Goal: Task Accomplishment & Management: Complete application form

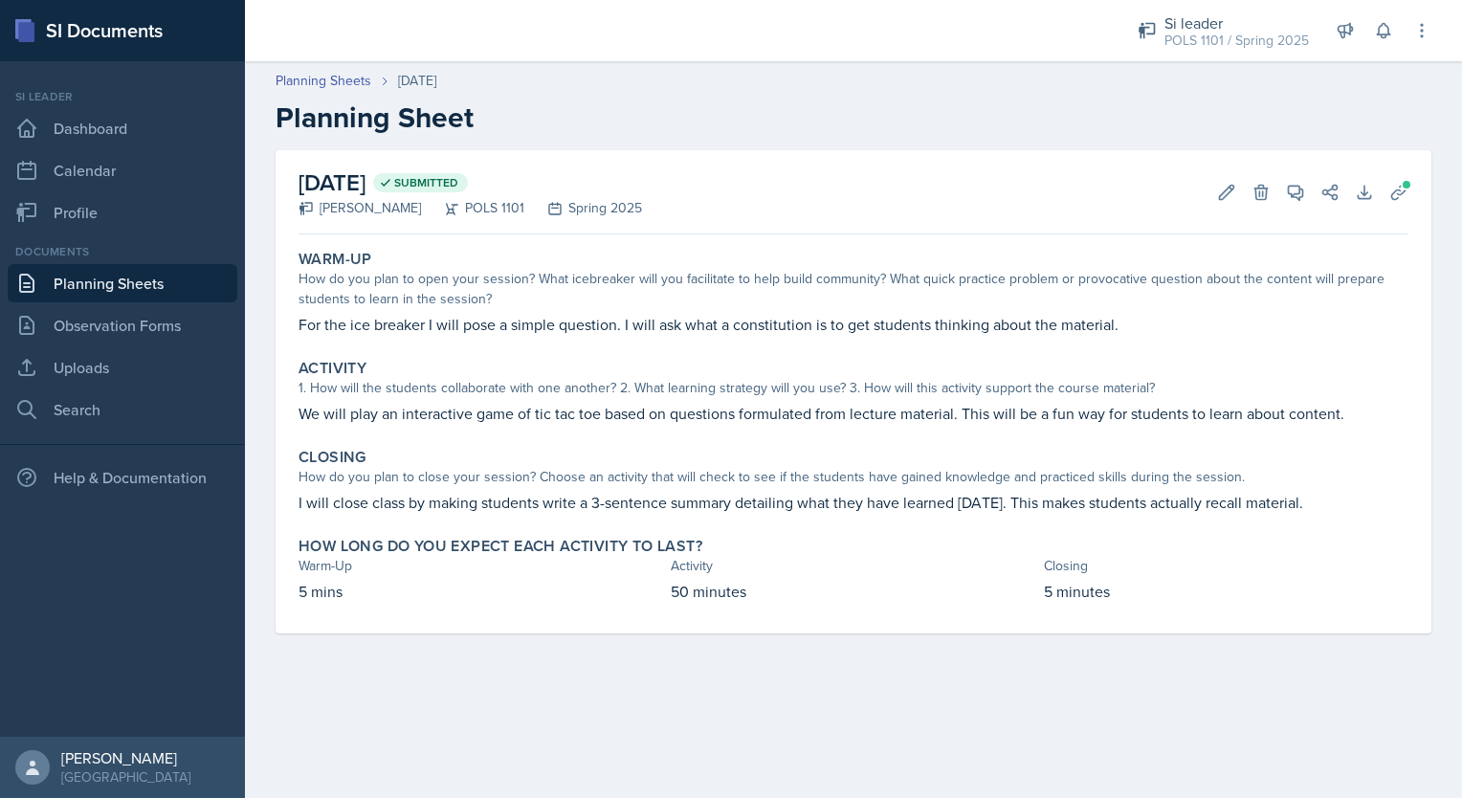
click at [152, 274] on link "Planning Sheets" at bounding box center [123, 283] width 230 height 38
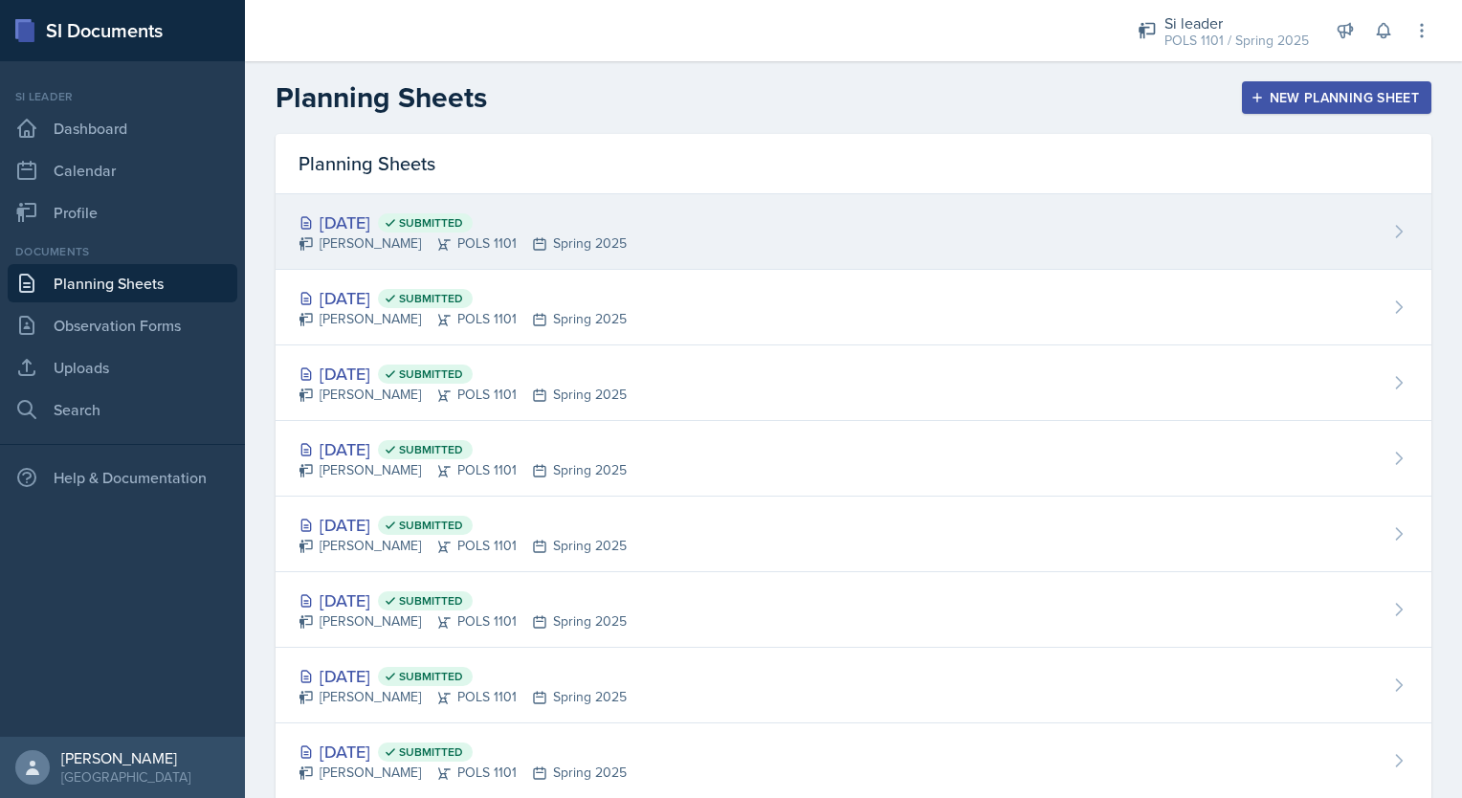
click at [774, 247] on div "[DATE] Submitted [PERSON_NAME] POLS 1101 Spring 2025" at bounding box center [854, 232] width 1156 height 76
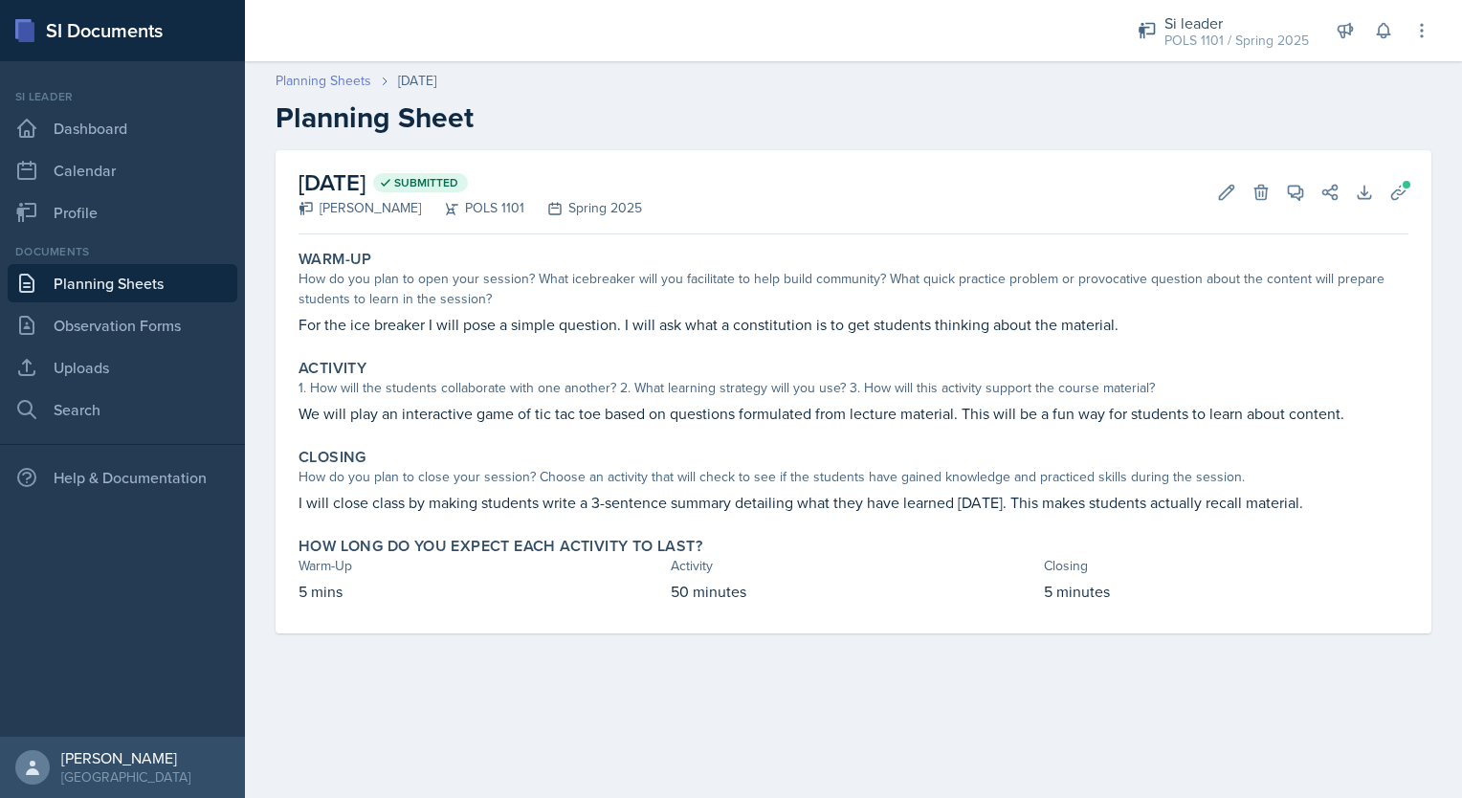
click at [322, 75] on link "Planning Sheets" at bounding box center [324, 81] width 96 height 20
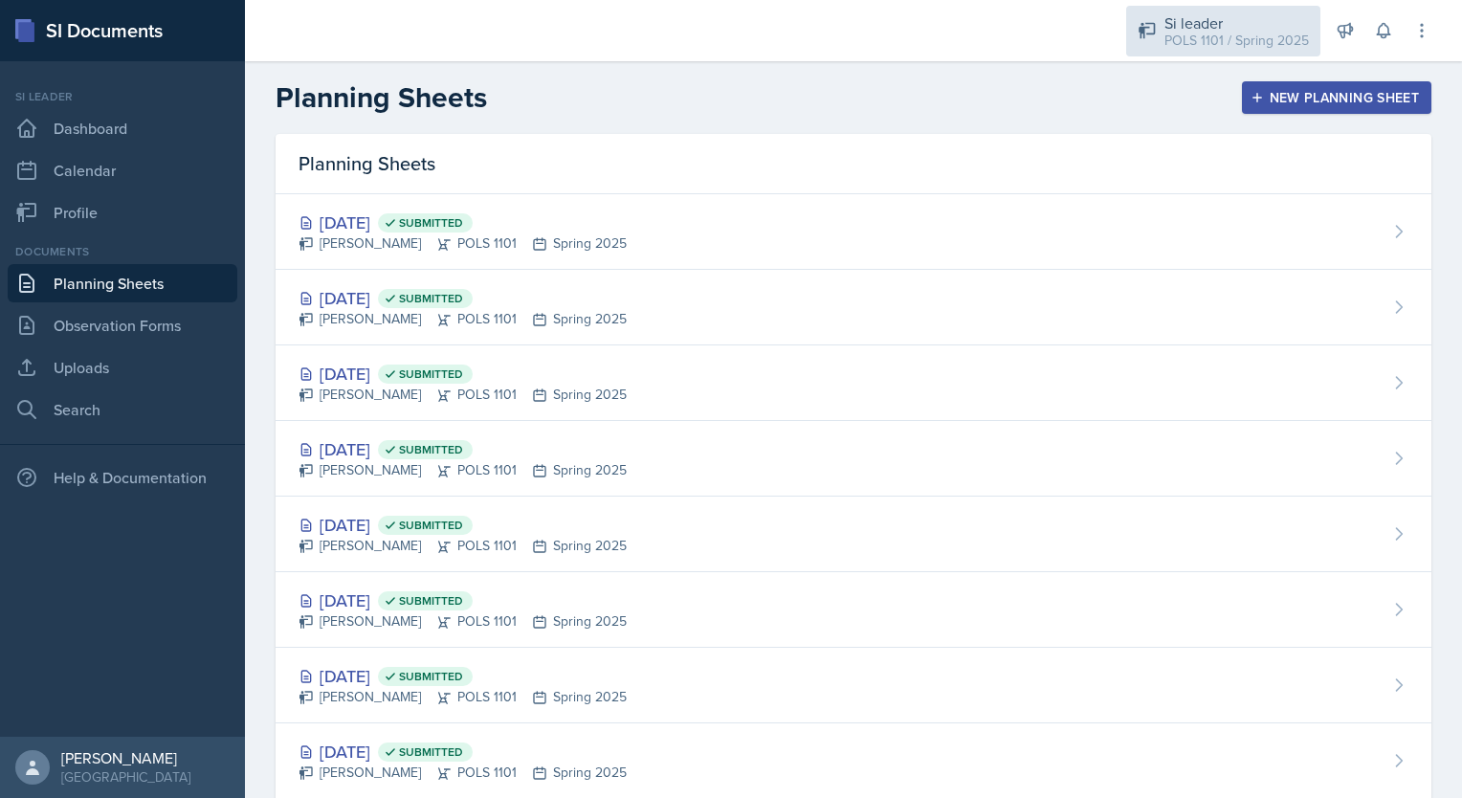
click at [1225, 27] on div "Si leader" at bounding box center [1237, 22] width 145 height 23
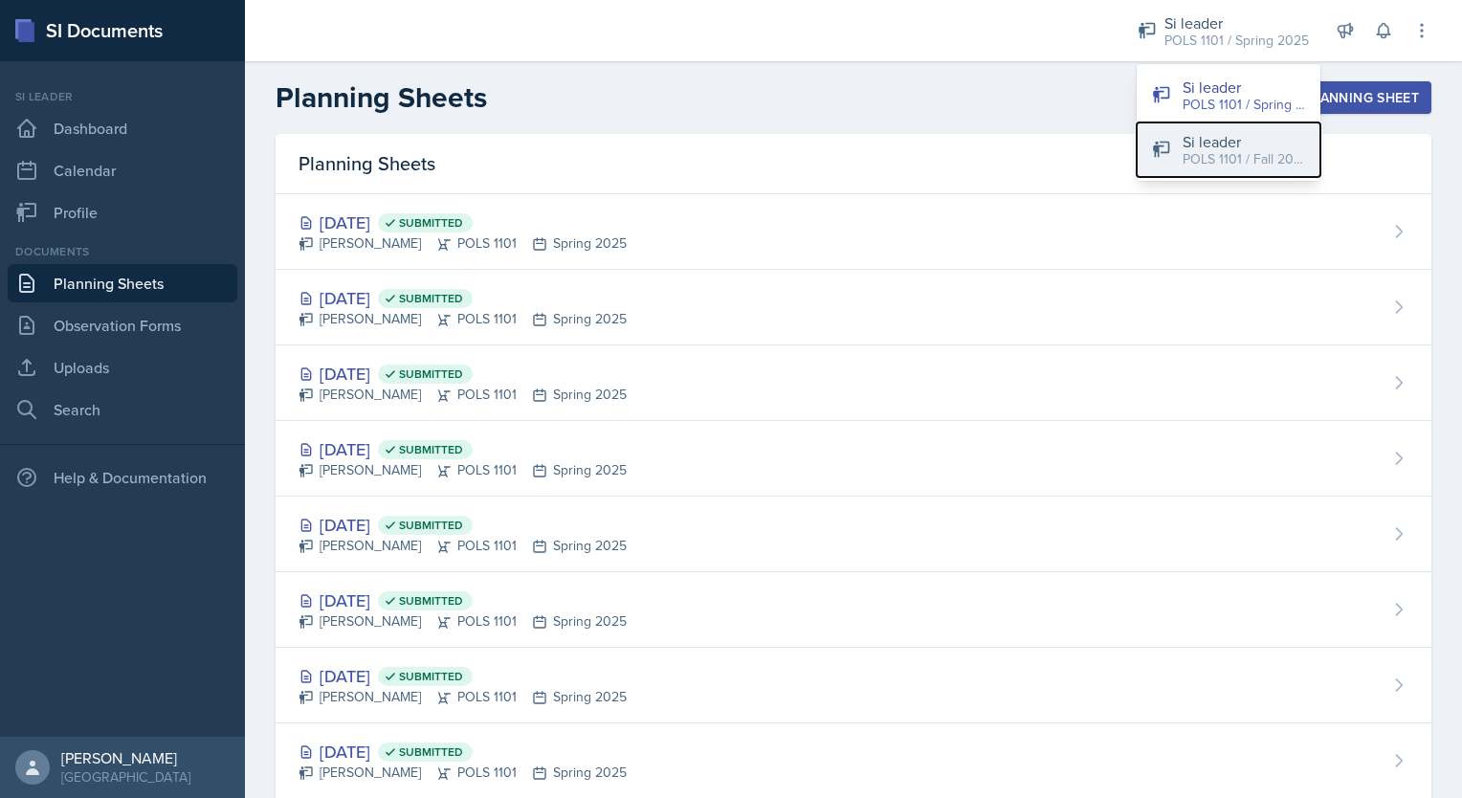
click at [1218, 151] on div "POLS 1101 / Fall 2025" at bounding box center [1244, 159] width 122 height 20
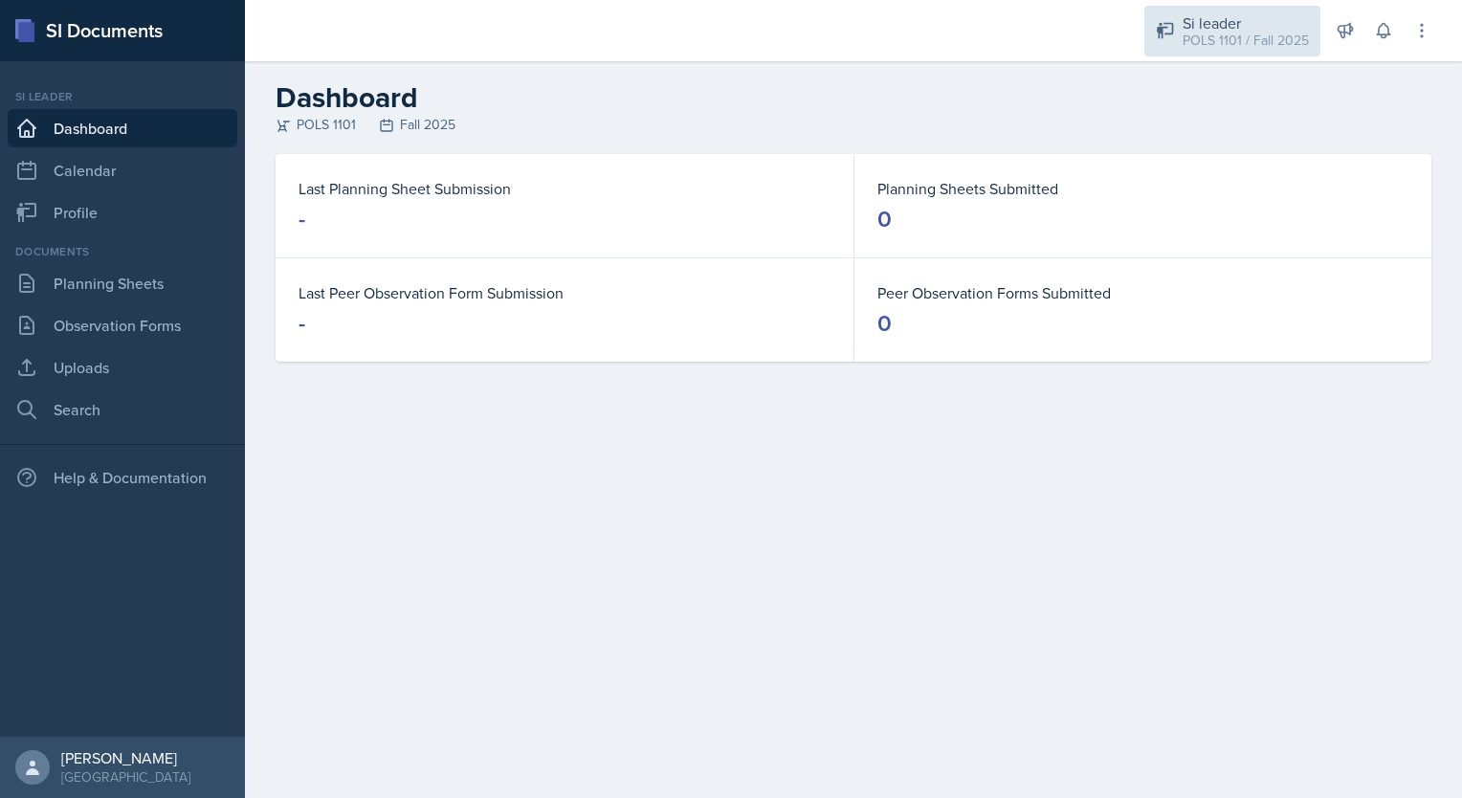
click at [1234, 56] on div "Si leader POLS 1101 / Fall 2025" at bounding box center [1233, 31] width 176 height 51
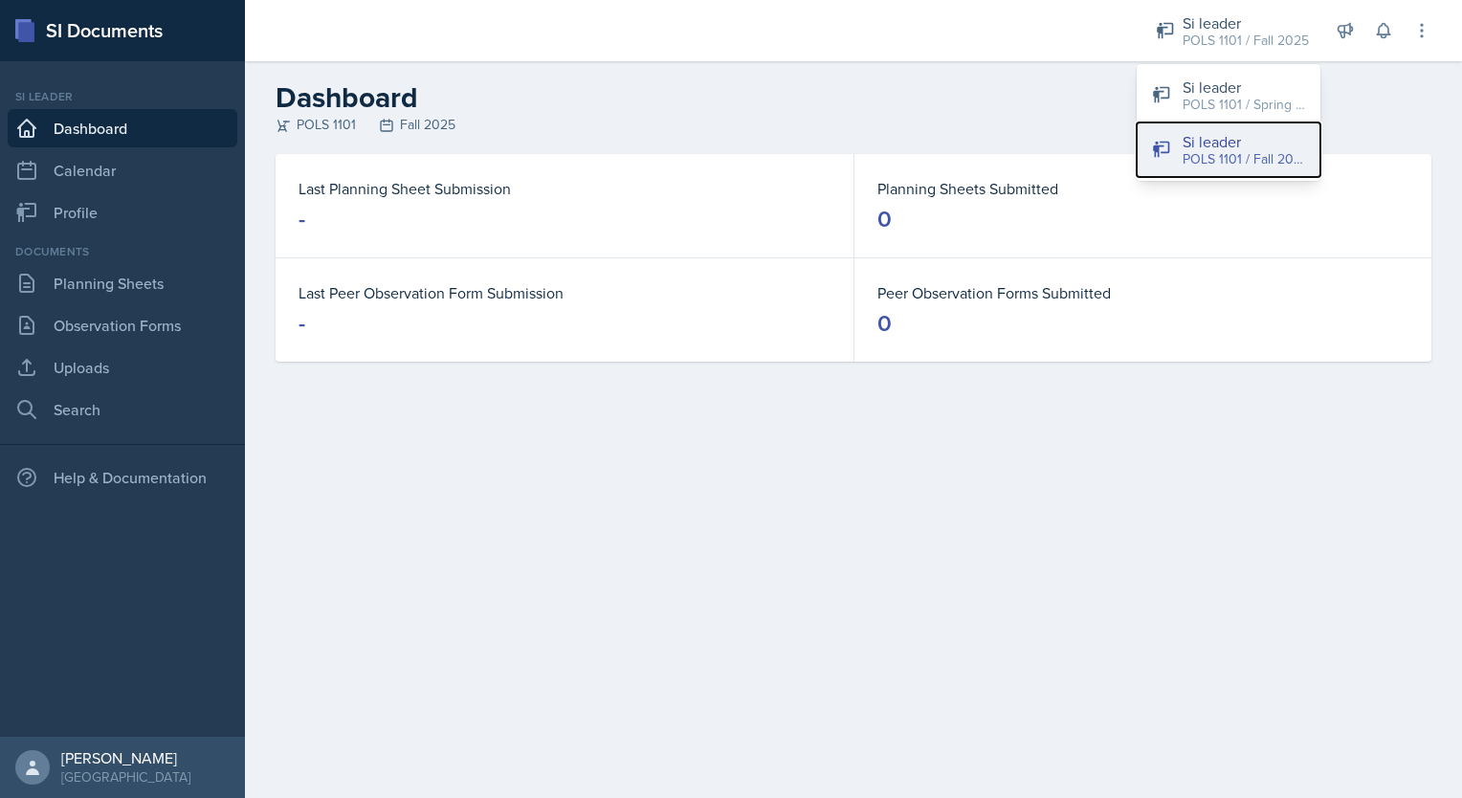
click at [1252, 138] on div "Si leader" at bounding box center [1244, 141] width 122 height 23
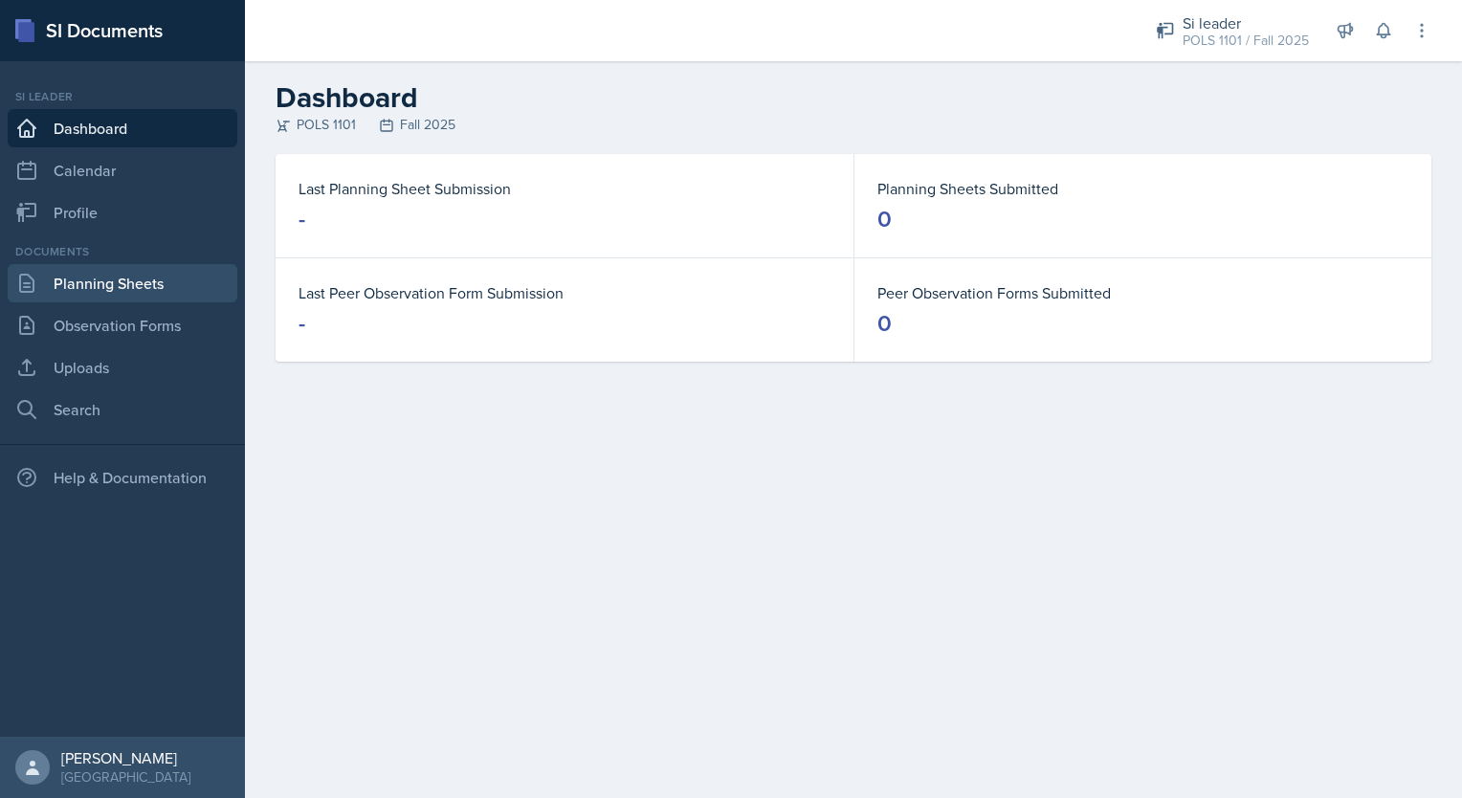
click at [172, 300] on link "Planning Sheets" at bounding box center [123, 283] width 230 height 38
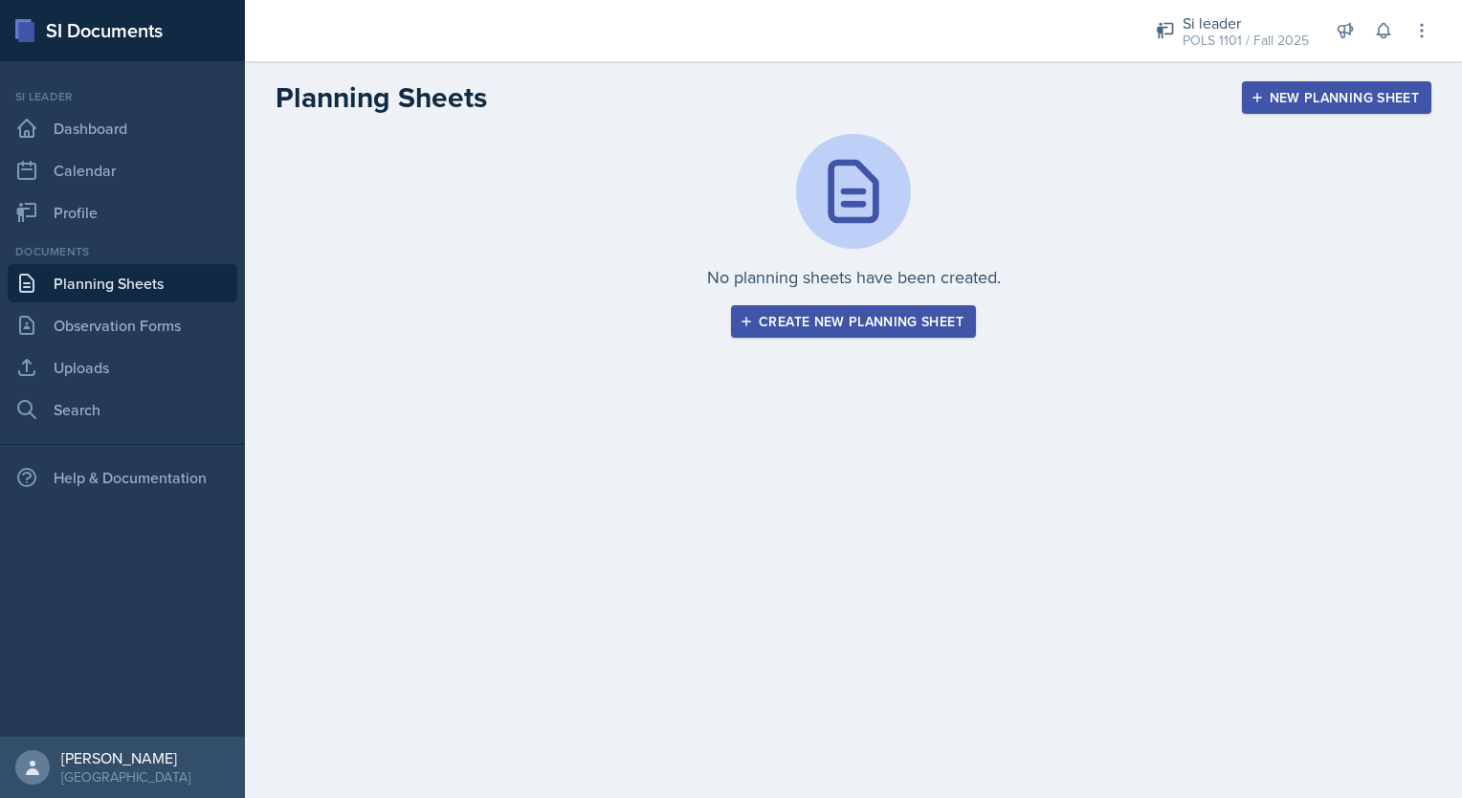
click at [762, 335] on button "Create new planning sheet" at bounding box center [853, 321] width 245 height 33
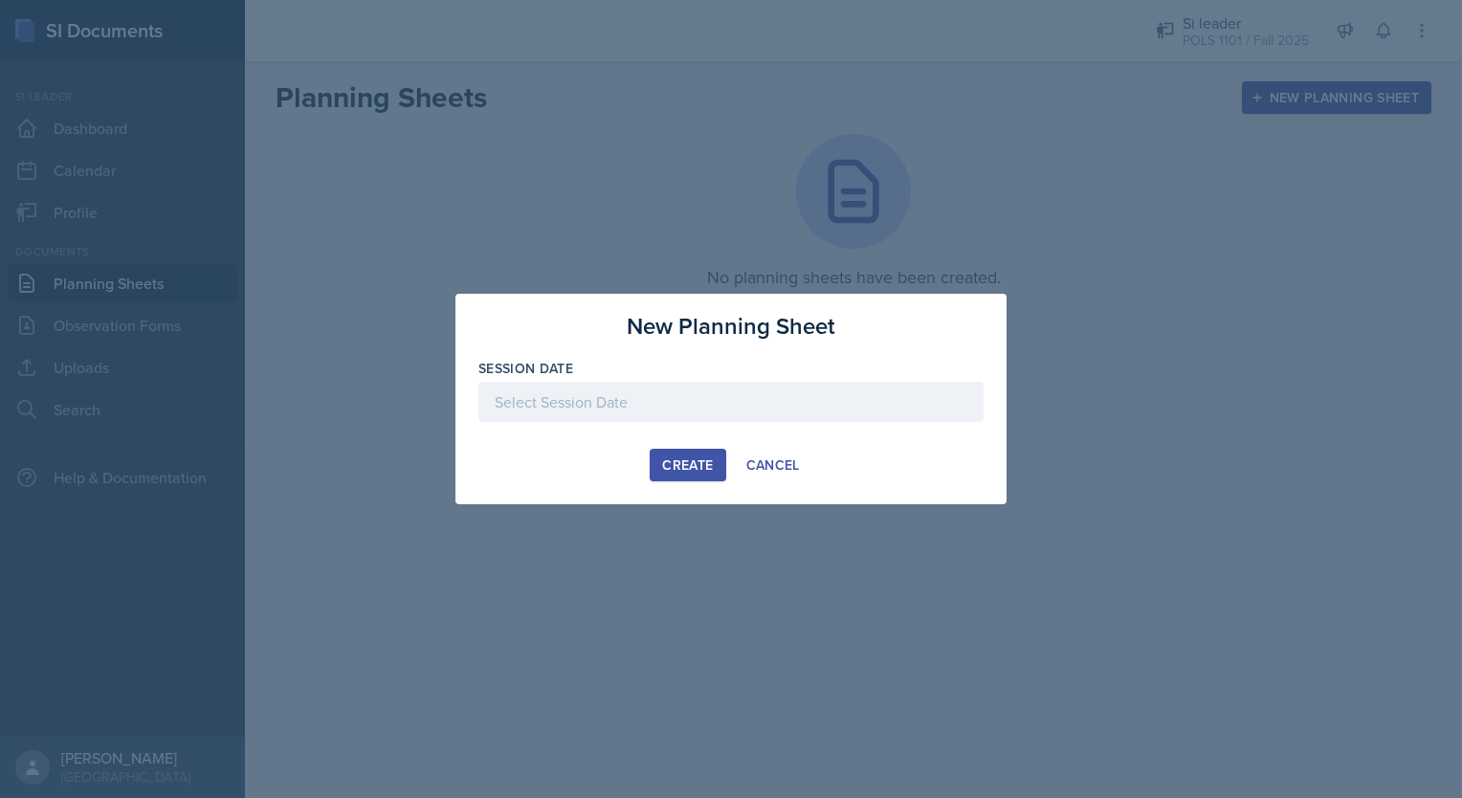
click at [678, 405] on div at bounding box center [731, 402] width 505 height 40
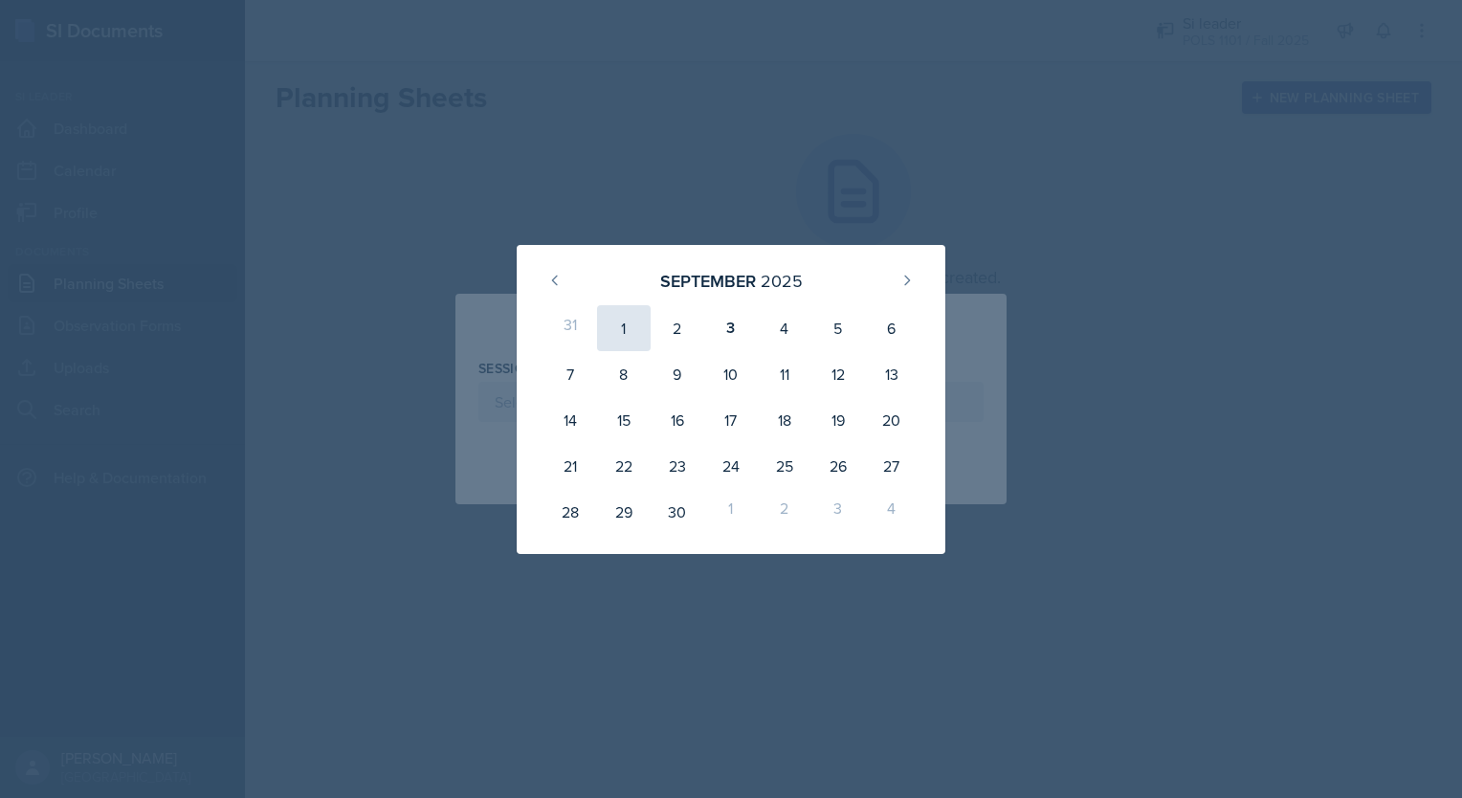
click at [626, 337] on div "1" at bounding box center [624, 328] width 54 height 46
type input "[DATE]"
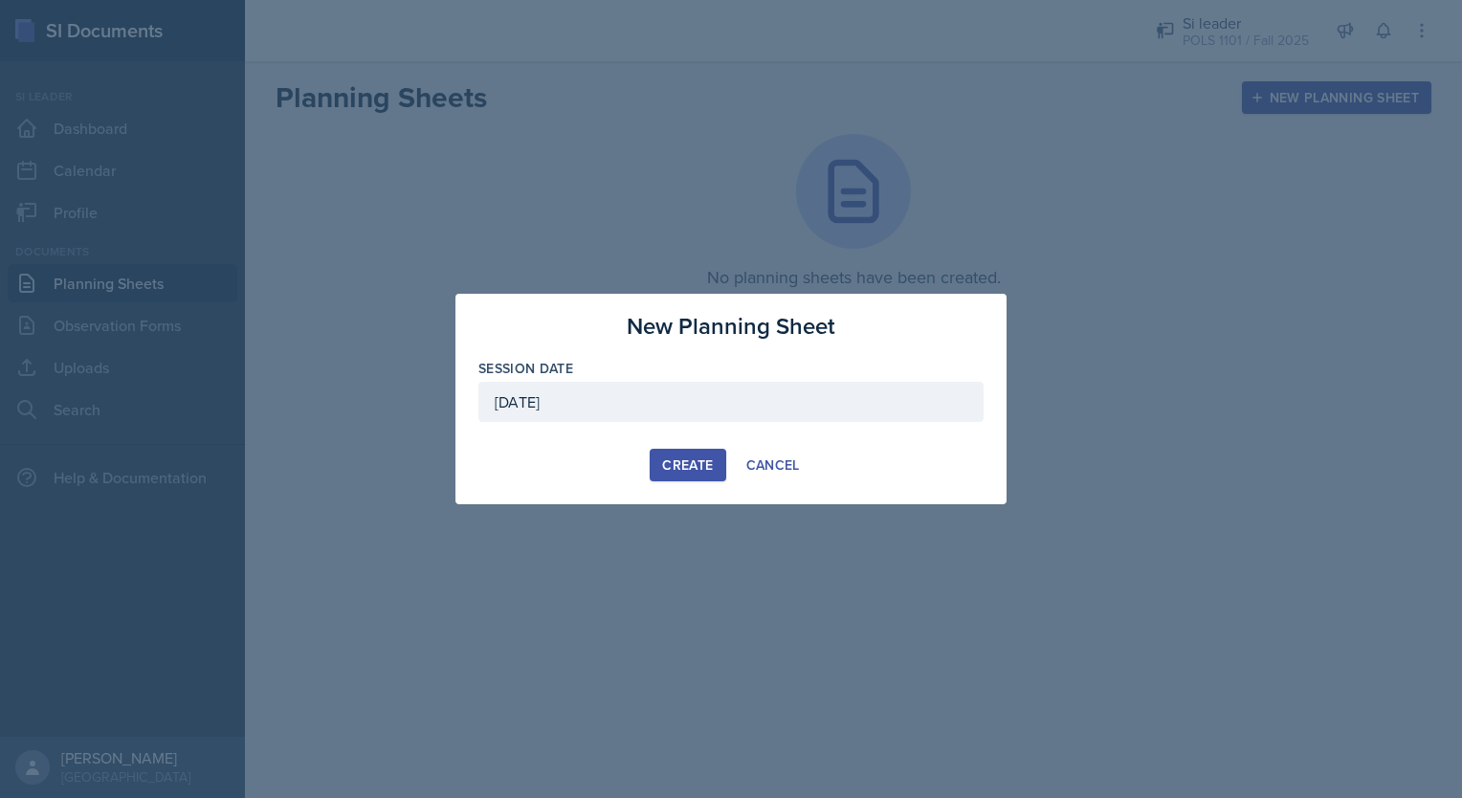
click at [685, 471] on div "Create" at bounding box center [687, 464] width 51 height 15
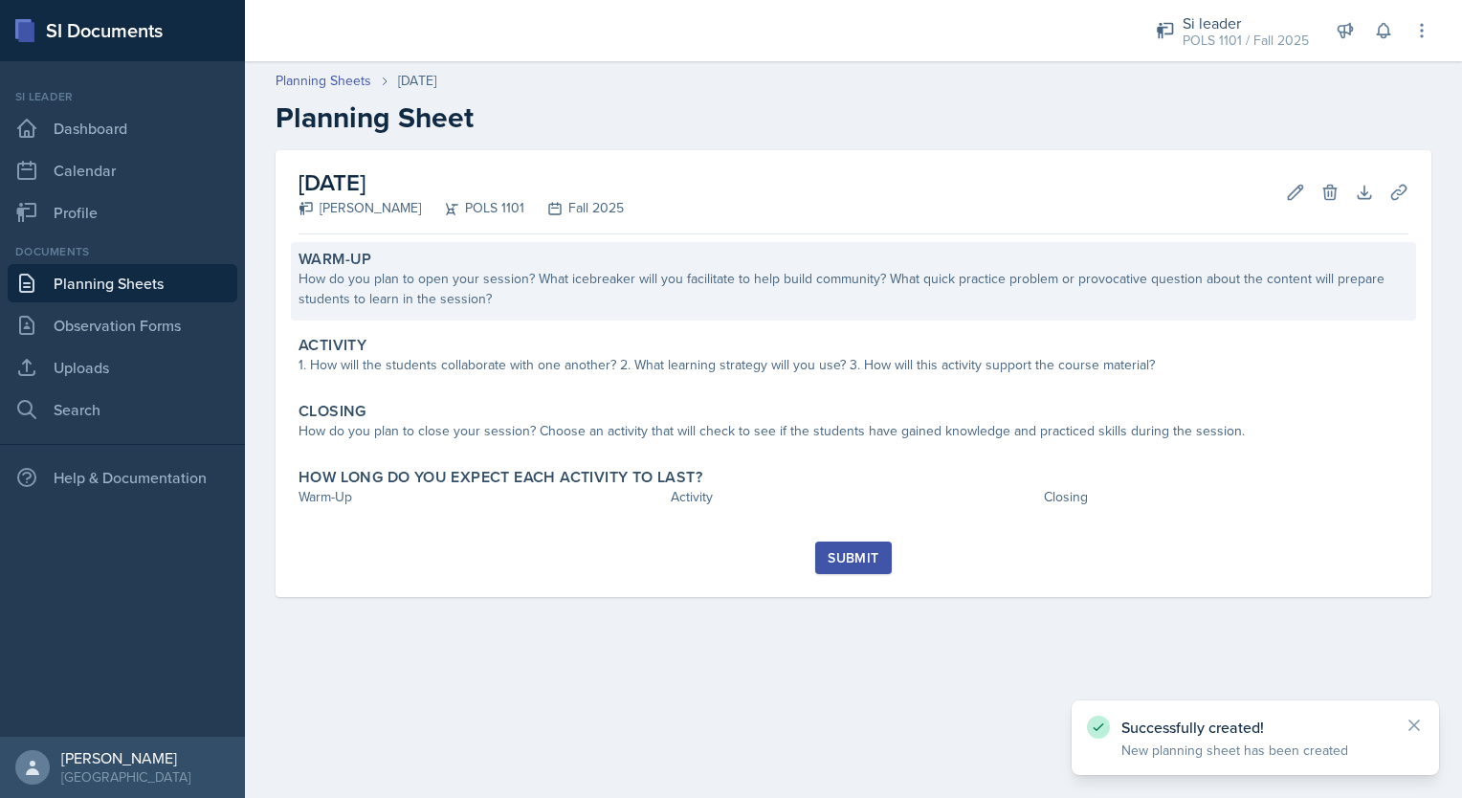
click at [498, 285] on div "How do you plan to open your session? What icebreaker will you facilitate to he…" at bounding box center [854, 289] width 1110 height 40
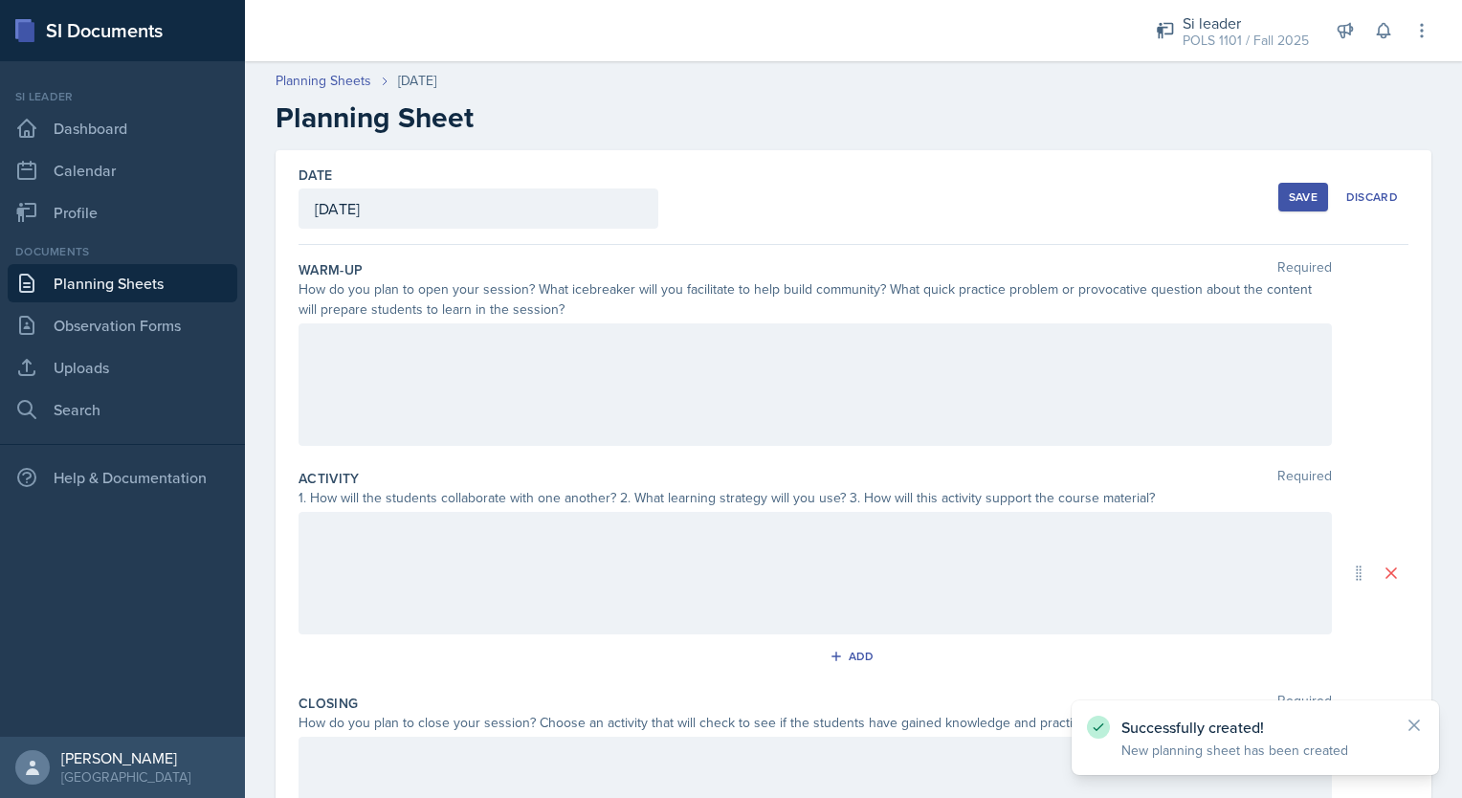
click at [523, 383] on div at bounding box center [816, 384] width 1034 height 122
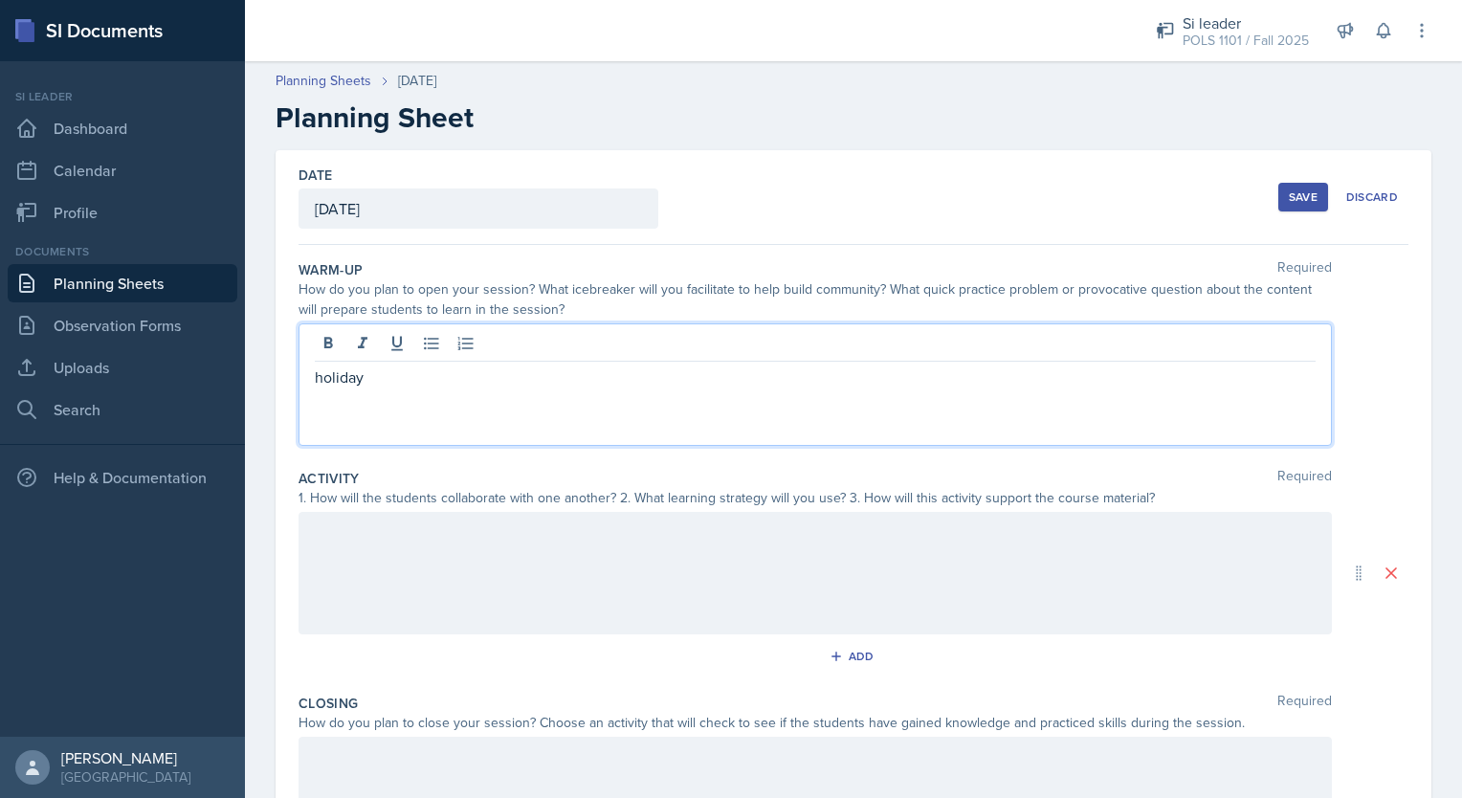
click at [497, 554] on div at bounding box center [816, 573] width 1034 height 122
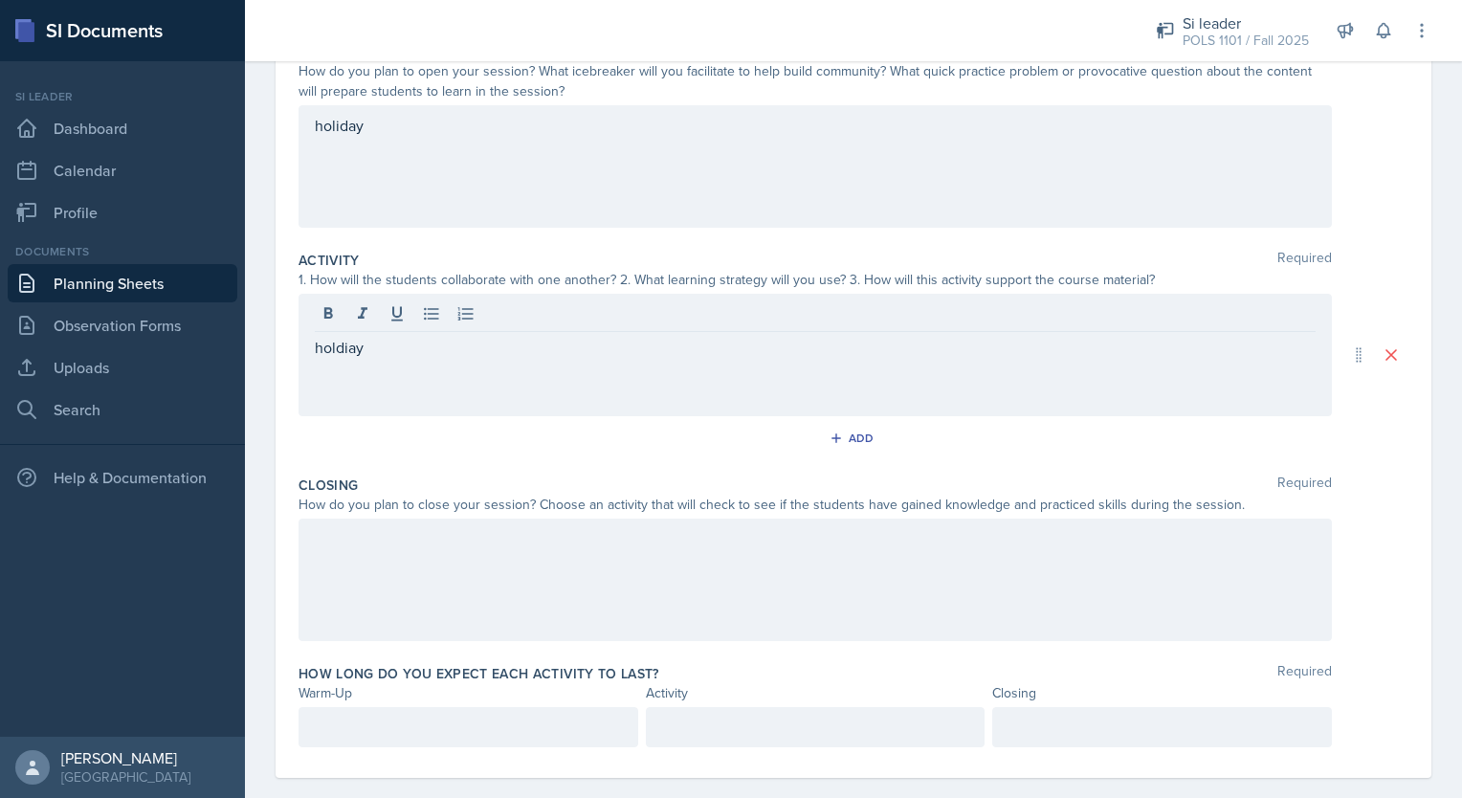
scroll to position [242, 0]
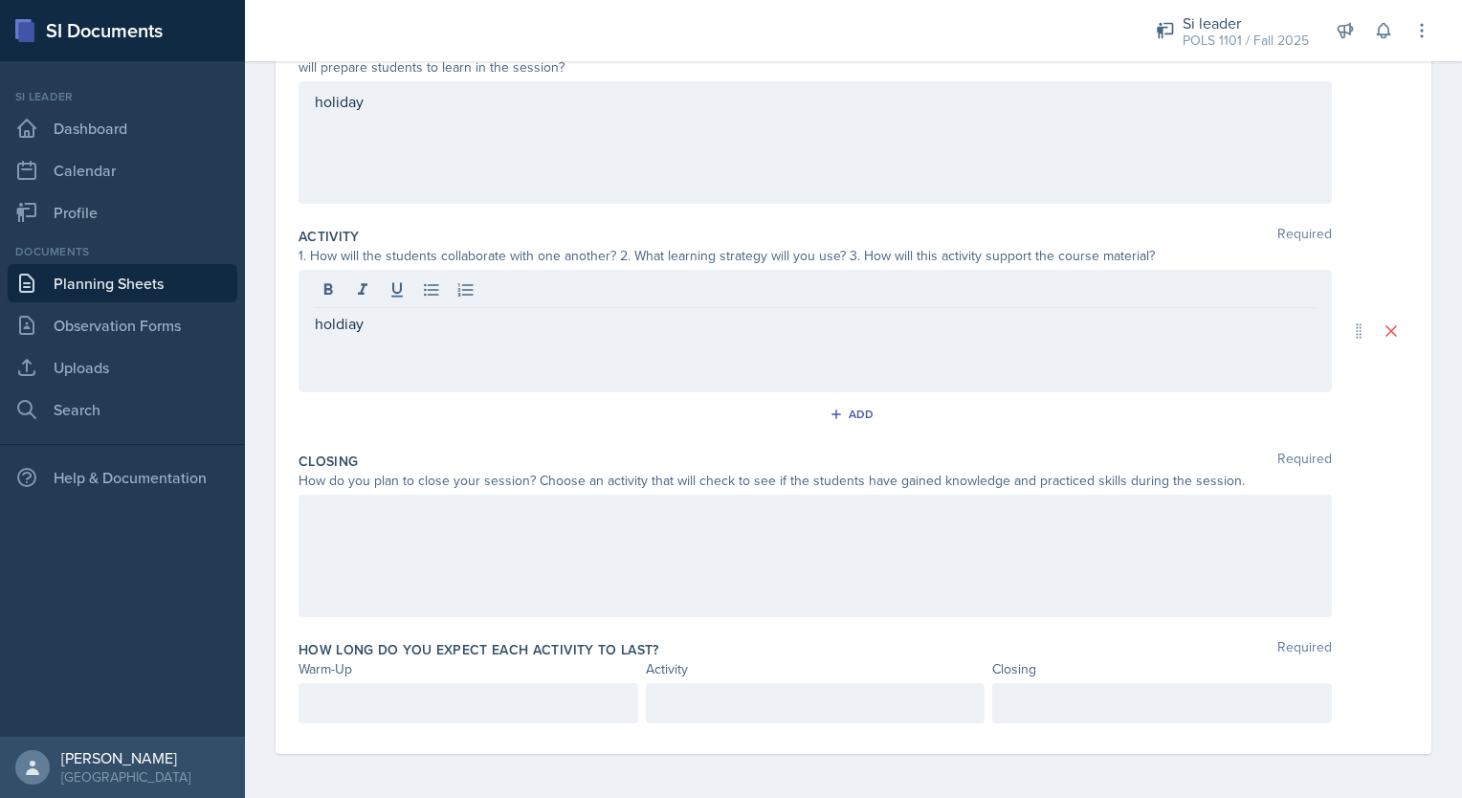
click at [694, 574] on div at bounding box center [816, 556] width 1034 height 122
click at [547, 713] on div at bounding box center [469, 703] width 340 height 40
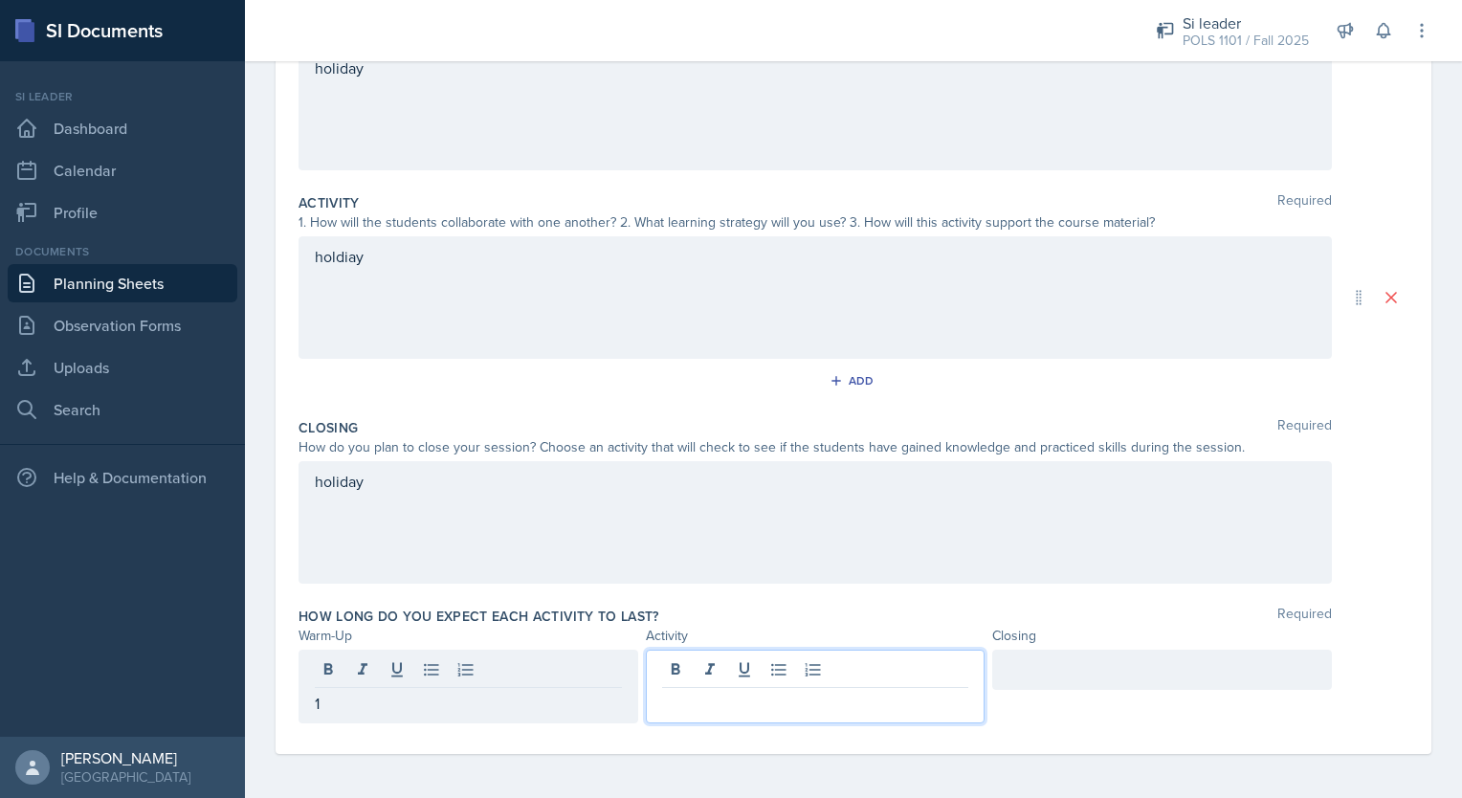
click at [754, 671] on div at bounding box center [816, 687] width 340 height 74
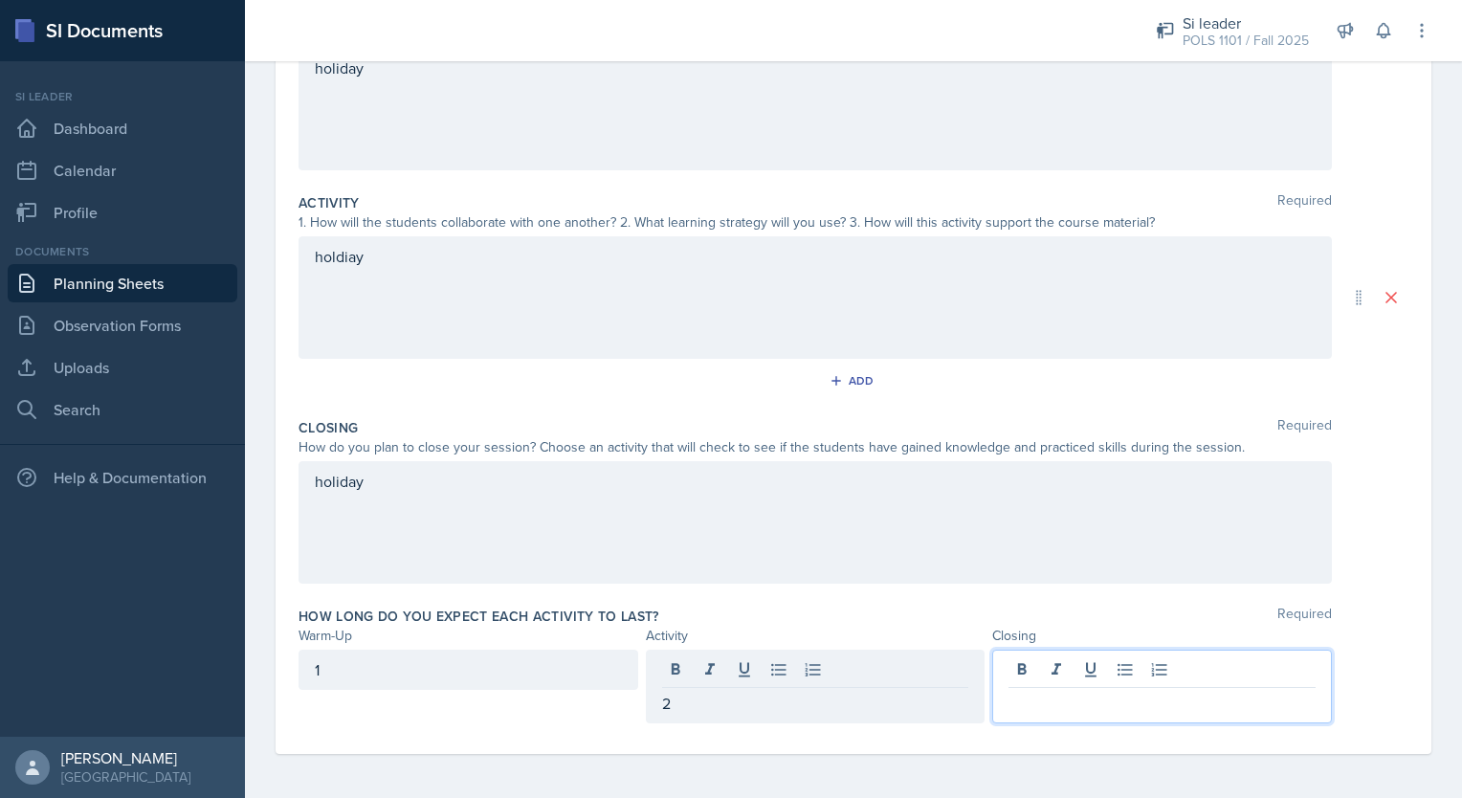
click at [1129, 658] on div at bounding box center [1162, 687] width 340 height 74
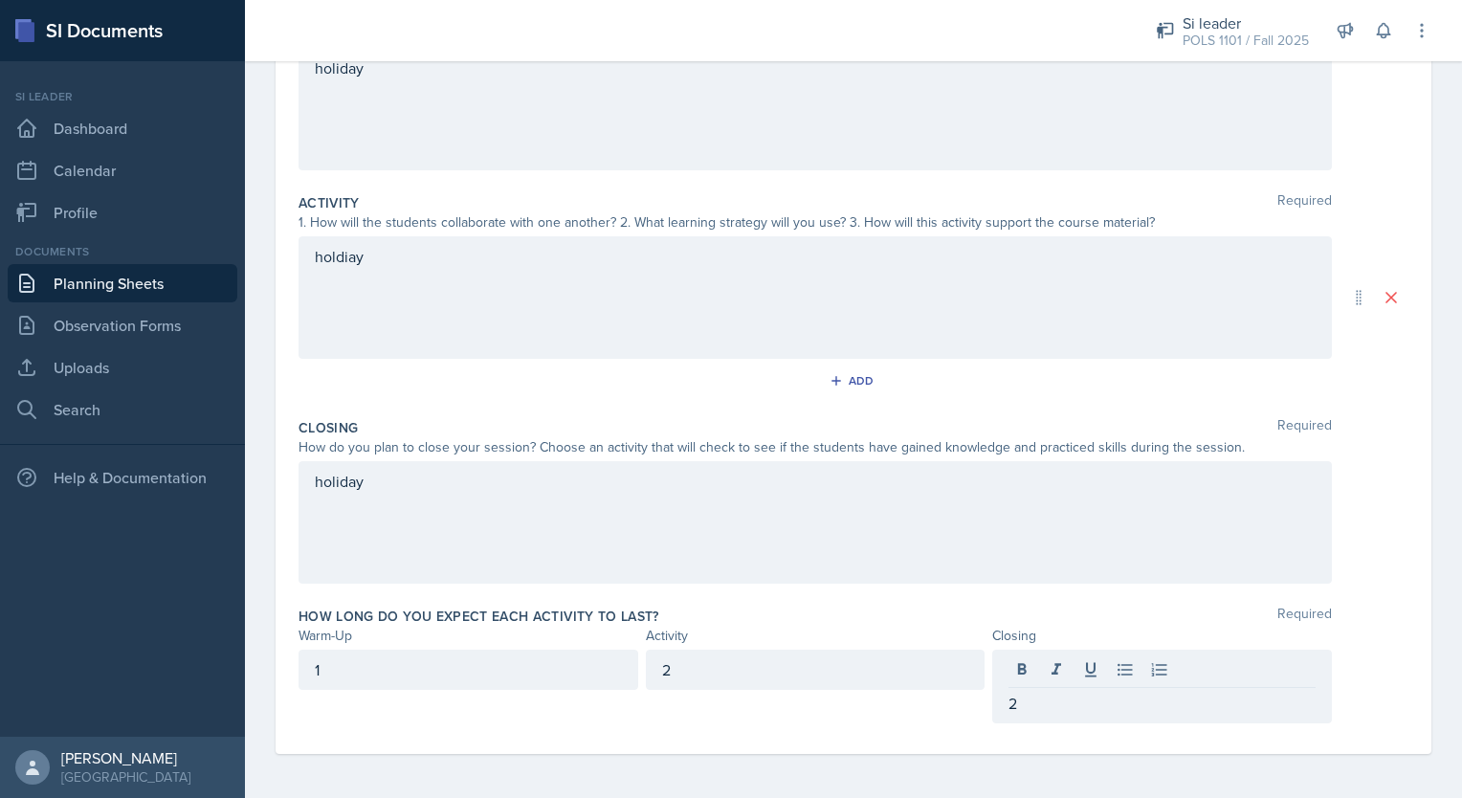
scroll to position [0, 0]
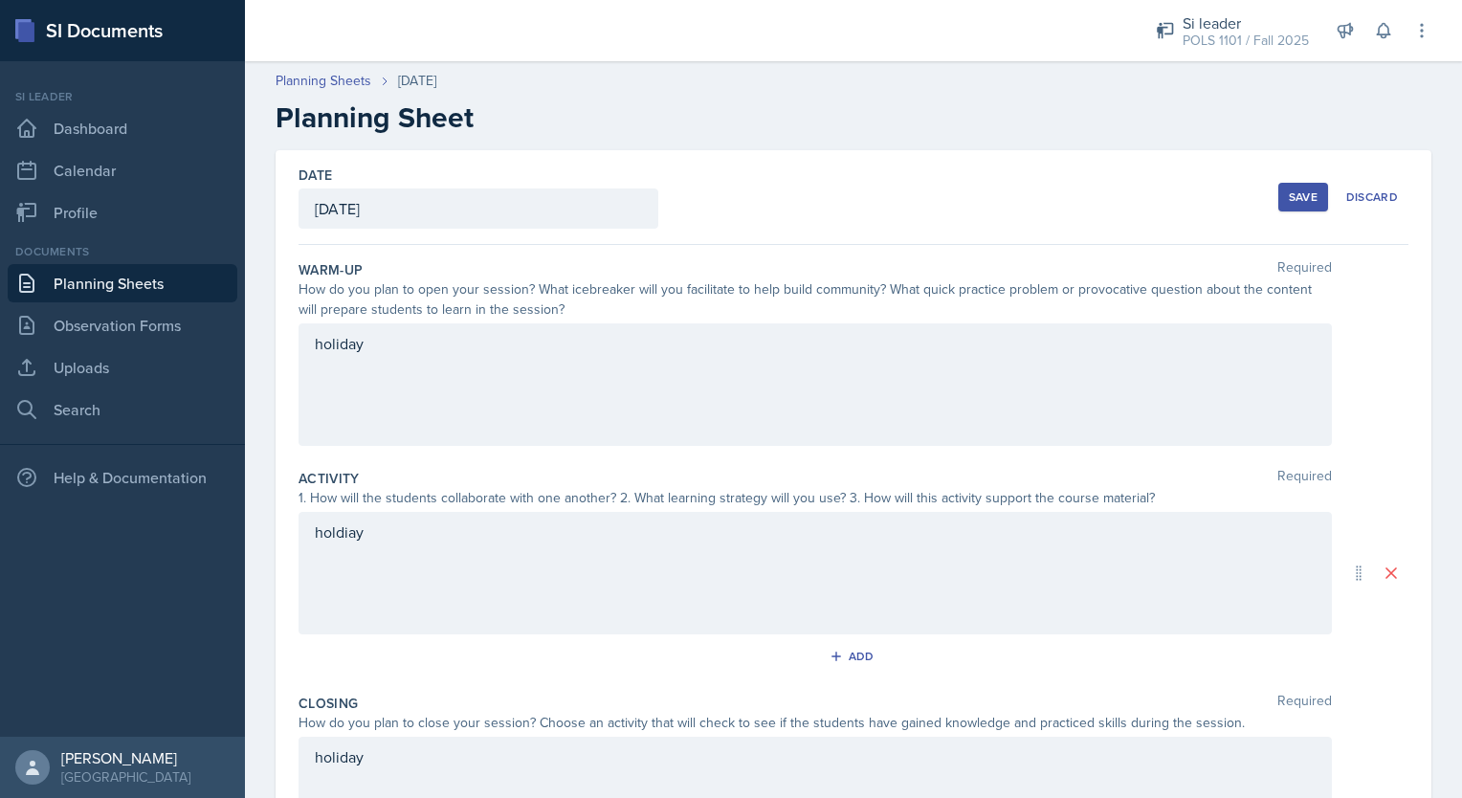
click at [1289, 196] on div "Save" at bounding box center [1303, 196] width 29 height 15
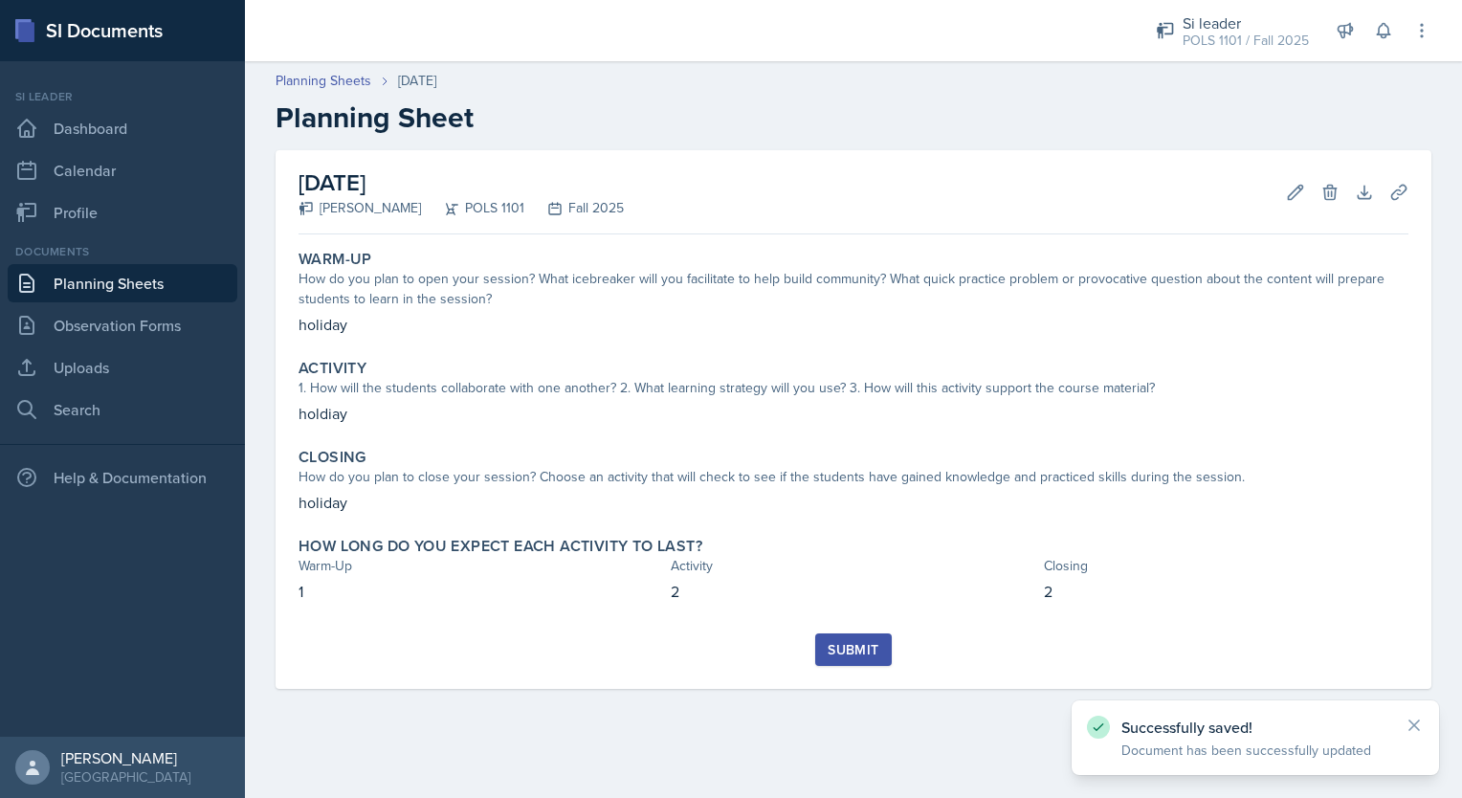
click at [847, 648] on div "Submit" at bounding box center [853, 649] width 51 height 15
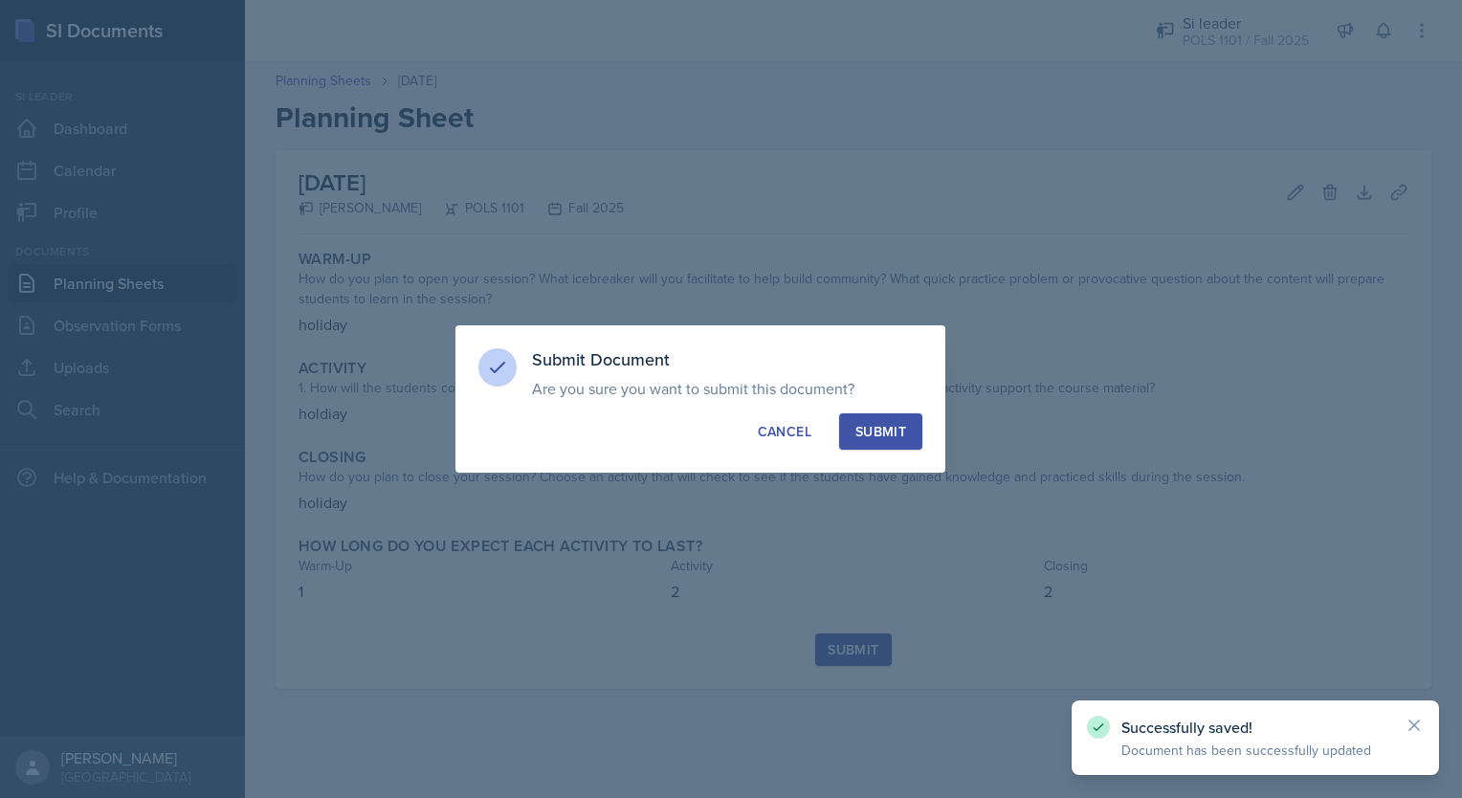
click at [860, 420] on button "Submit" at bounding box center [880, 431] width 83 height 36
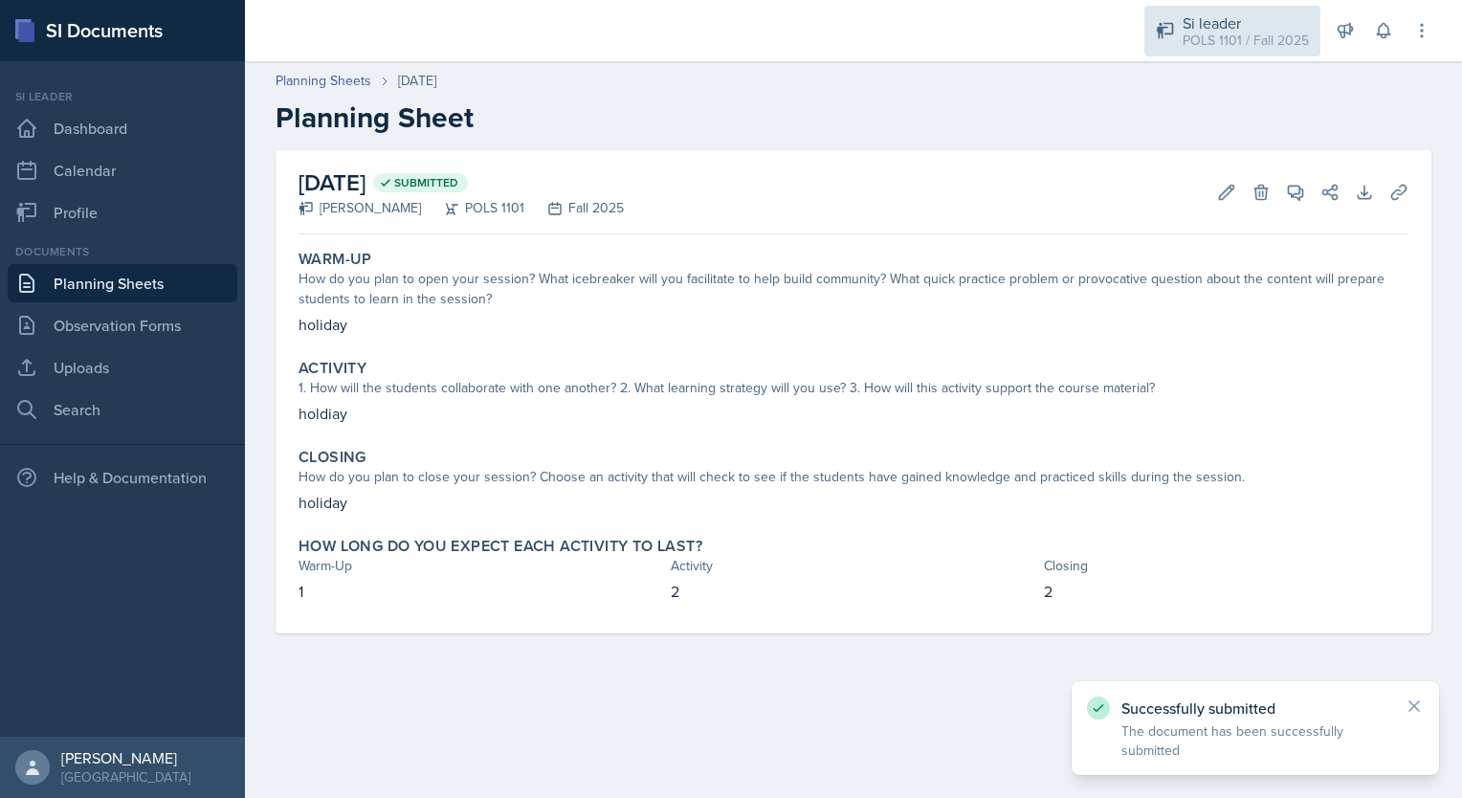
click at [1270, 33] on div "POLS 1101 / Fall 2025" at bounding box center [1246, 41] width 126 height 20
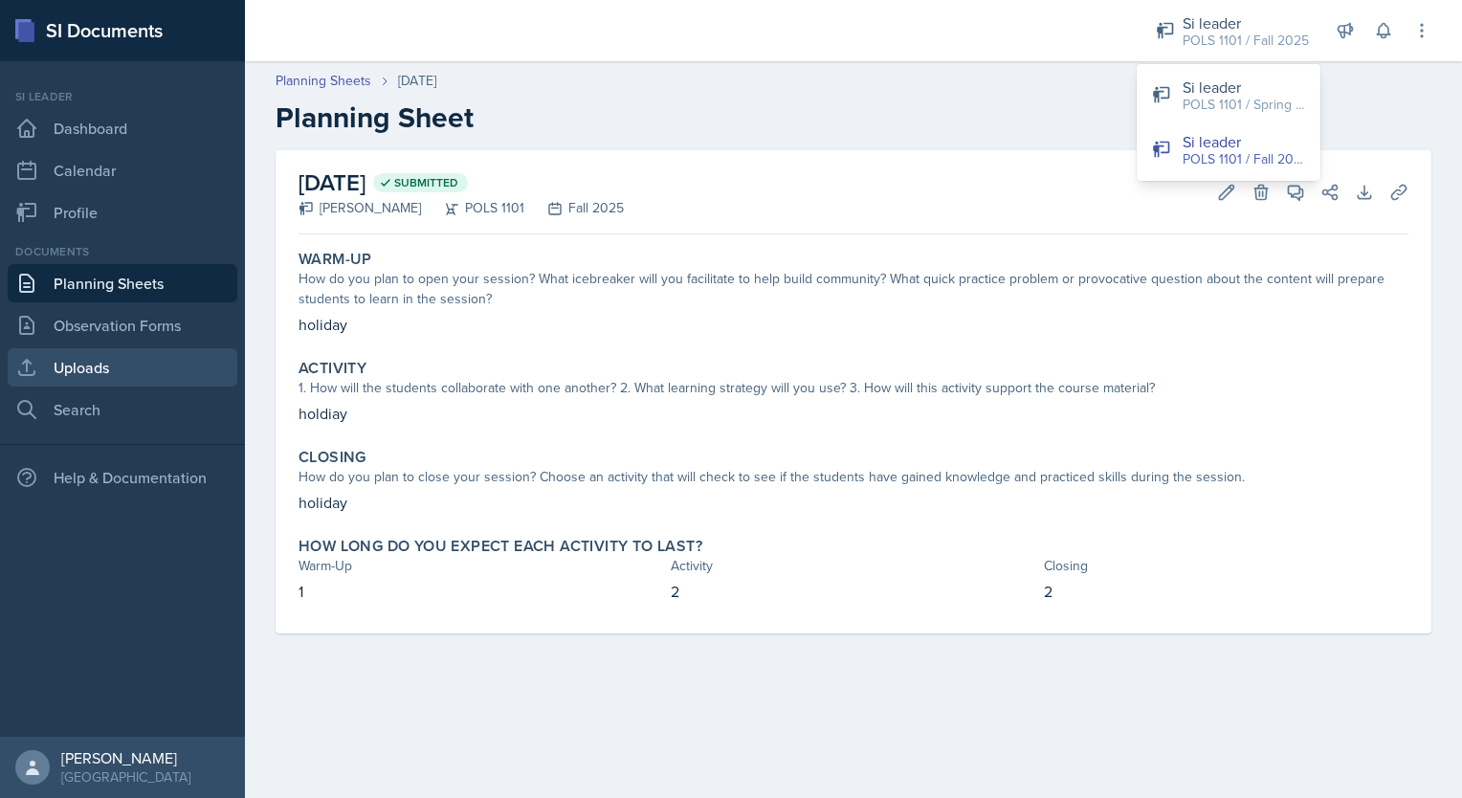
click at [136, 356] on link "Uploads" at bounding box center [123, 367] width 230 height 38
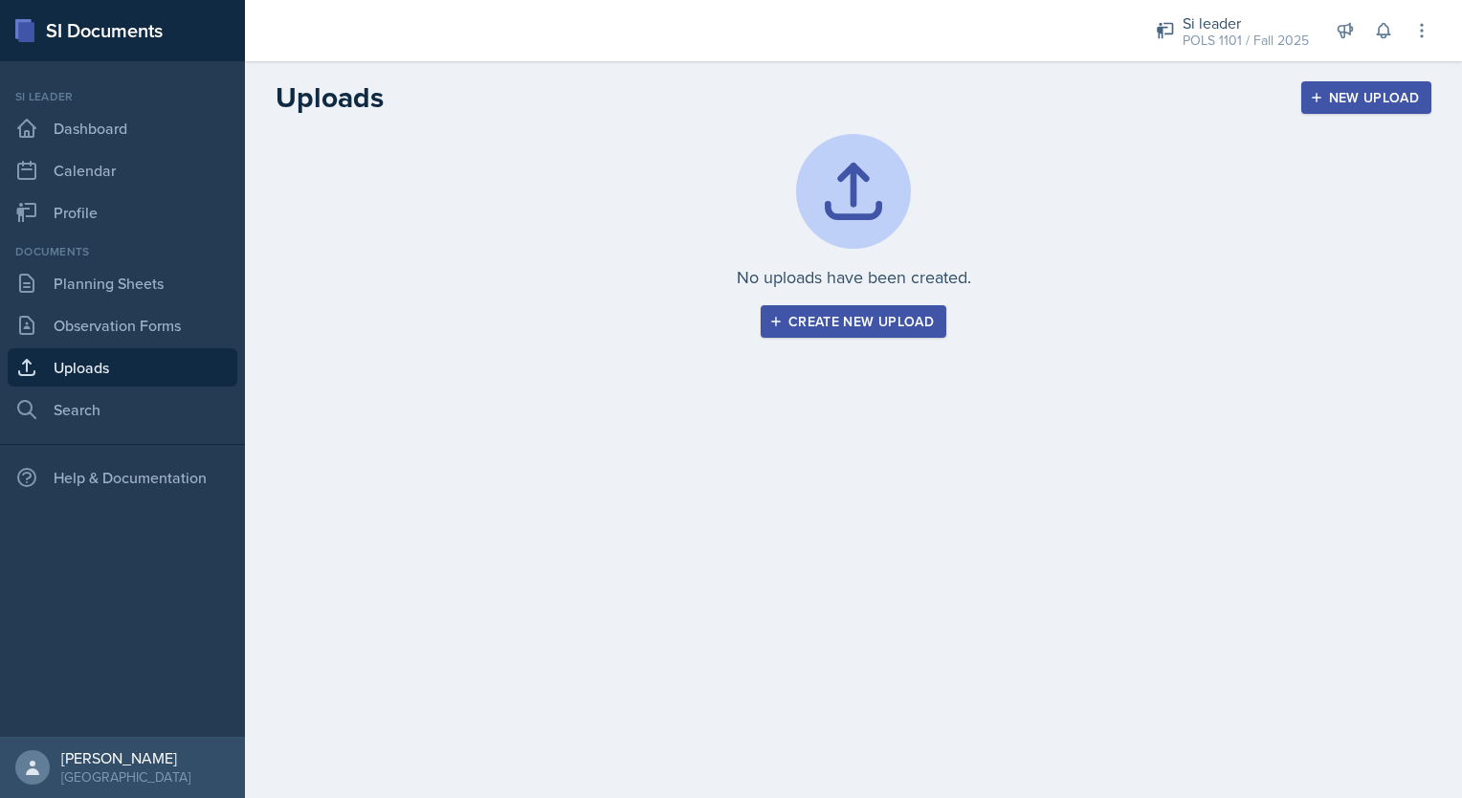
click at [850, 328] on div "Create new upload" at bounding box center [853, 321] width 161 height 15
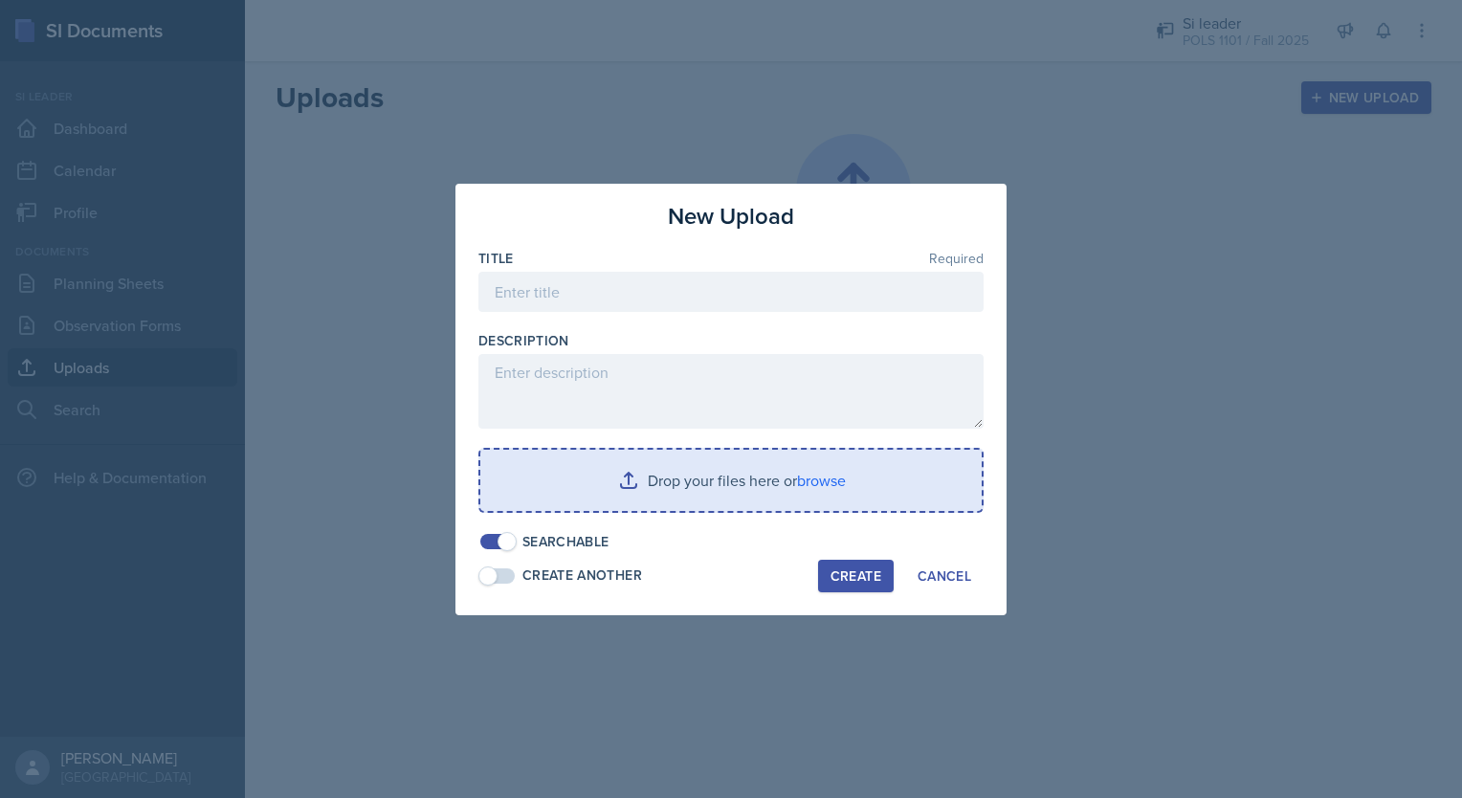
click at [823, 482] on input "file" at bounding box center [730, 480] width 501 height 61
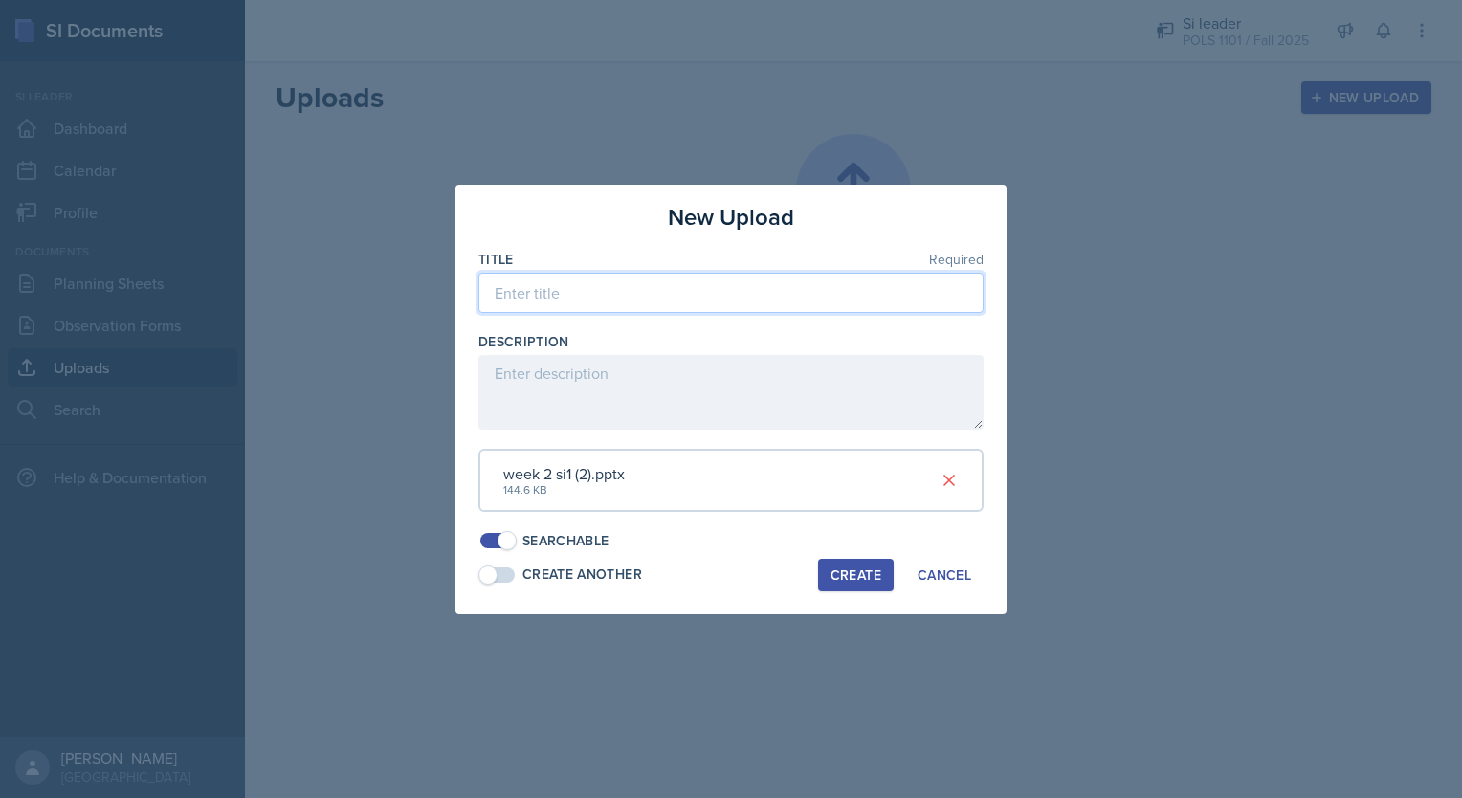
click at [674, 304] on input at bounding box center [731, 293] width 505 height 40
type input "week 2"
click at [842, 572] on div "Create" at bounding box center [856, 575] width 51 height 15
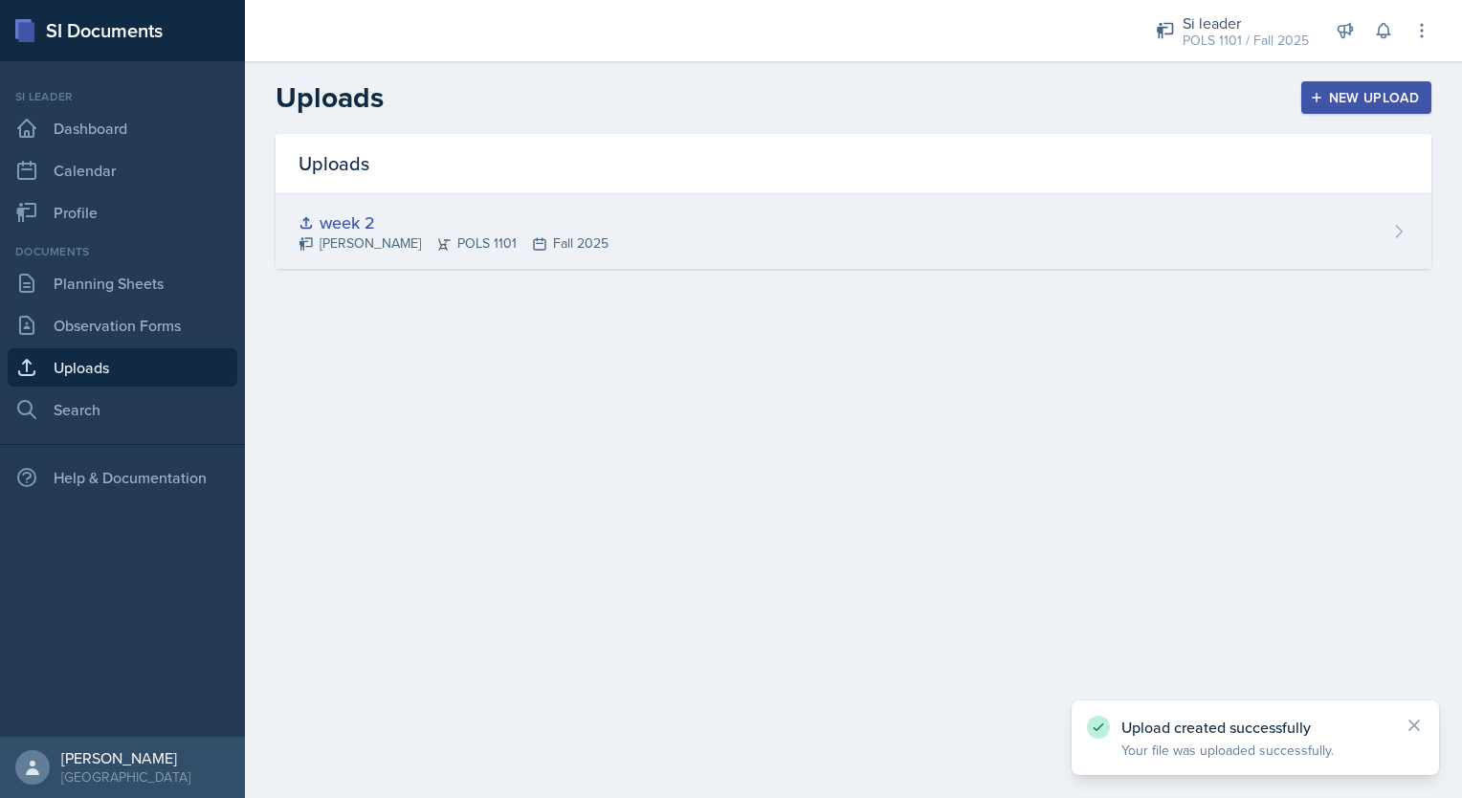
click at [463, 229] on div "week 2" at bounding box center [454, 223] width 310 height 26
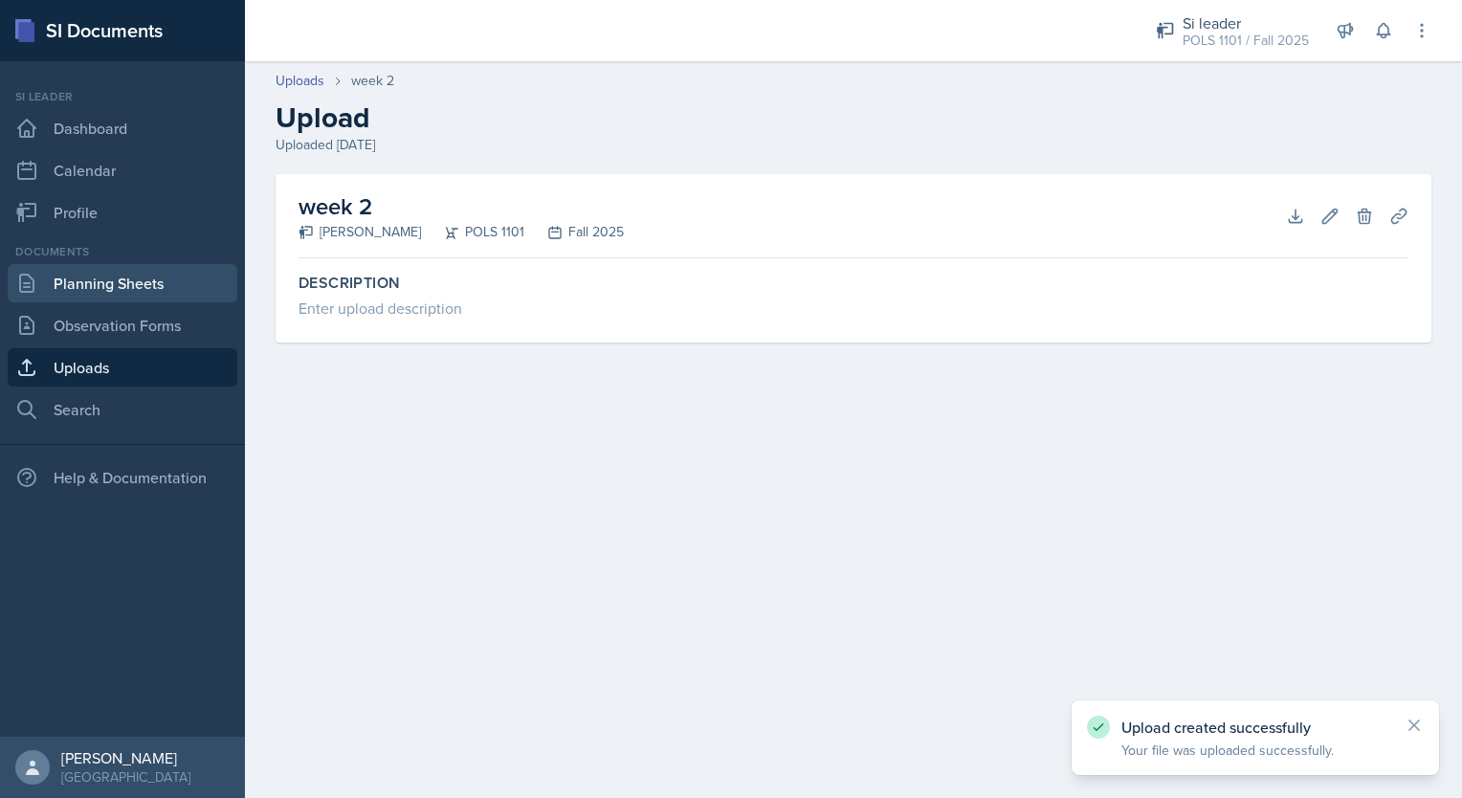
click at [122, 289] on link "Planning Sheets" at bounding box center [123, 283] width 230 height 38
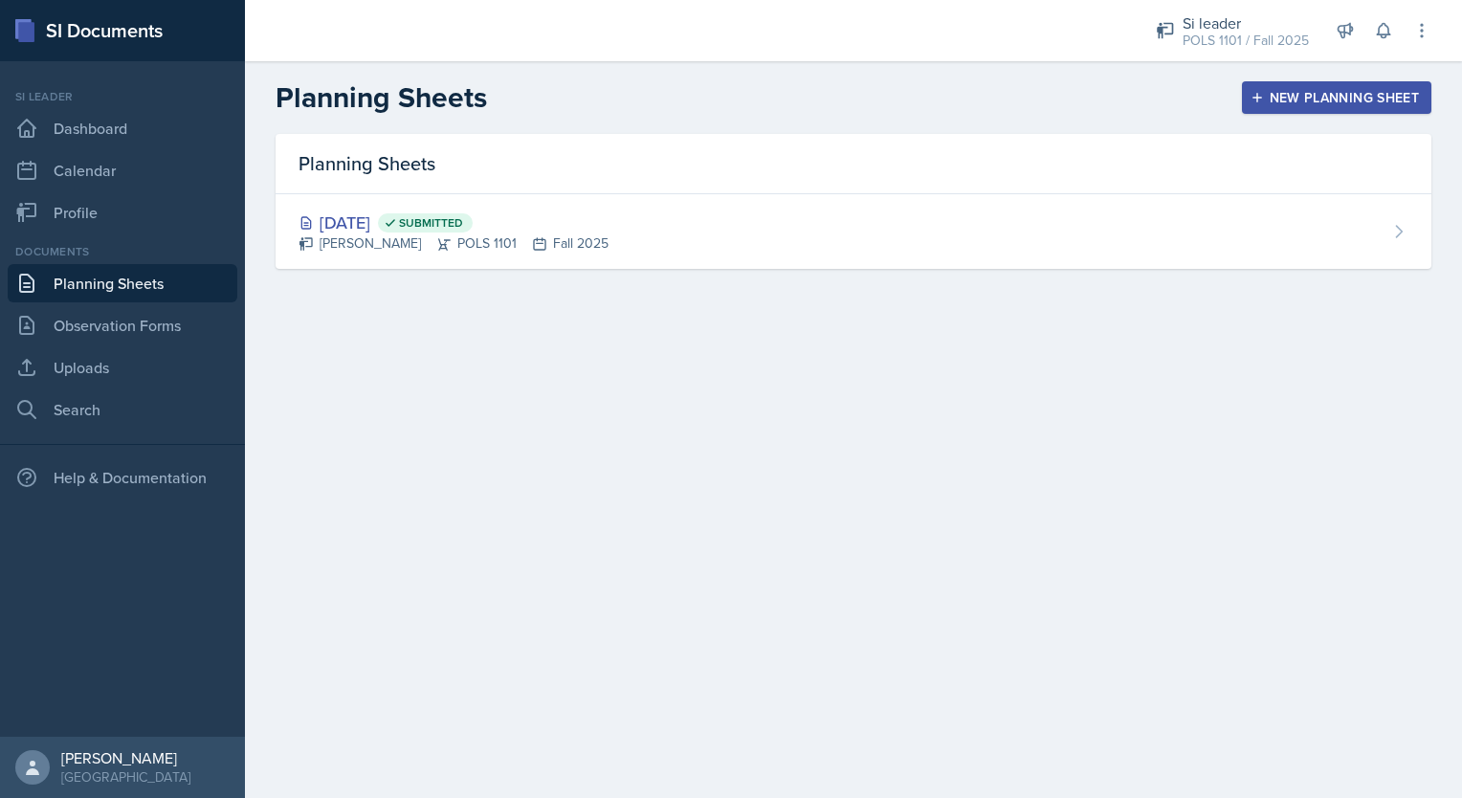
click at [1284, 93] on div "New Planning Sheet" at bounding box center [1337, 97] width 165 height 15
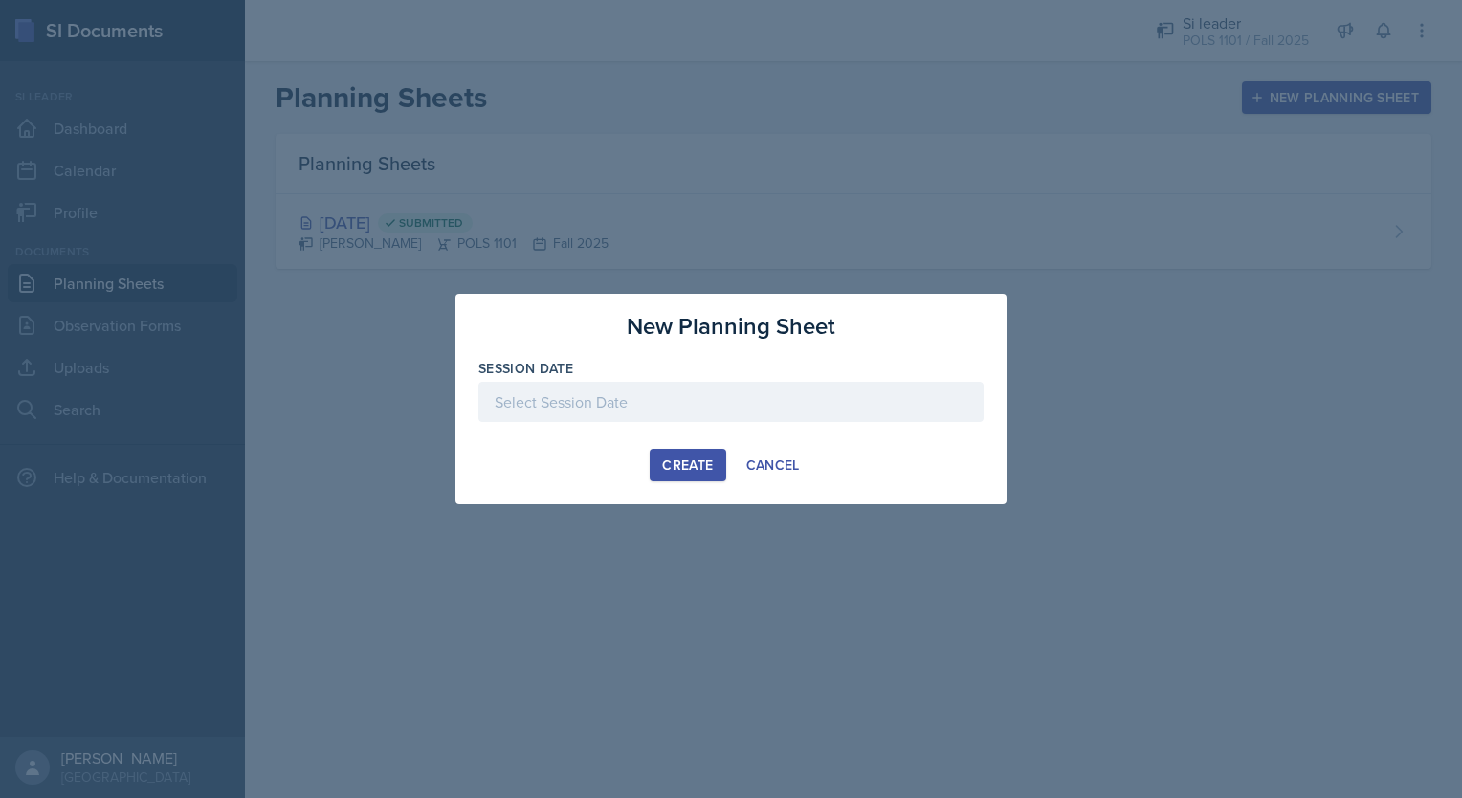
click at [711, 385] on div at bounding box center [731, 402] width 505 height 40
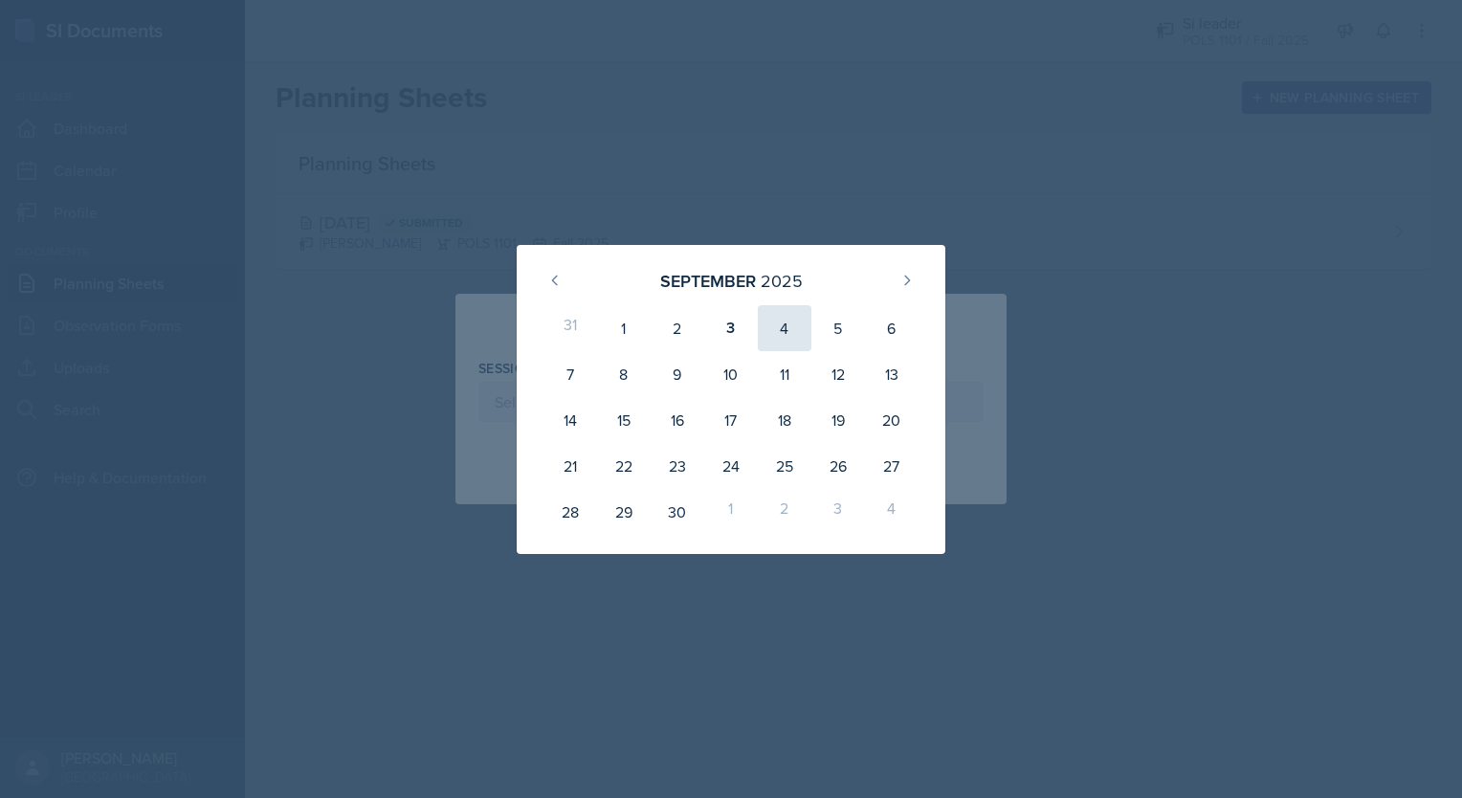
click at [775, 327] on div "4" at bounding box center [785, 328] width 54 height 46
type input "[DATE]"
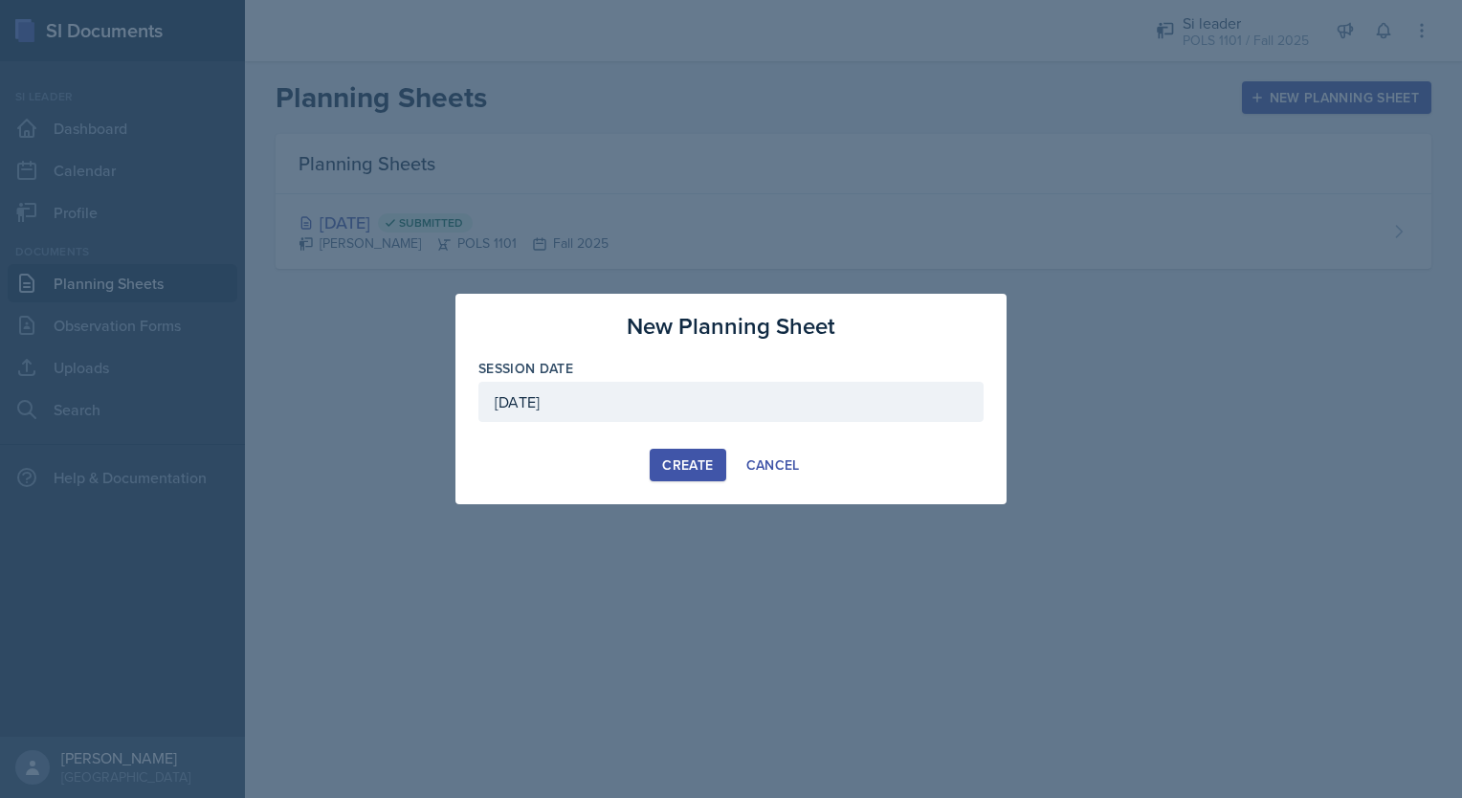
click at [695, 465] on div "Create" at bounding box center [687, 464] width 51 height 15
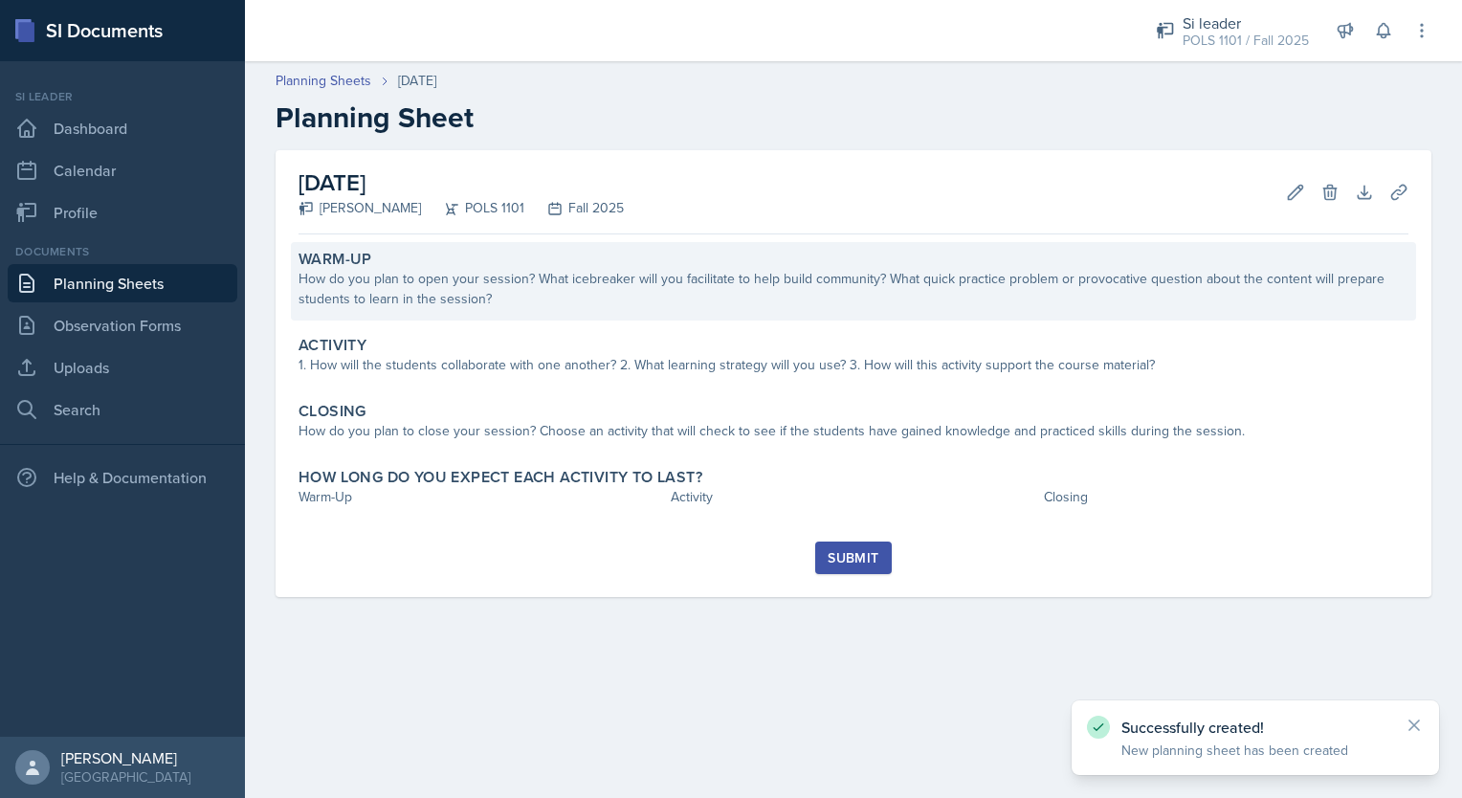
click at [656, 315] on div "Warm-Up How do you plan to open your session? What icebreaker will you facilita…" at bounding box center [853, 281] width 1125 height 78
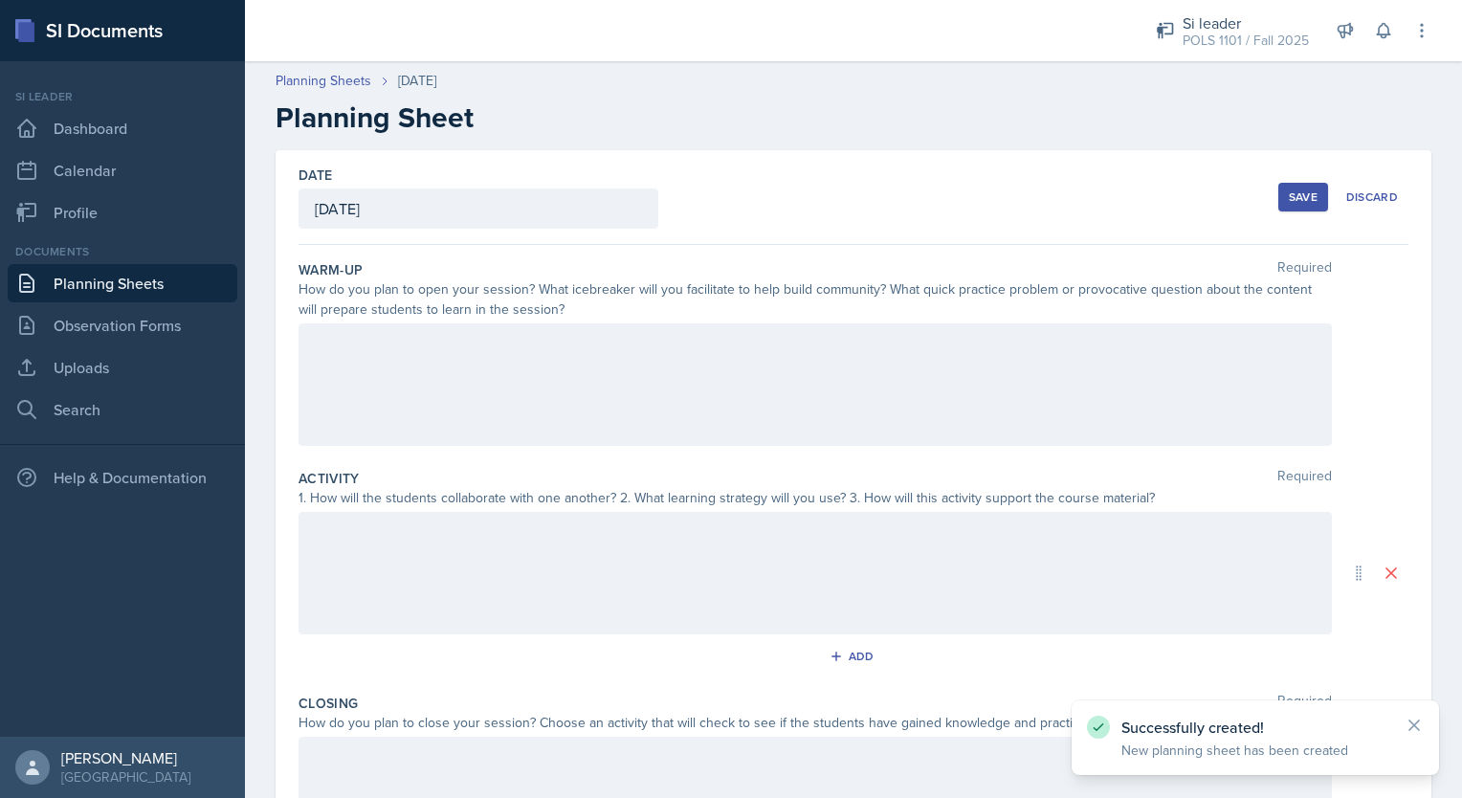
click at [612, 363] on div at bounding box center [816, 384] width 1034 height 122
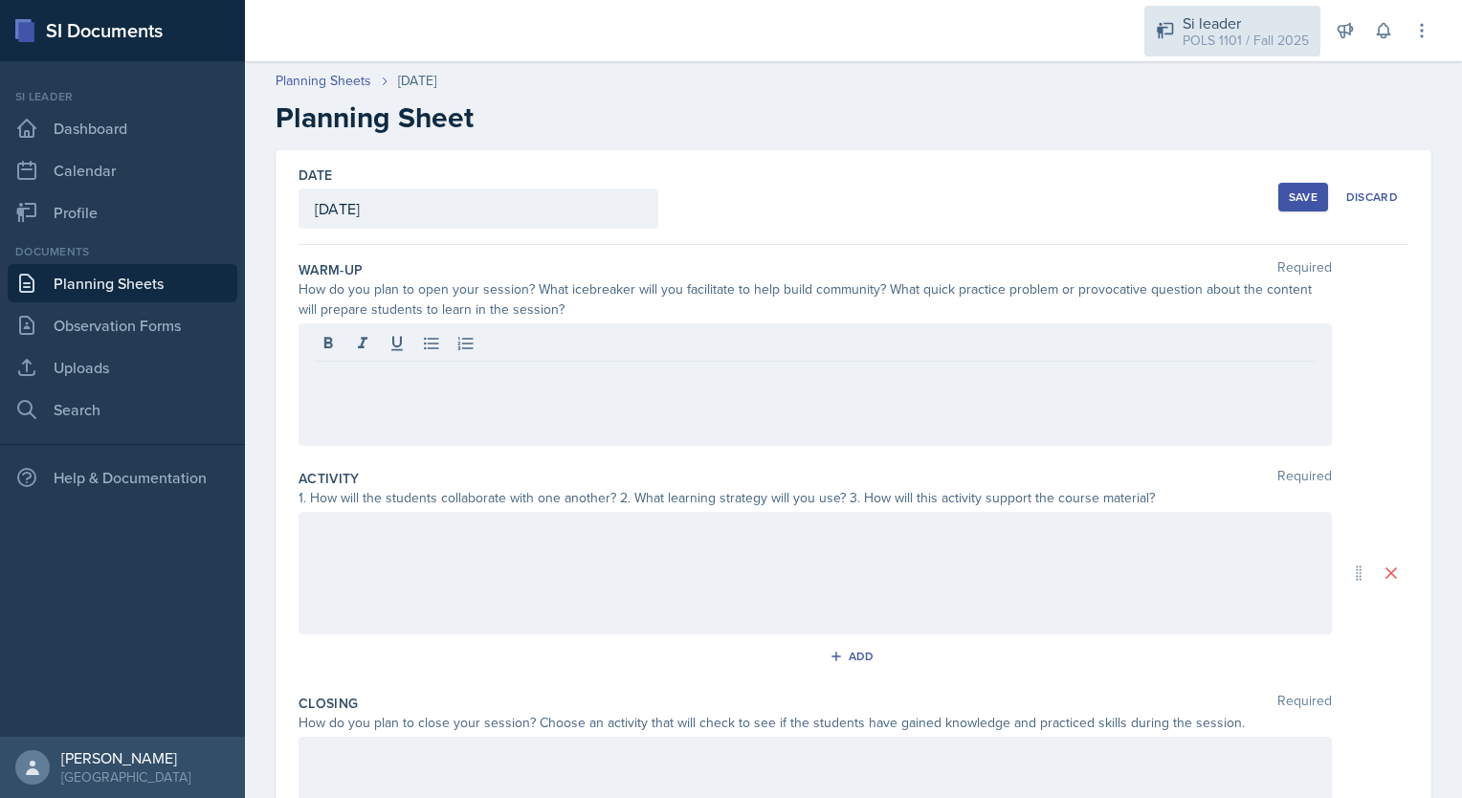
click at [1232, 33] on div "POLS 1101 / Fall 2025" at bounding box center [1246, 41] width 126 height 20
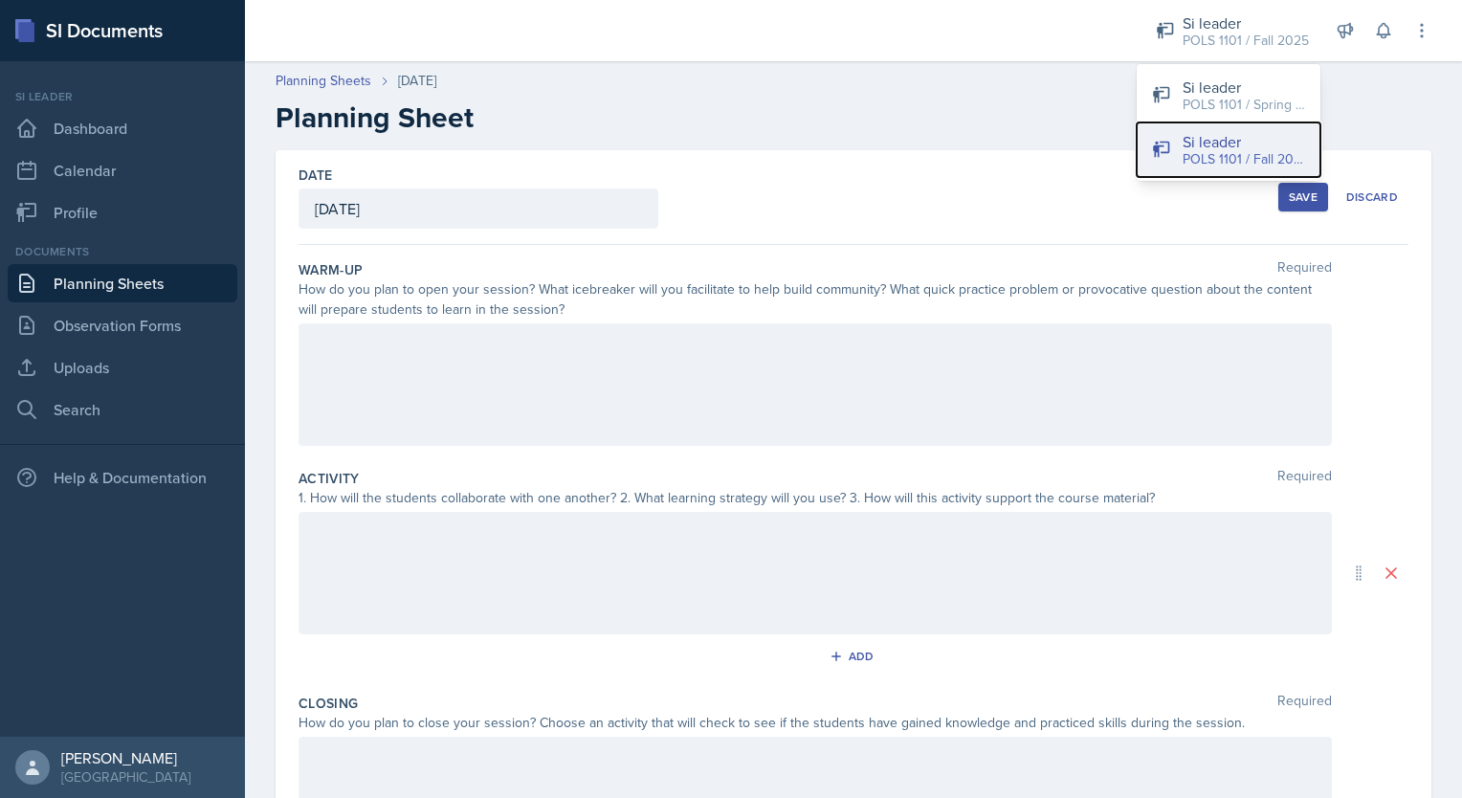
click at [1245, 149] on div "POLS 1101 / Fall 2025" at bounding box center [1244, 159] width 122 height 20
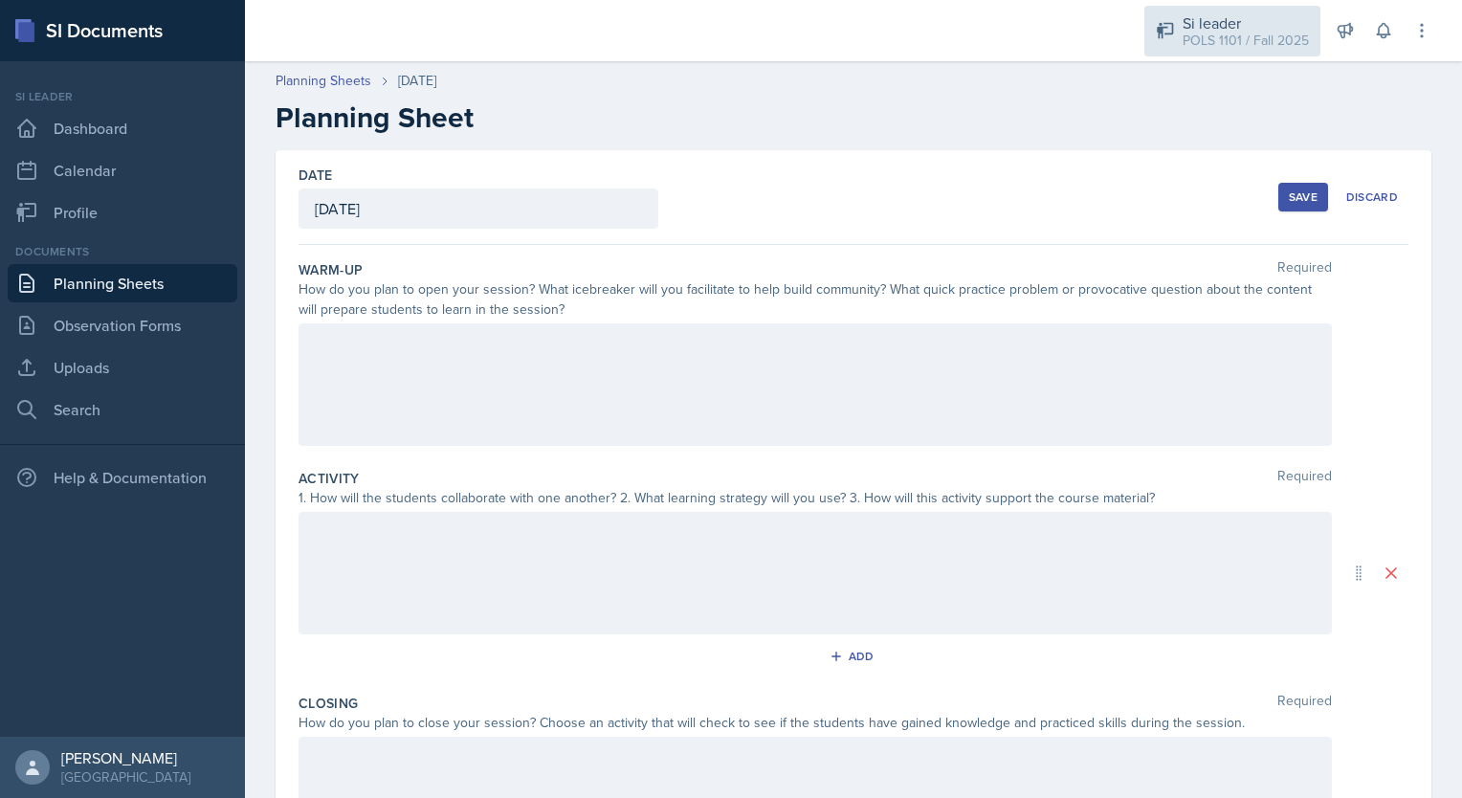
click at [1236, 46] on div "POLS 1101 / Fall 2025" at bounding box center [1246, 41] width 126 height 20
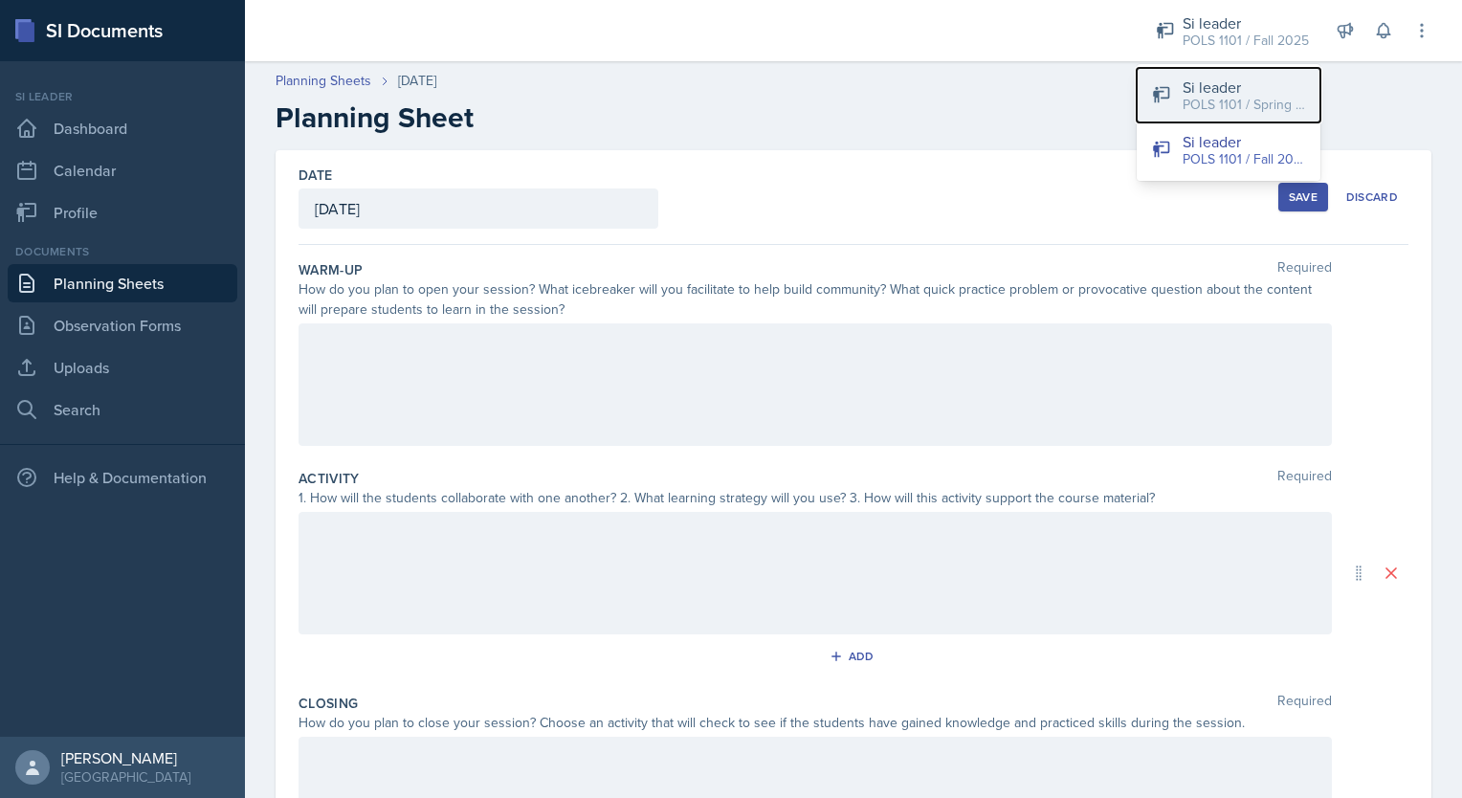
click at [1245, 105] on div "POLS 1101 / Spring 2025" at bounding box center [1244, 105] width 122 height 20
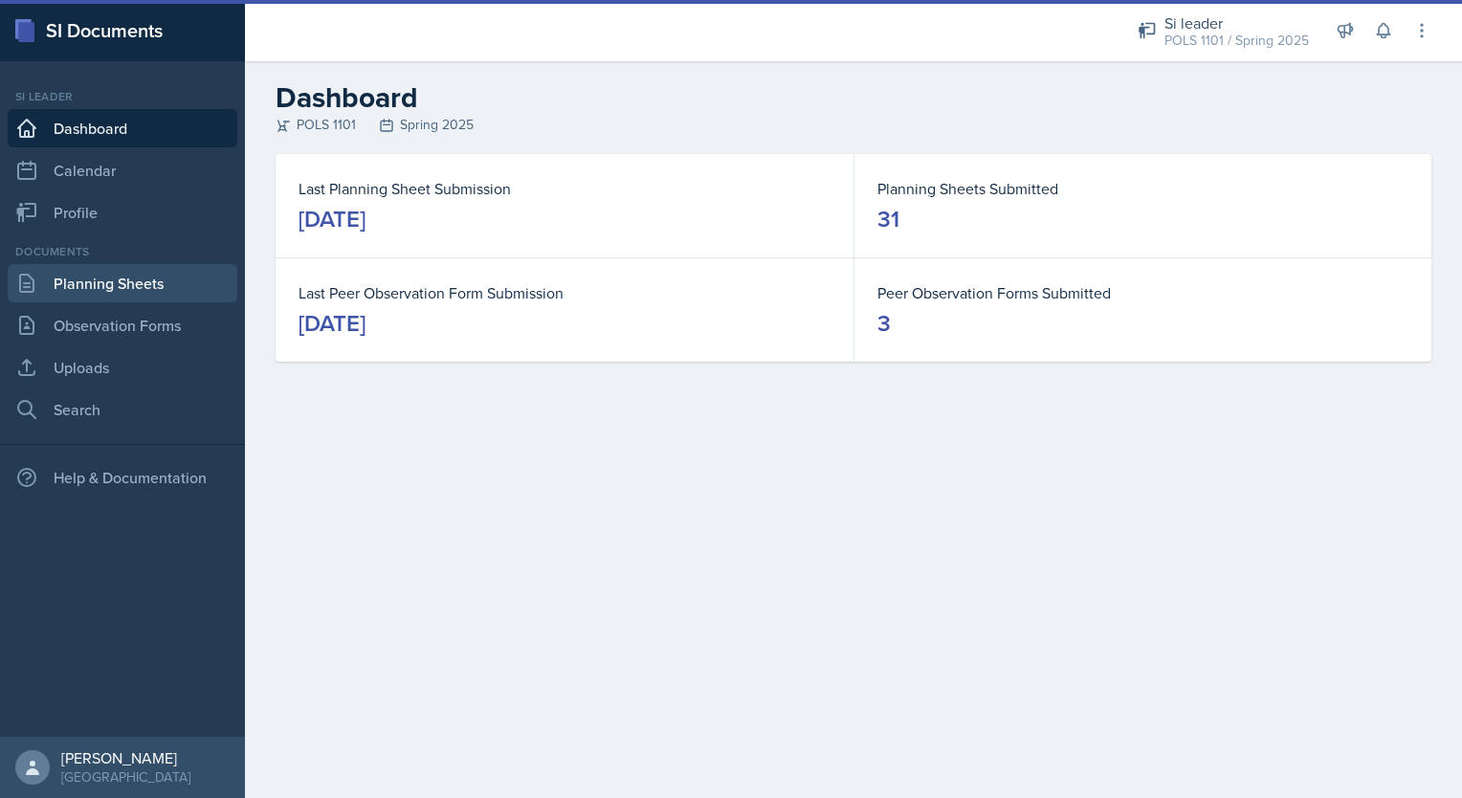
click at [155, 284] on link "Planning Sheets" at bounding box center [123, 283] width 230 height 38
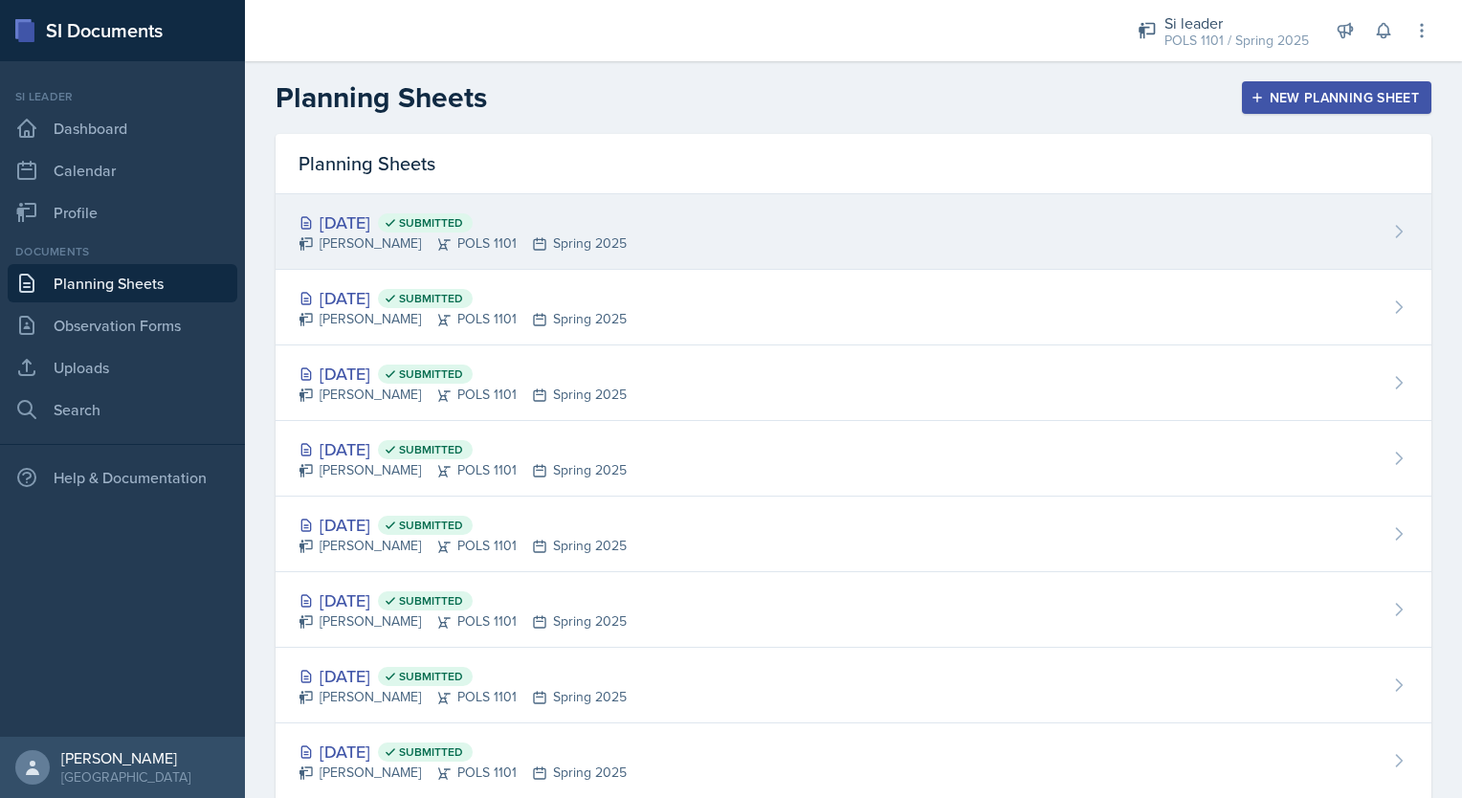
click at [605, 251] on div "[PERSON_NAME] POLS 1101 Spring 2025" at bounding box center [463, 244] width 328 height 20
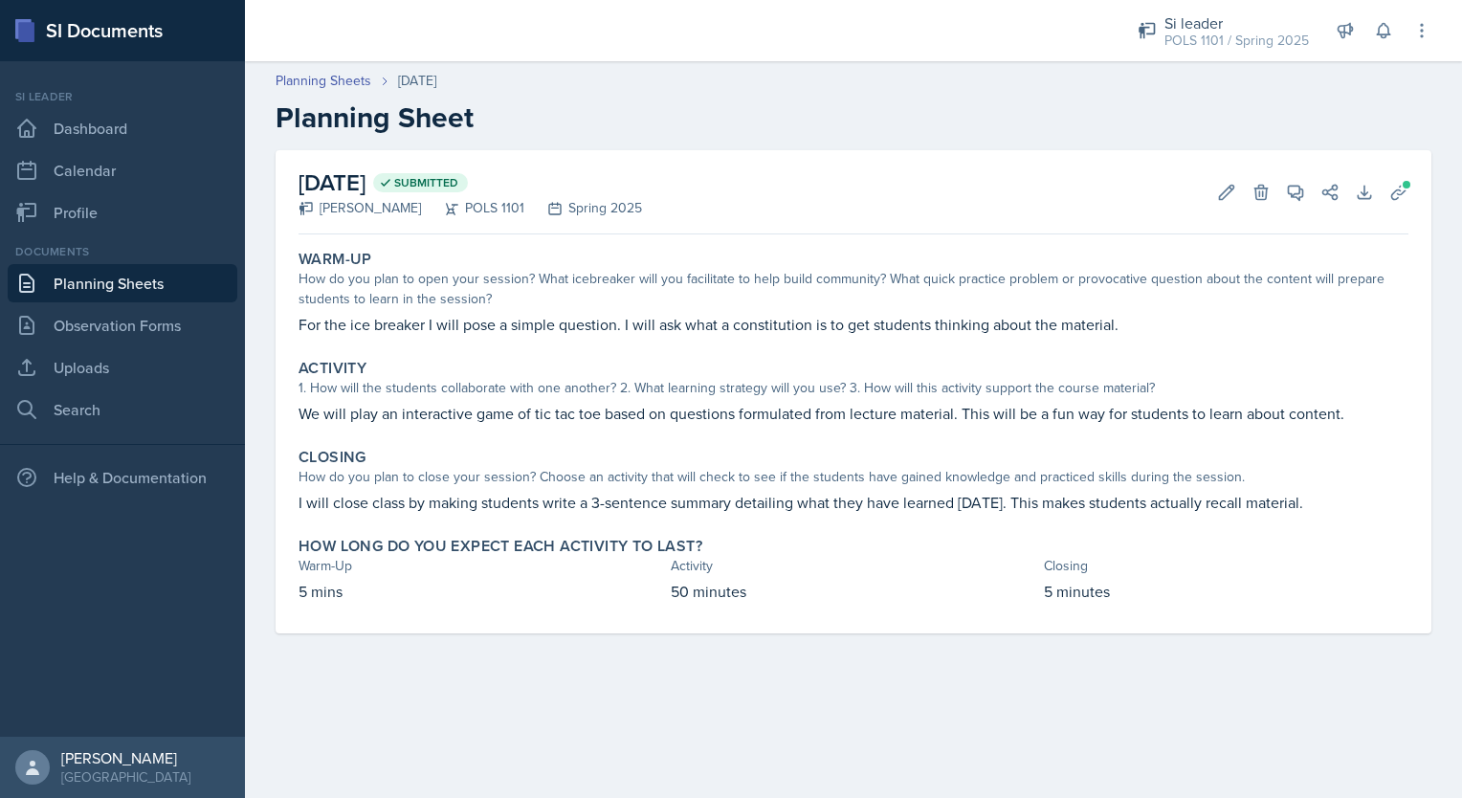
click at [309, 326] on p "For the ice breaker I will pose a simple question. I will ask what a constituti…" at bounding box center [854, 324] width 1110 height 23
drag, startPoint x: 301, startPoint y: 308, endPoint x: 447, endPoint y: 413, distance: 179.6
click at [447, 413] on div "Warm-Up How do you plan to open your session? What icebreaker will you facilita…" at bounding box center [854, 437] width 1110 height 391
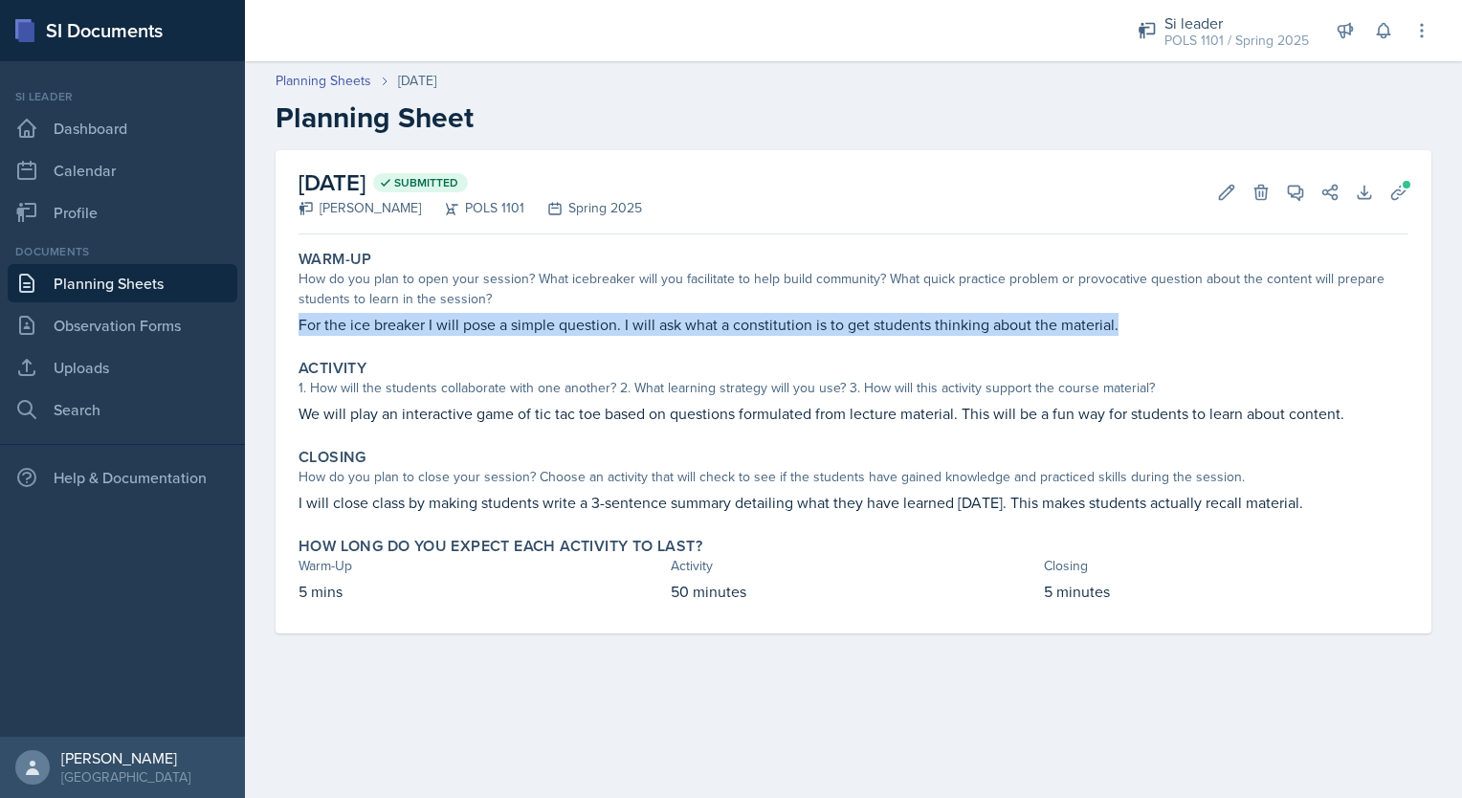
drag, startPoint x: 294, startPoint y: 323, endPoint x: 1133, endPoint y: 312, distance: 839.4
click at [1133, 312] on div "Warm-Up How do you plan to open your session? What icebreaker will you facilita…" at bounding box center [853, 292] width 1125 height 101
copy p "For the ice breaker I will pose a simple question. I will ask what a constituti…"
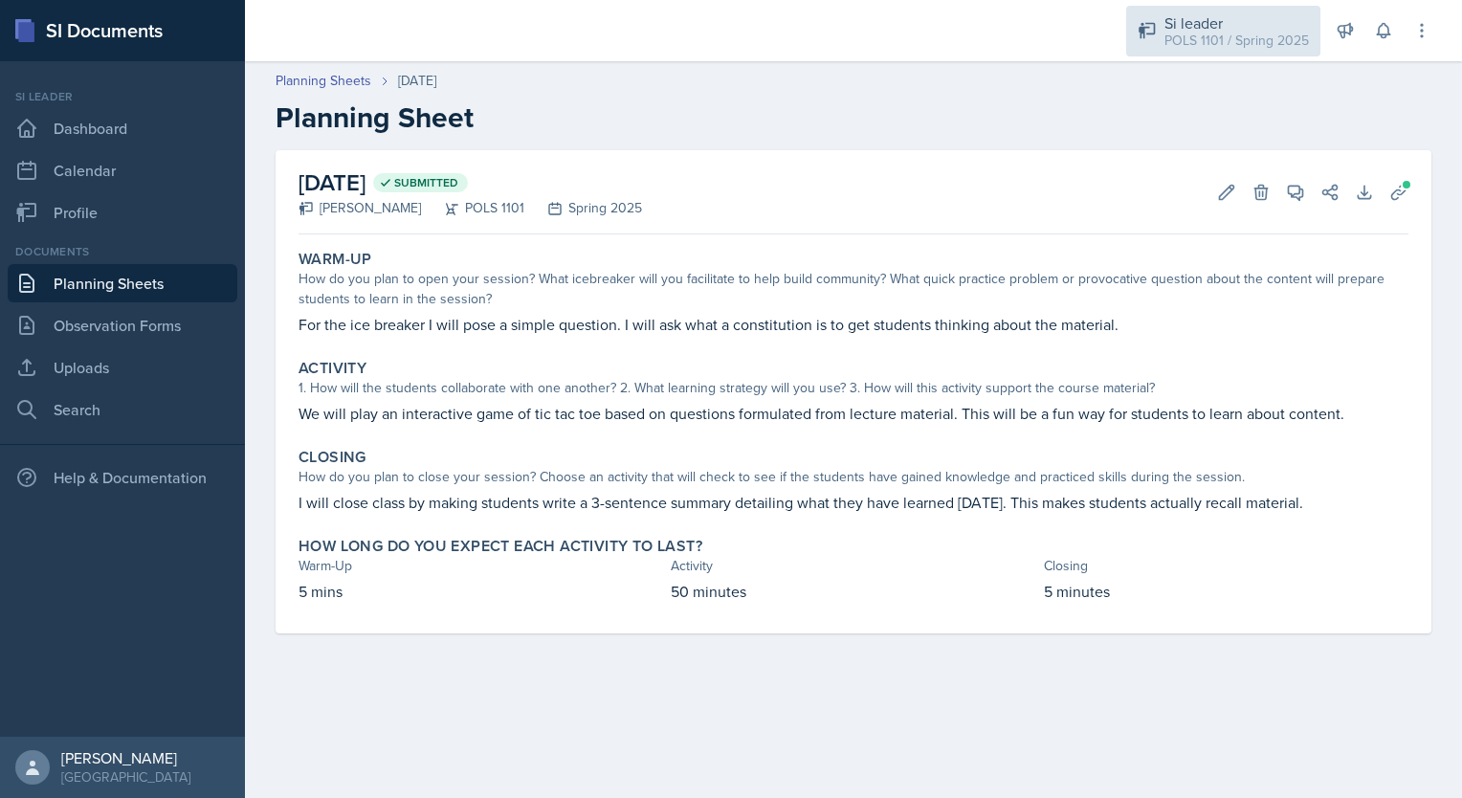
click at [1251, 40] on div "POLS 1101 / Spring 2025" at bounding box center [1237, 41] width 145 height 20
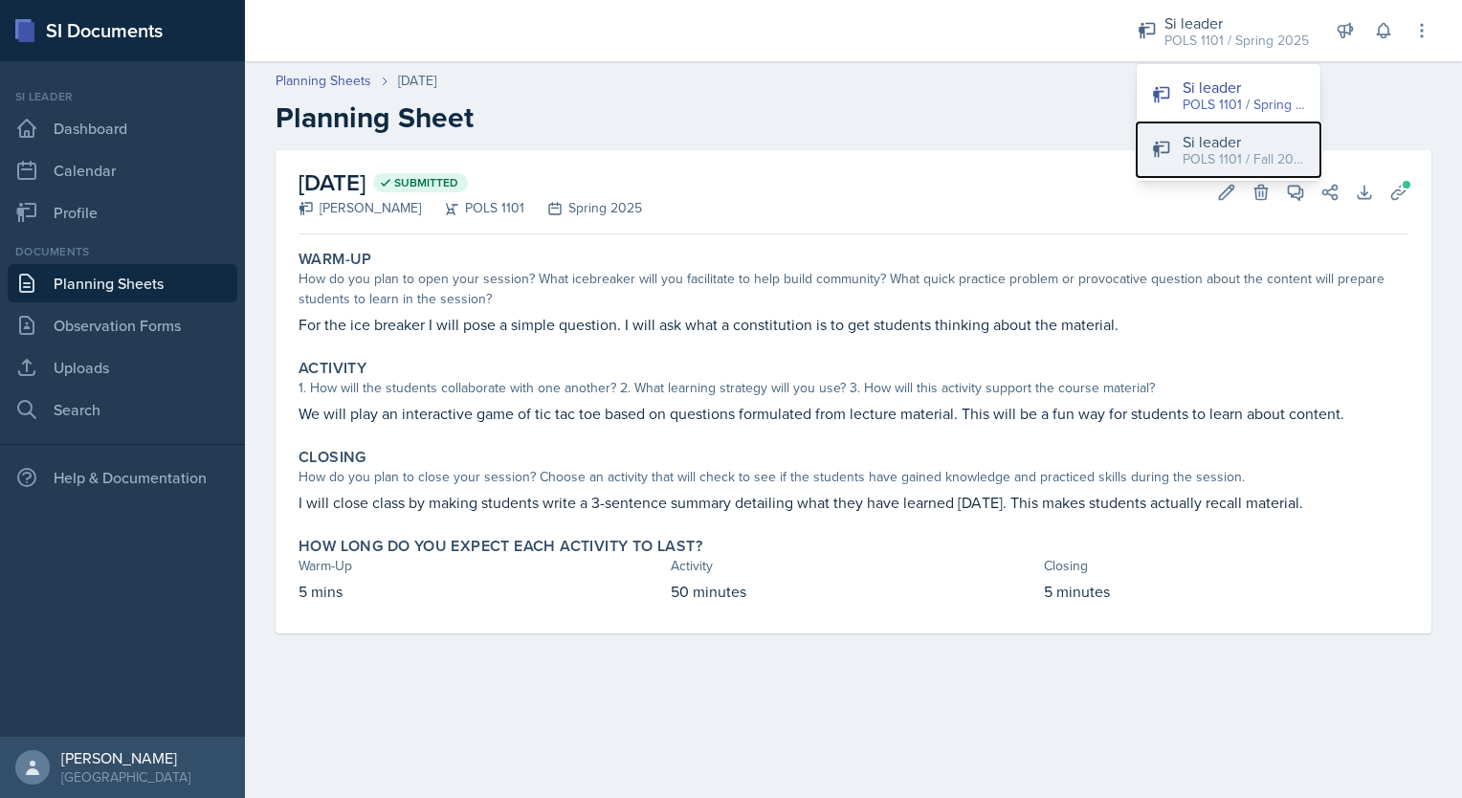
click at [1247, 137] on div "Si leader" at bounding box center [1244, 141] width 122 height 23
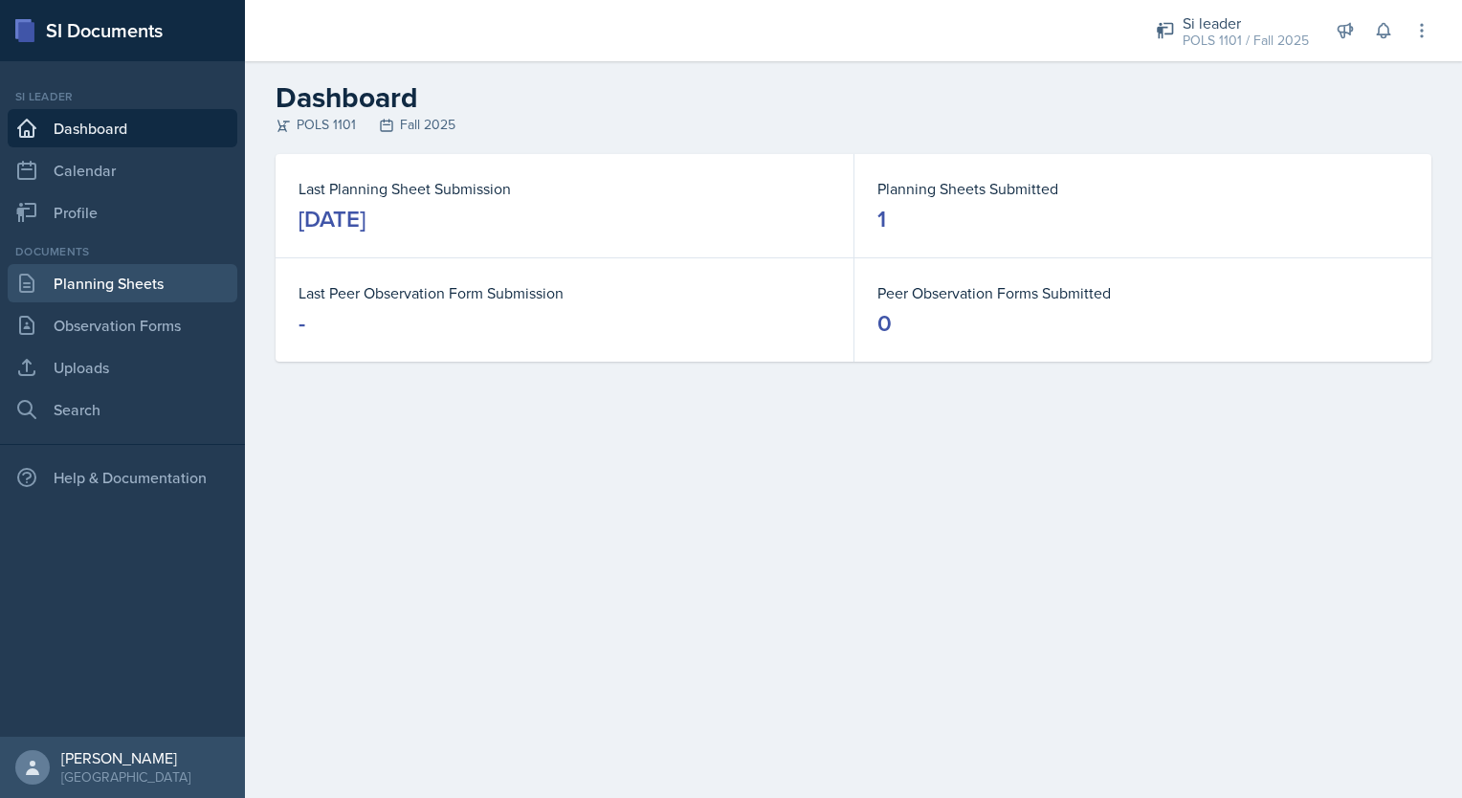
click at [115, 293] on link "Planning Sheets" at bounding box center [123, 283] width 230 height 38
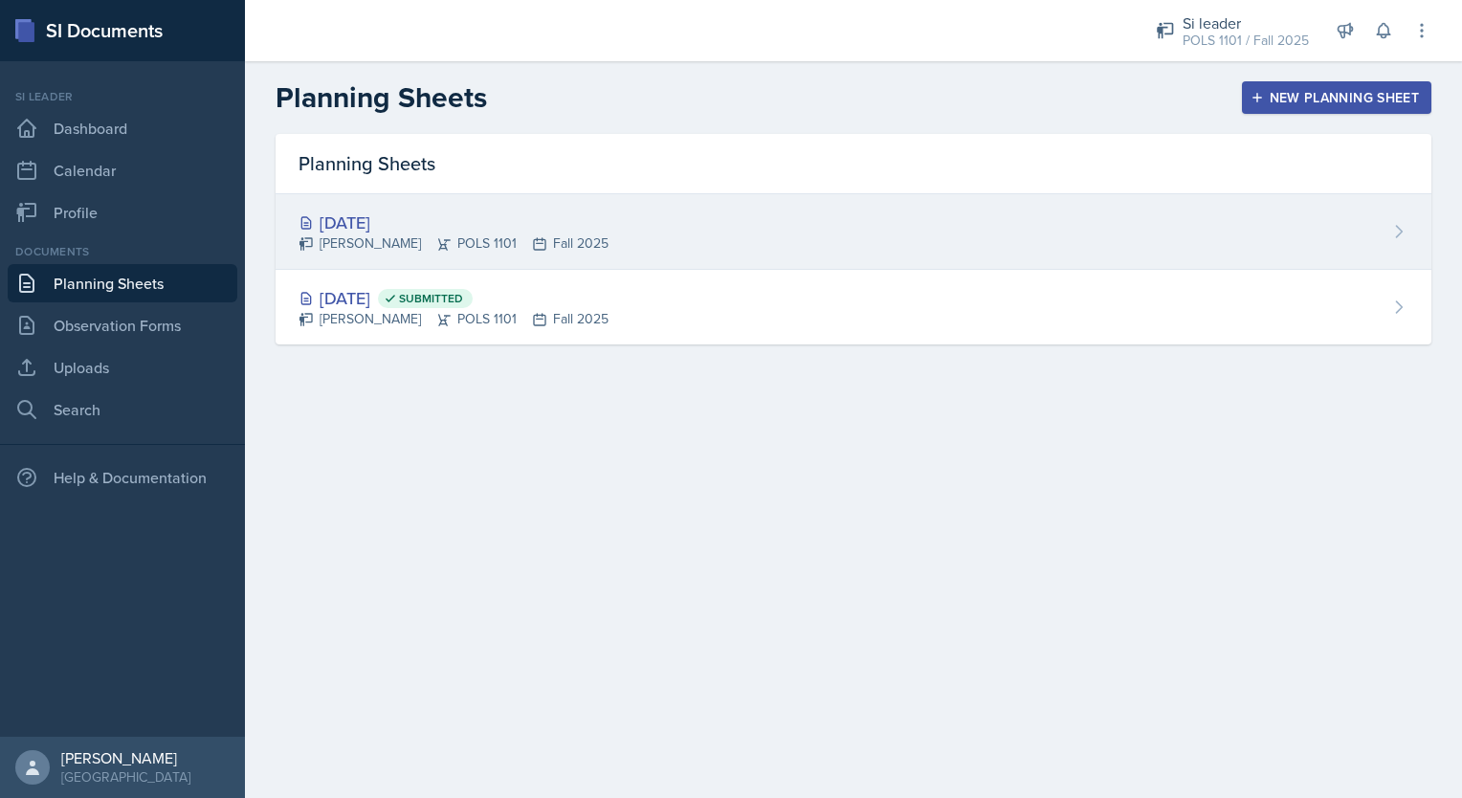
click at [415, 239] on div "[PERSON_NAME] POLS 1101 Fall 2025" at bounding box center [454, 244] width 310 height 20
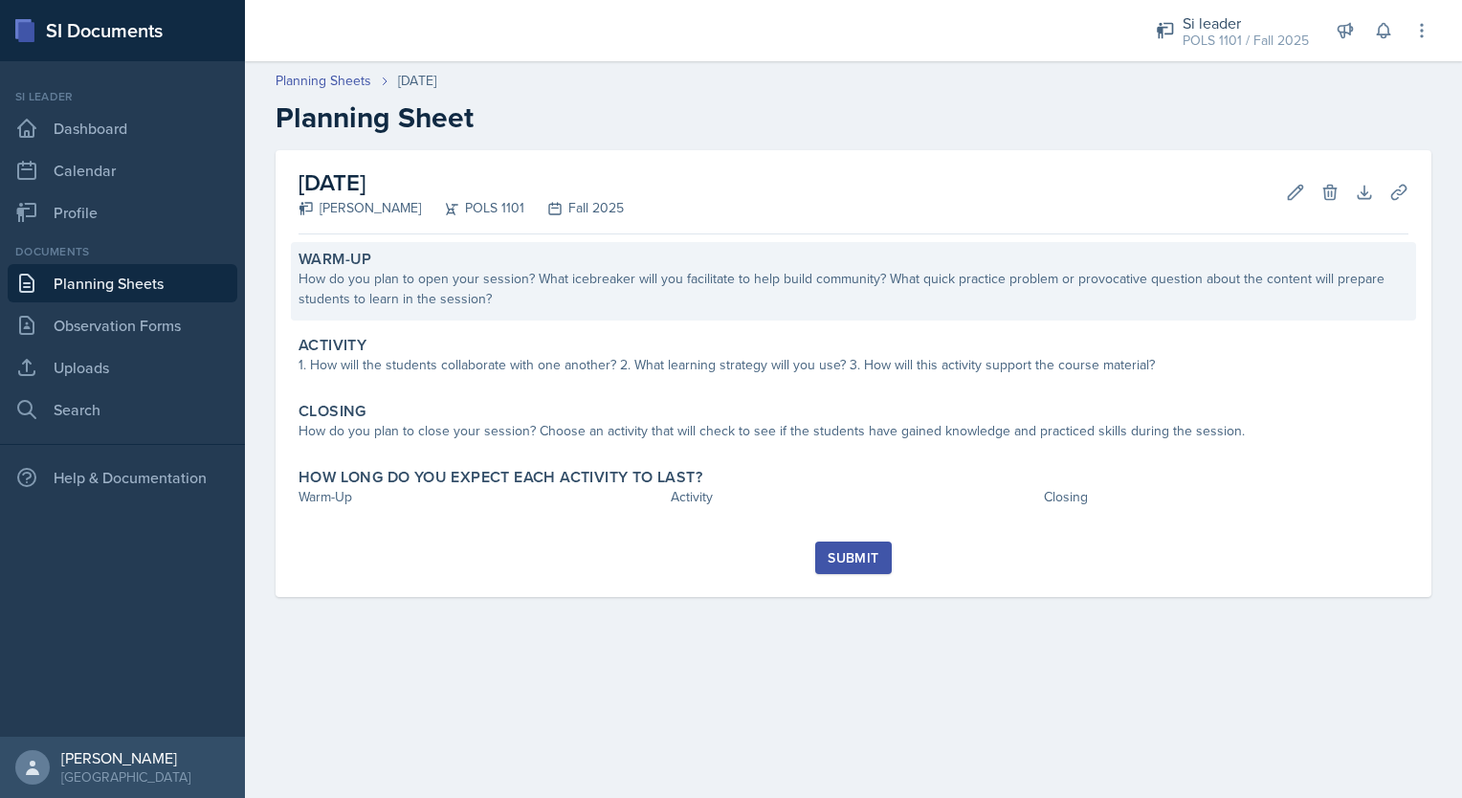
click at [654, 306] on div "How do you plan to open your session? What icebreaker will you facilitate to he…" at bounding box center [854, 289] width 1110 height 40
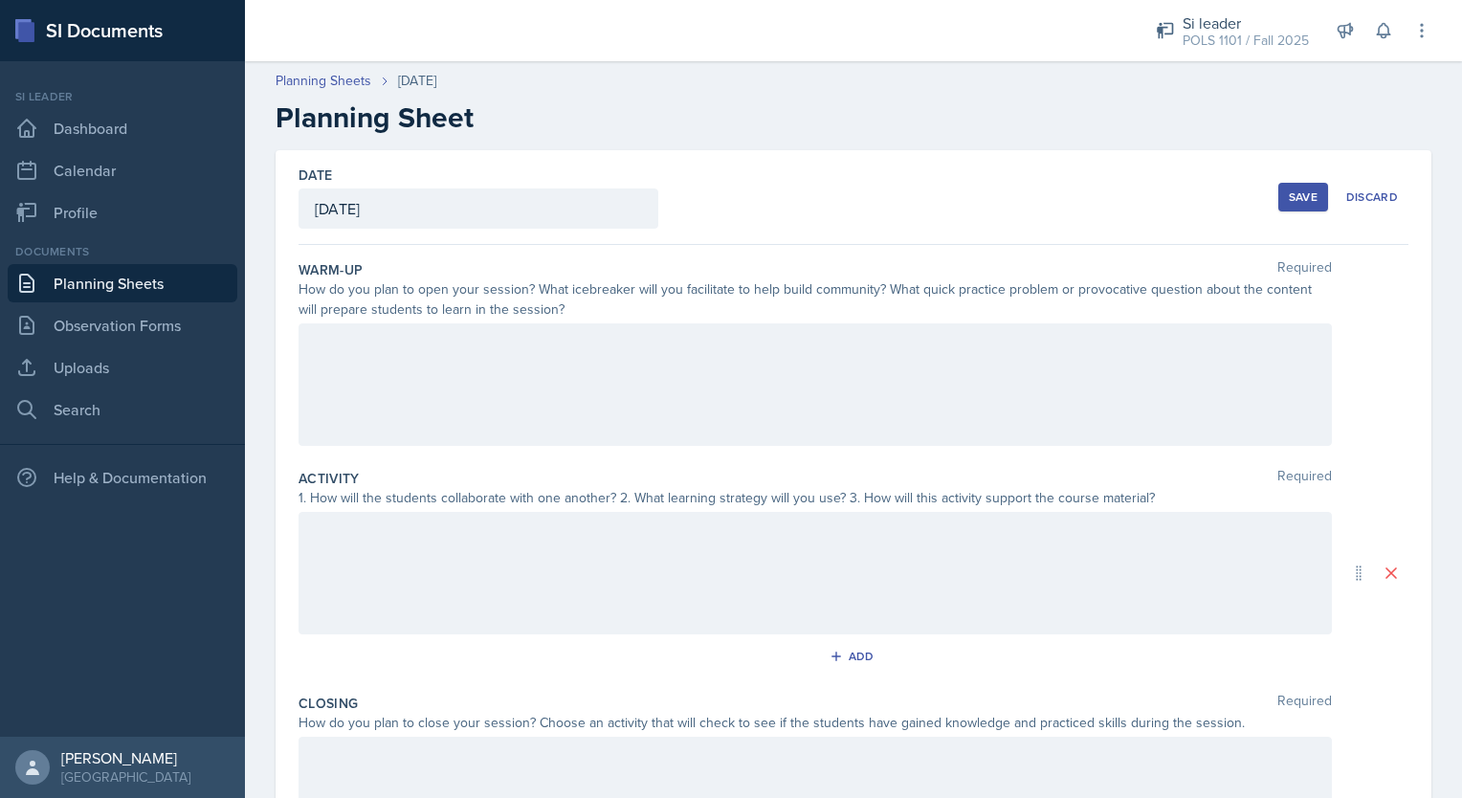
click at [574, 380] on div at bounding box center [816, 384] width 1034 height 122
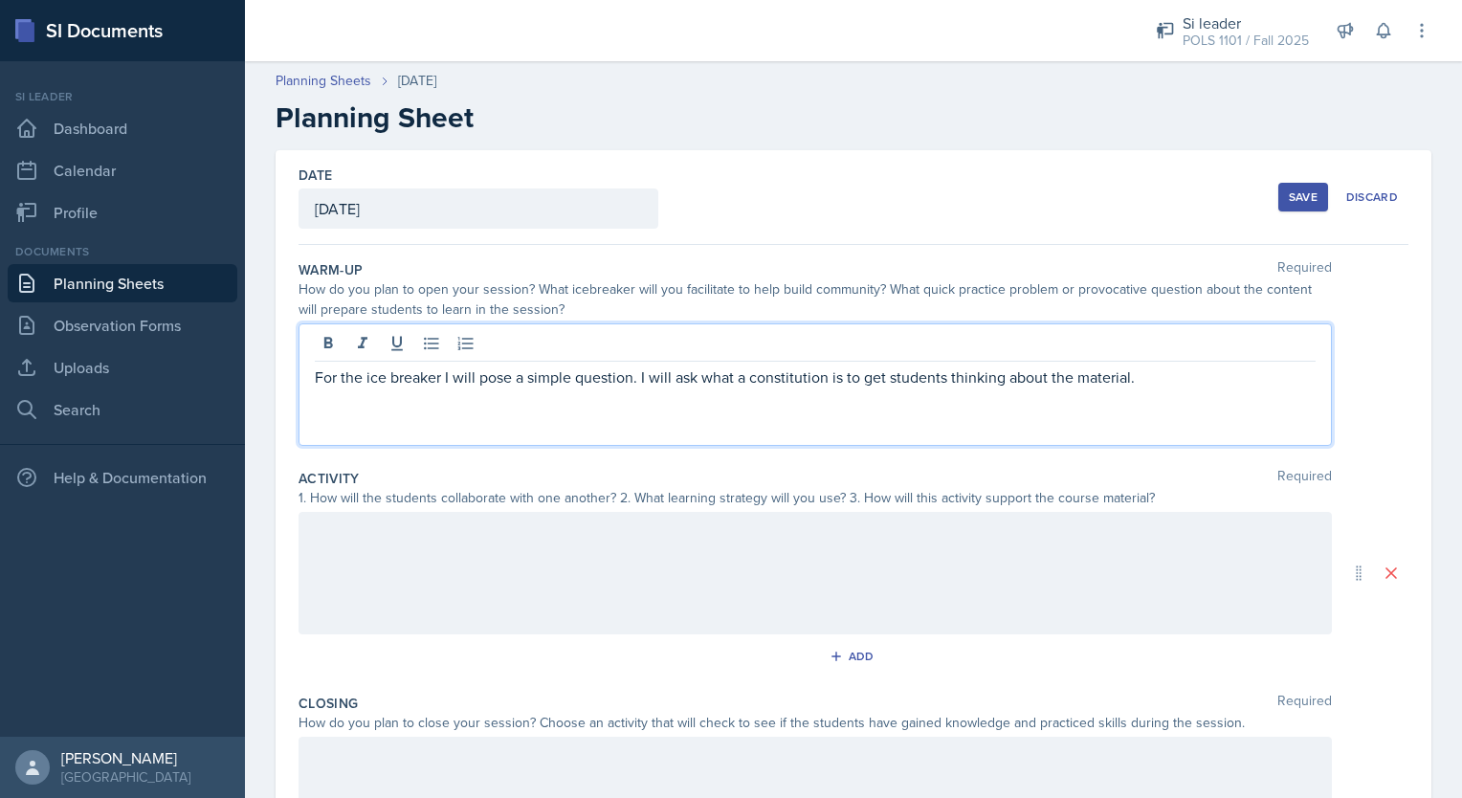
click at [539, 576] on div at bounding box center [816, 573] width 1034 height 122
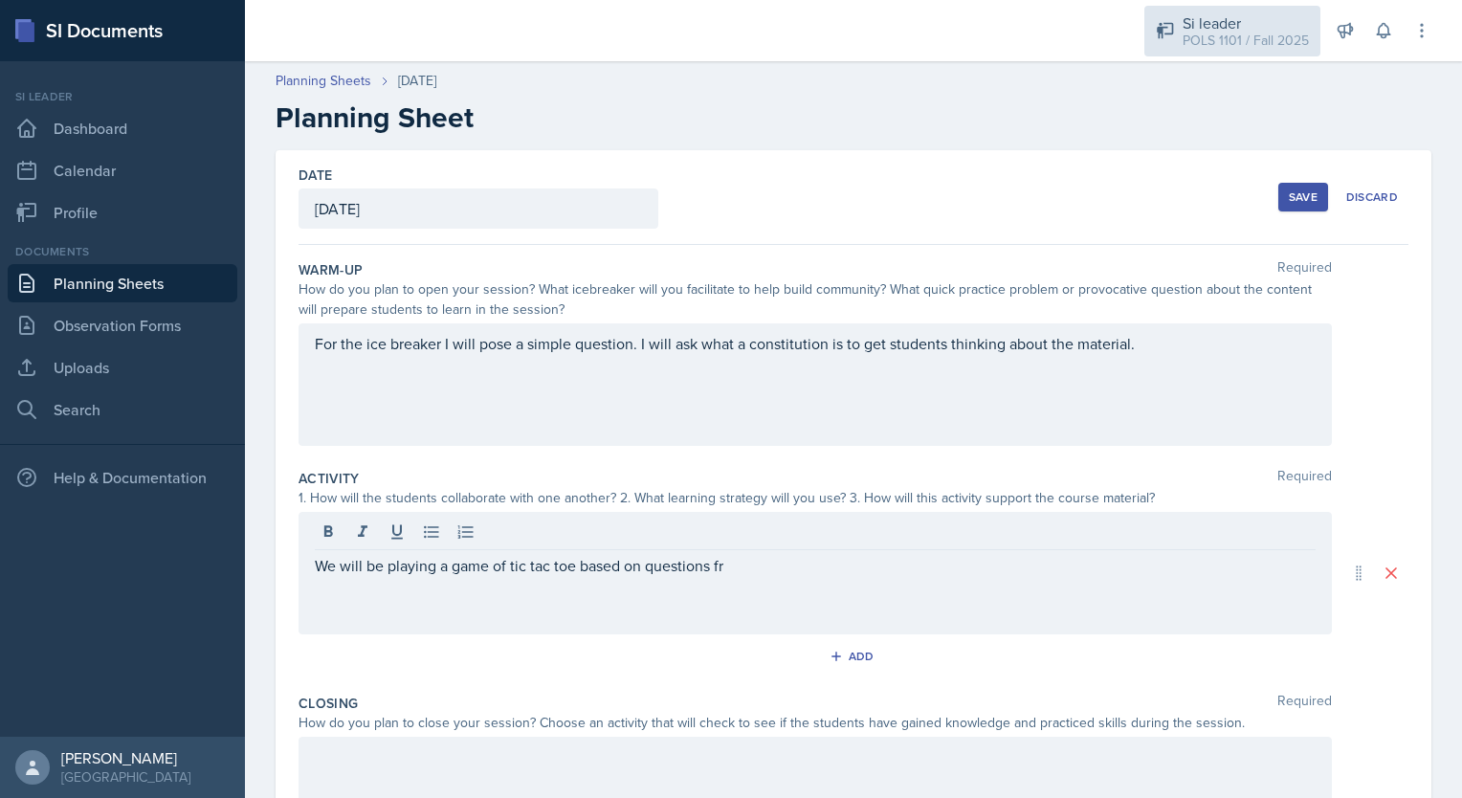
click at [1235, 39] on div "POLS 1101 / Fall 2025" at bounding box center [1246, 41] width 126 height 20
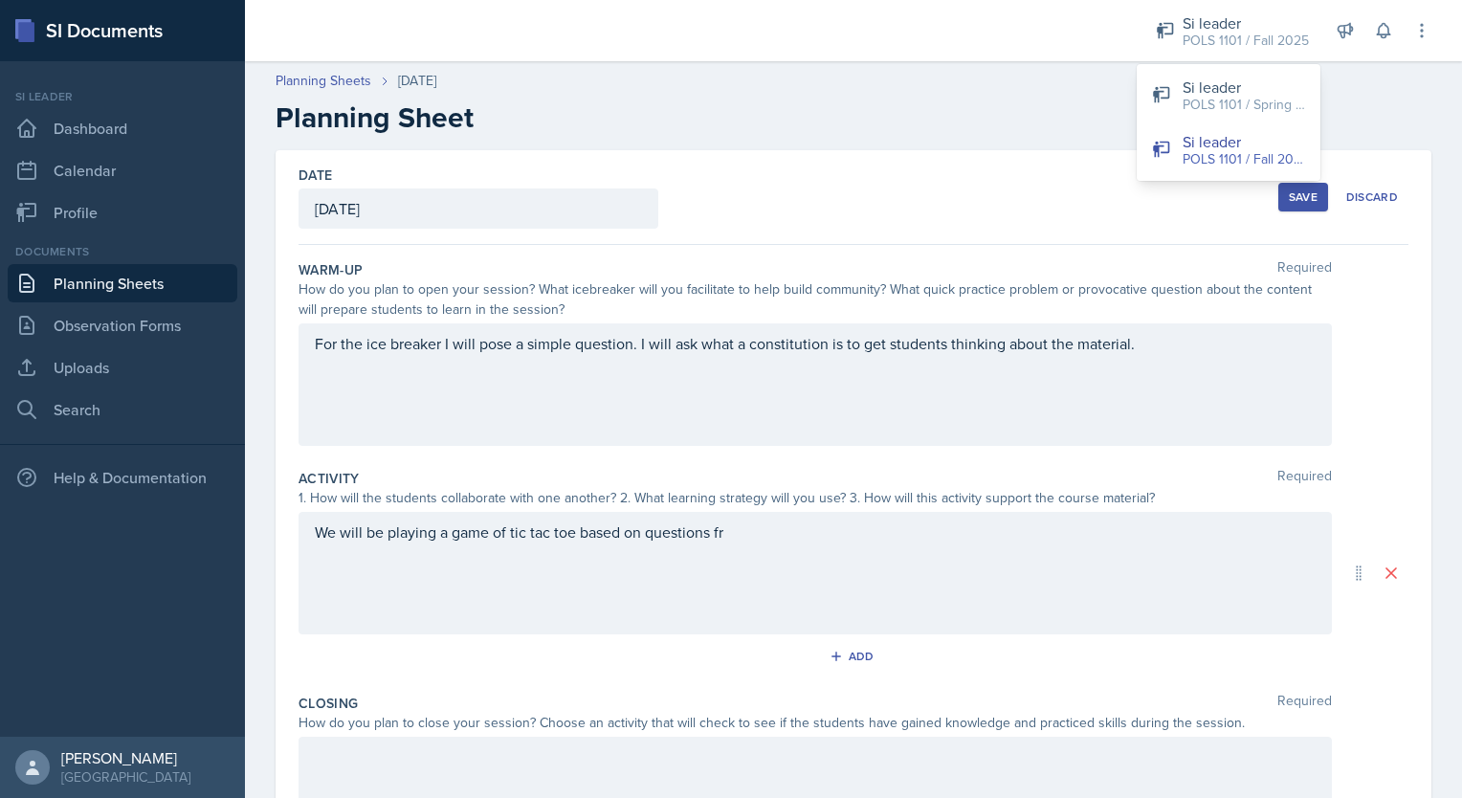
click at [991, 127] on h2 "Planning Sheet" at bounding box center [854, 117] width 1156 height 34
click at [804, 538] on div "We will be playing a game of tic tac toe based on questions fr" at bounding box center [816, 573] width 1034 height 122
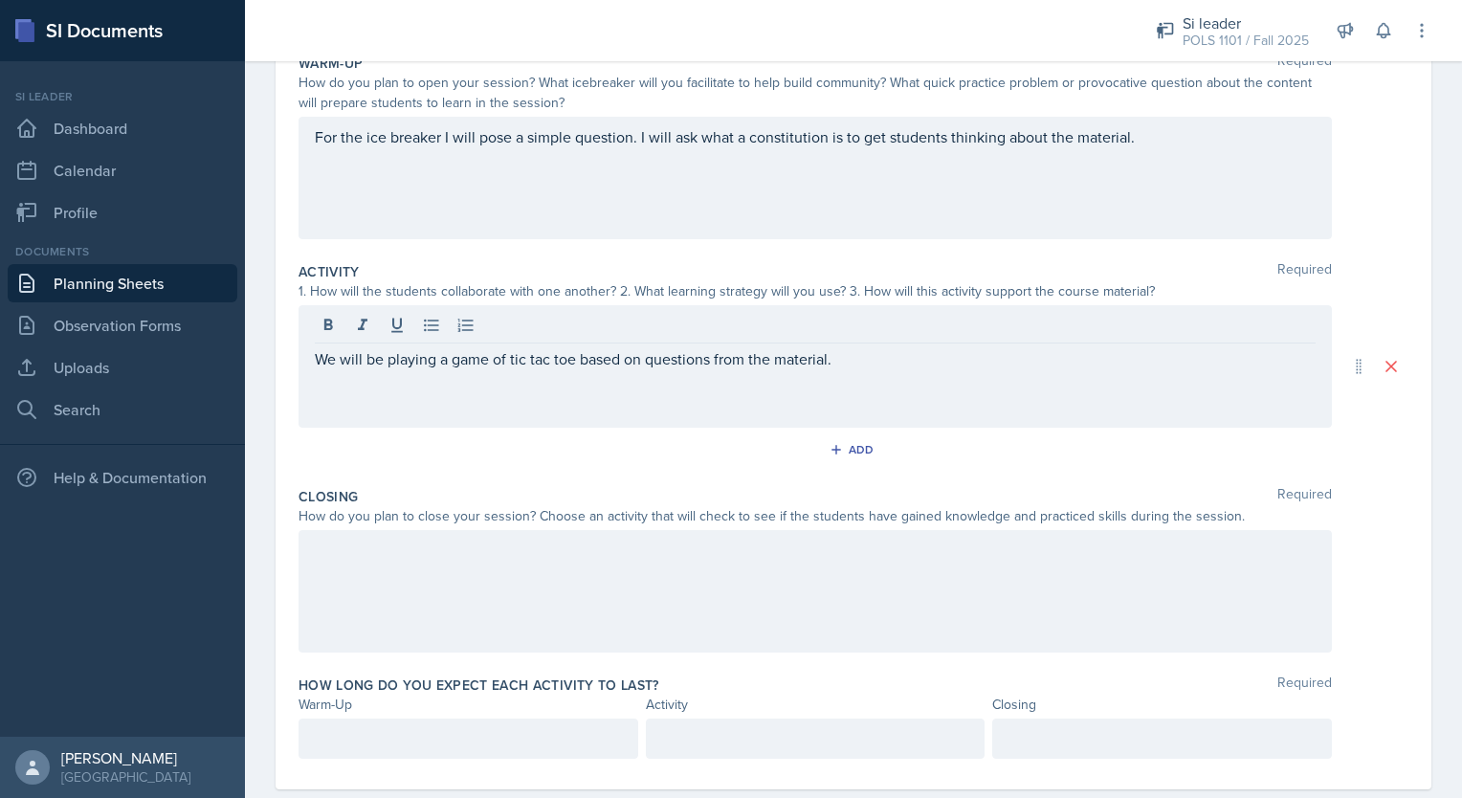
click at [461, 610] on div at bounding box center [816, 591] width 1034 height 122
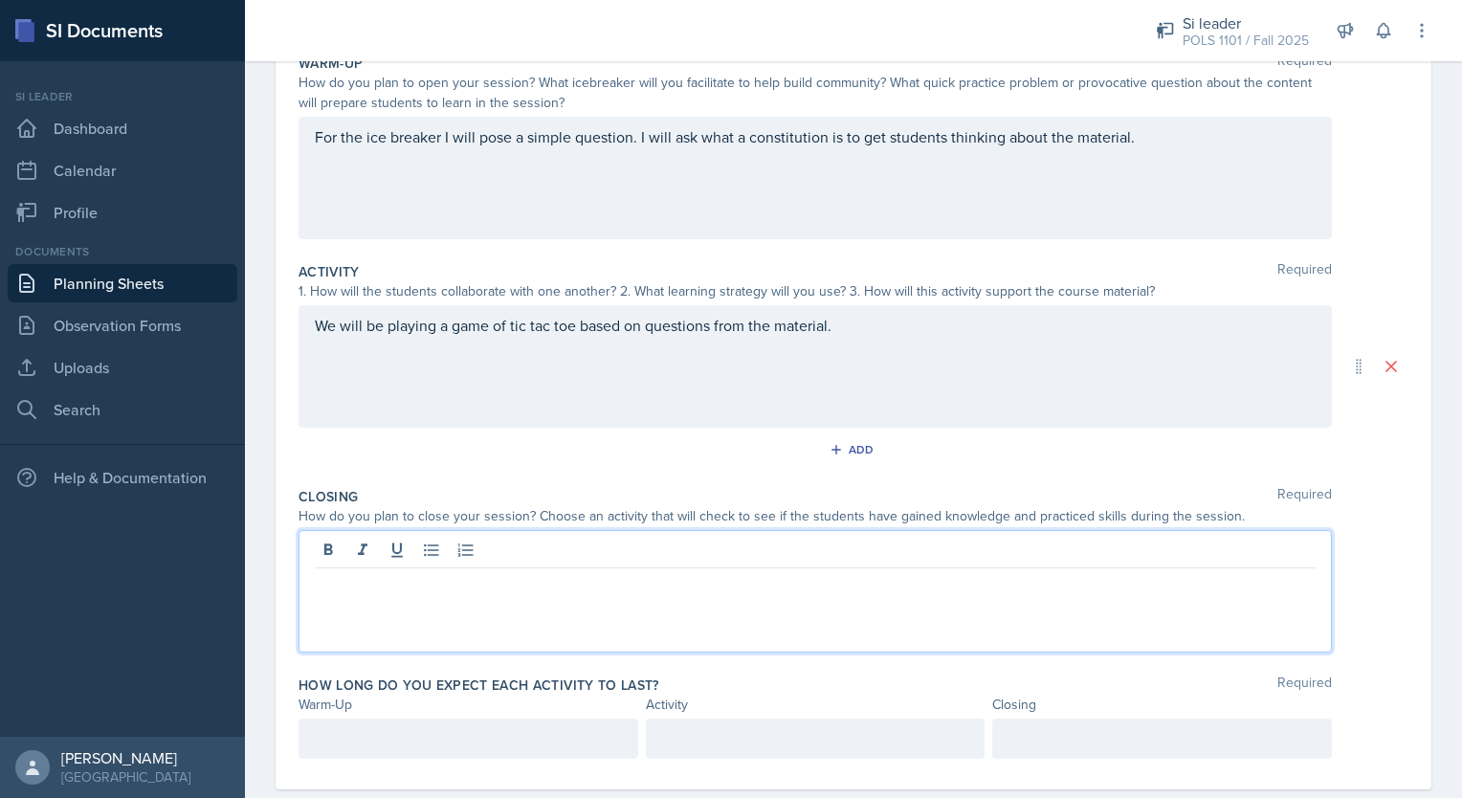
scroll to position [240, 0]
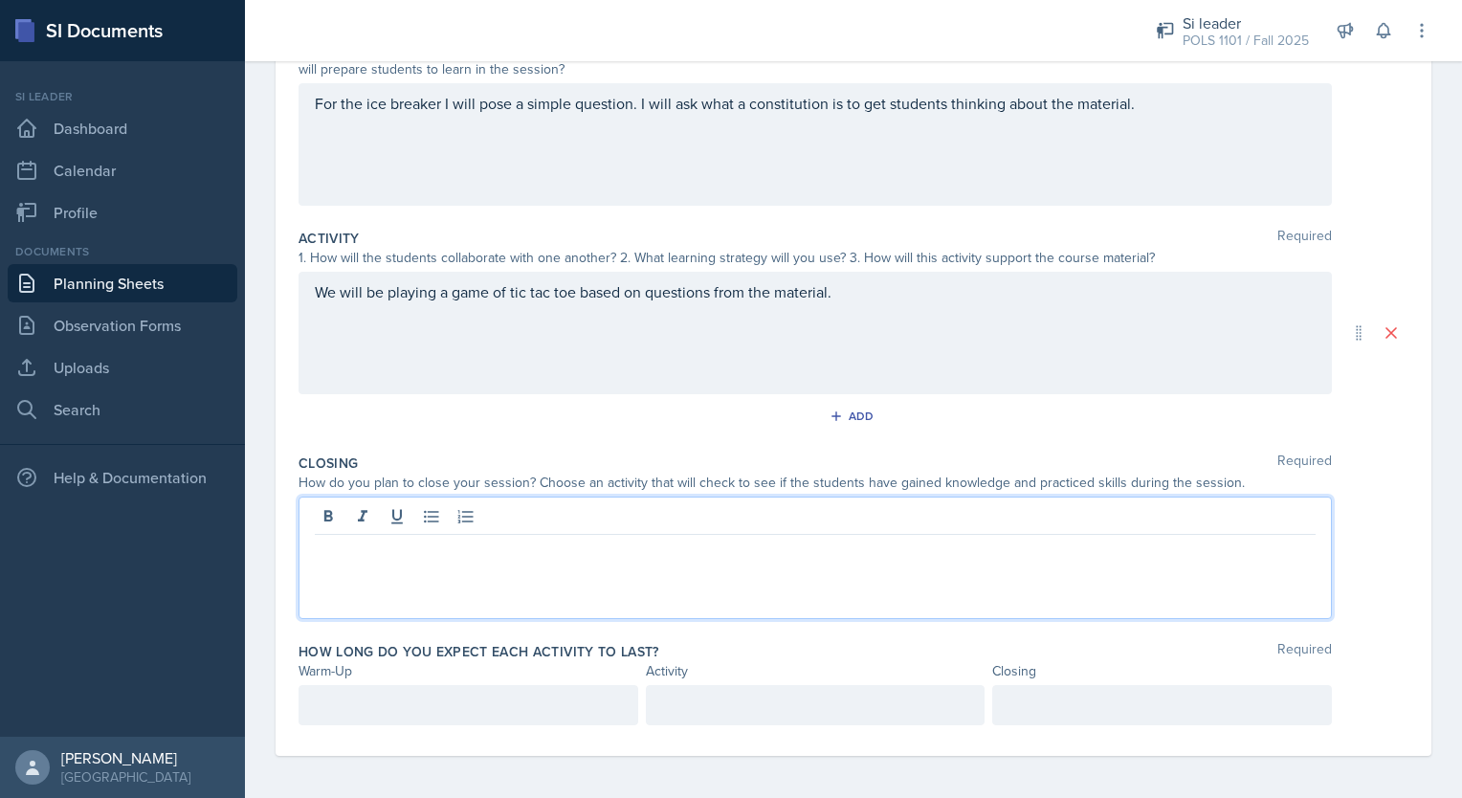
paste div
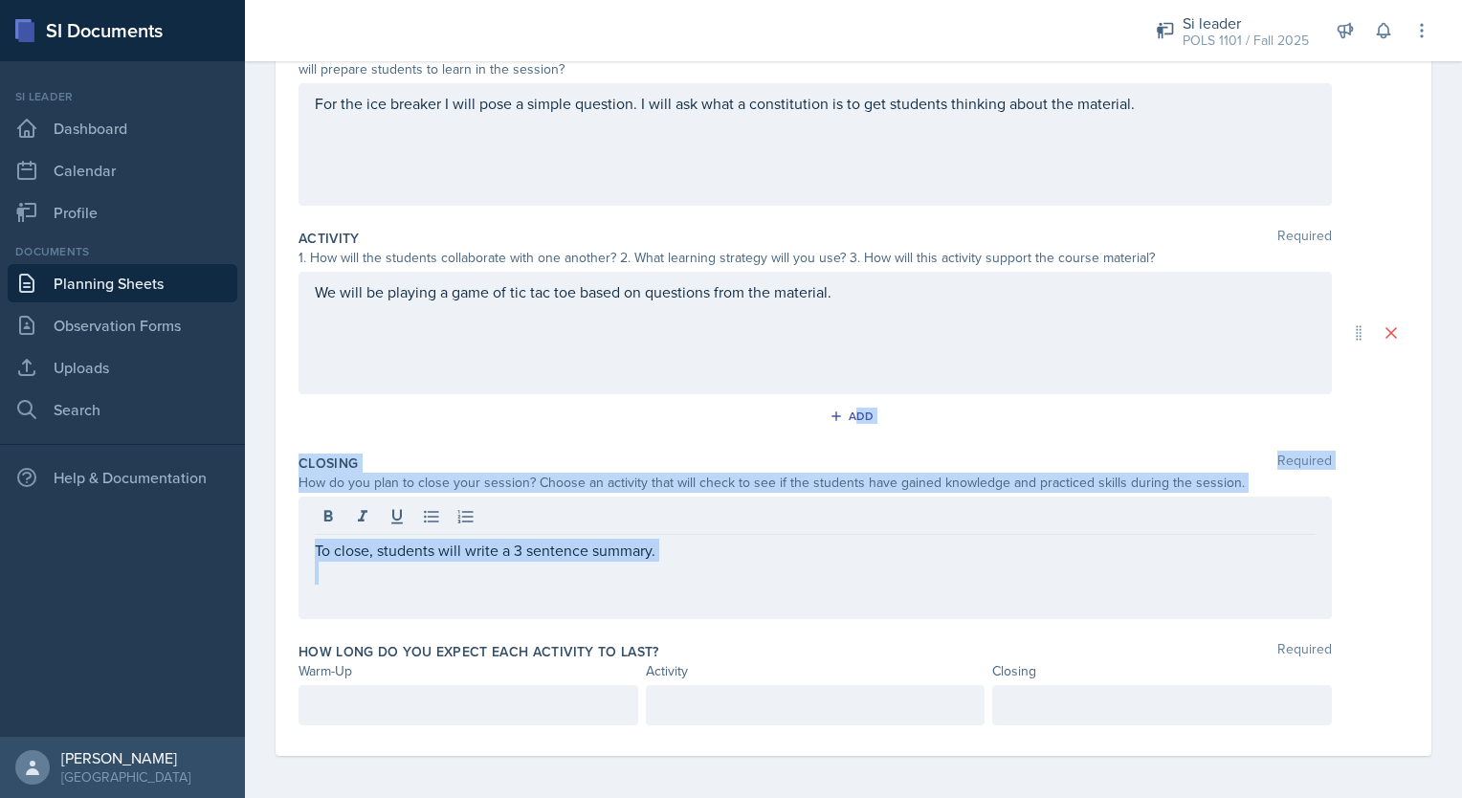
drag, startPoint x: 1446, startPoint y: 543, endPoint x: 1429, endPoint y: 394, distance: 149.3
click at [1429, 394] on div "Date [DATE] [DATE] 31 1 2 3 4 5 6 7 8 9 10 11 12 13 14 15 16 17 18 19 20 21 22 …" at bounding box center [853, 356] width 1217 height 892
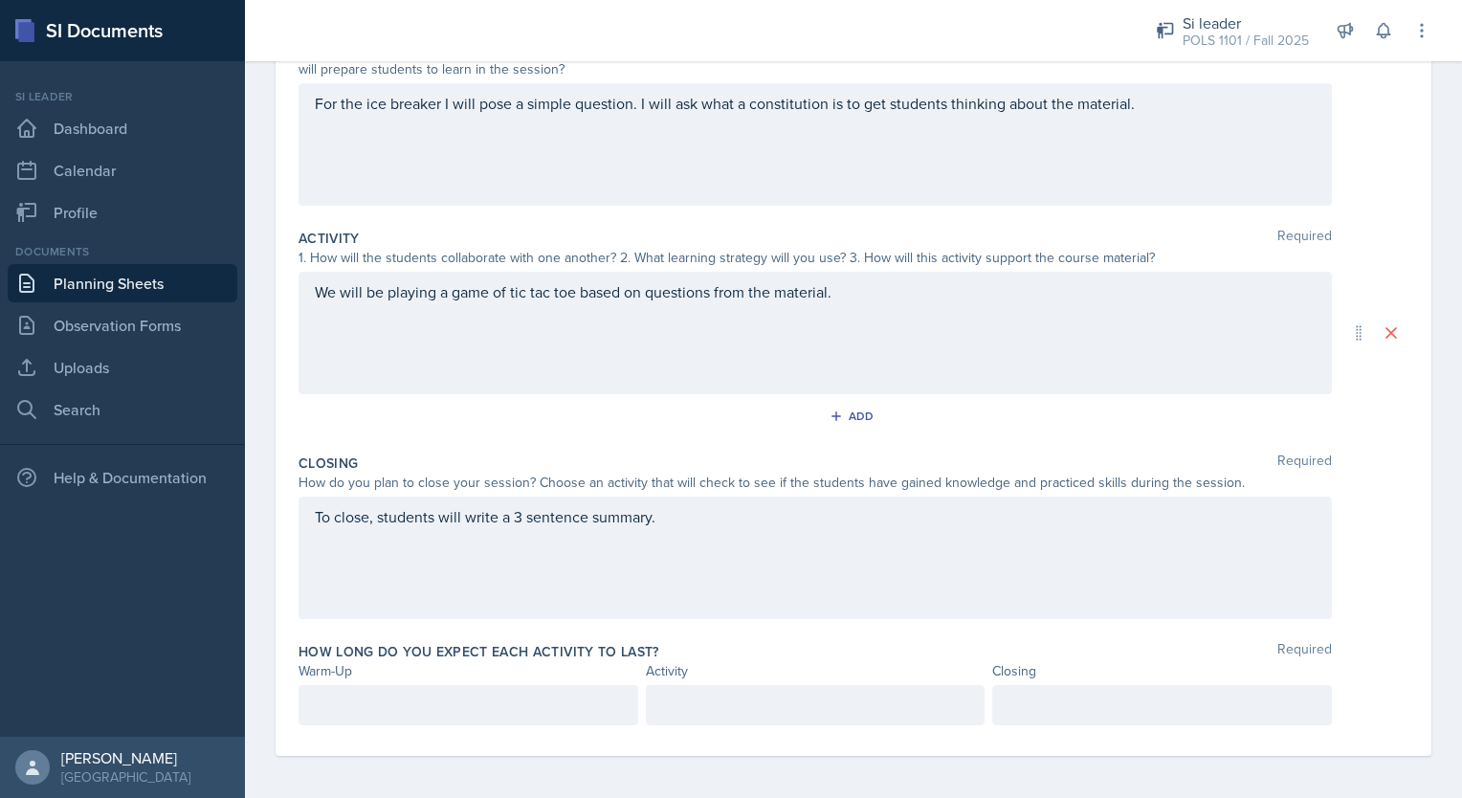
drag, startPoint x: 1429, startPoint y: 394, endPoint x: 1390, endPoint y: 400, distance: 39.7
drag, startPoint x: 1390, startPoint y: 400, endPoint x: 1347, endPoint y: 531, distance: 138.0
click at [1347, 531] on div "To close, students will write a 3 sentence summary." at bounding box center [854, 558] width 1110 height 122
click at [714, 534] on div "To close, students will write a 3 sentence summary." at bounding box center [816, 558] width 1034 height 122
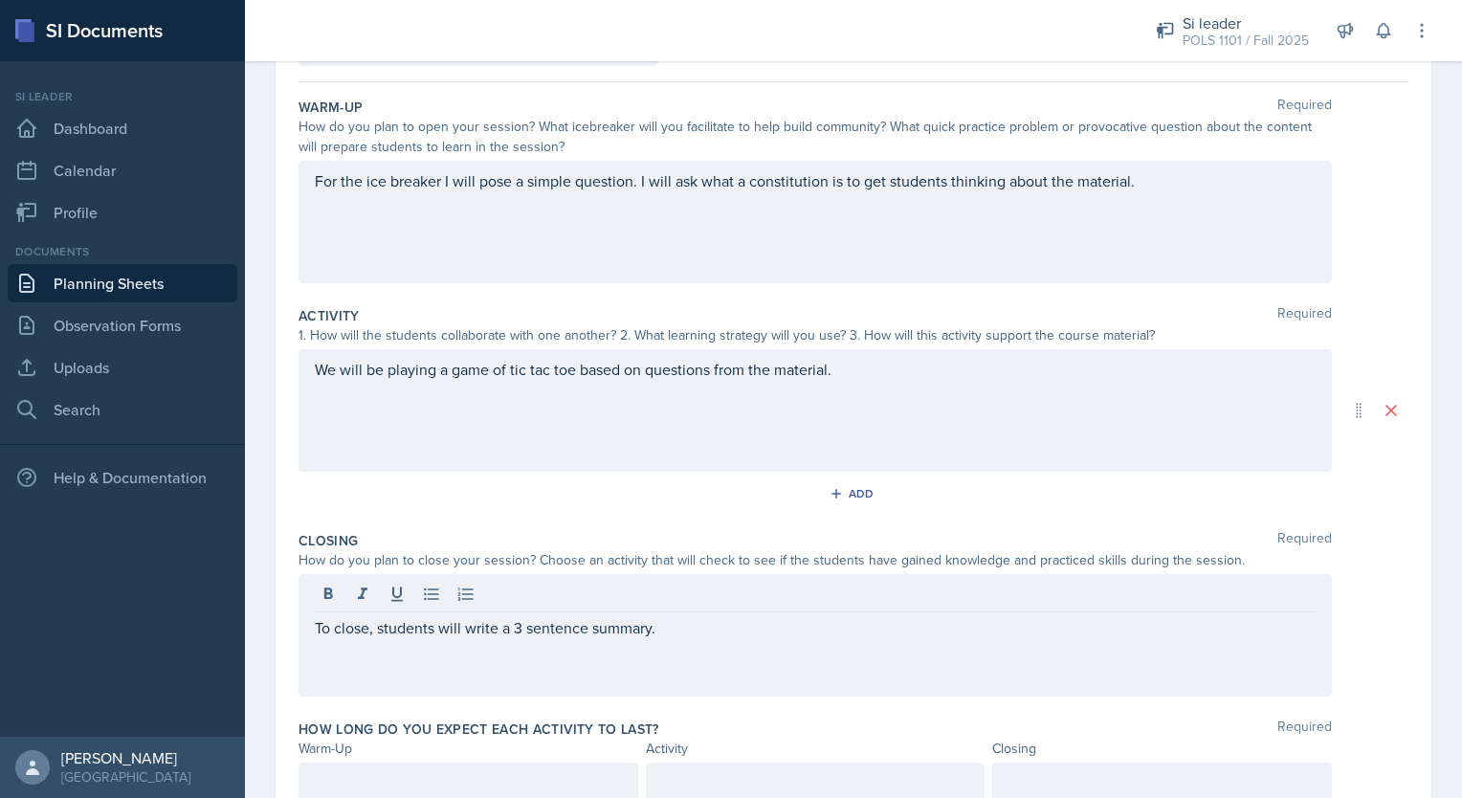
scroll to position [242, 0]
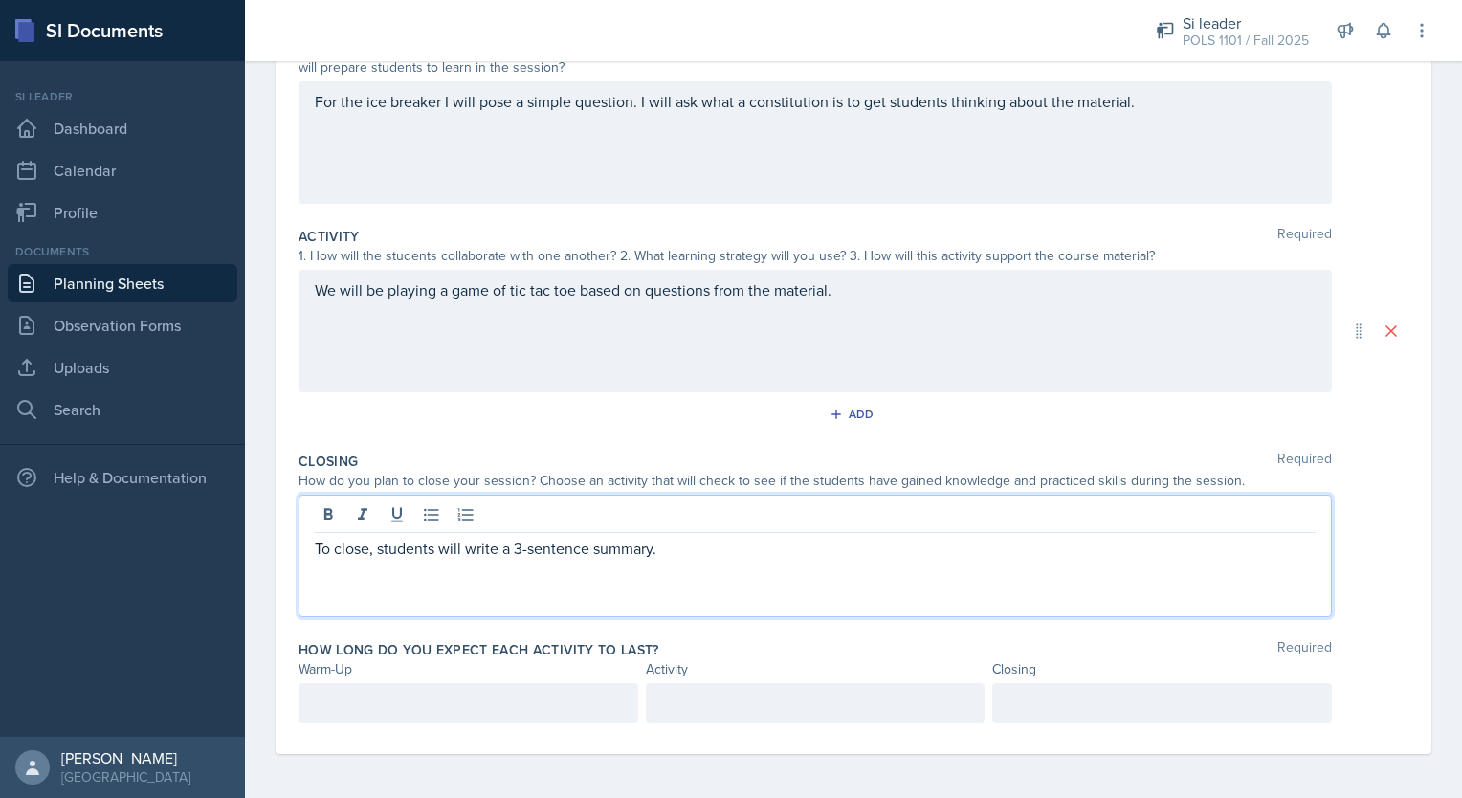
click at [739, 538] on p "To close, students will write a 3-sentence summary." at bounding box center [815, 548] width 1001 height 23
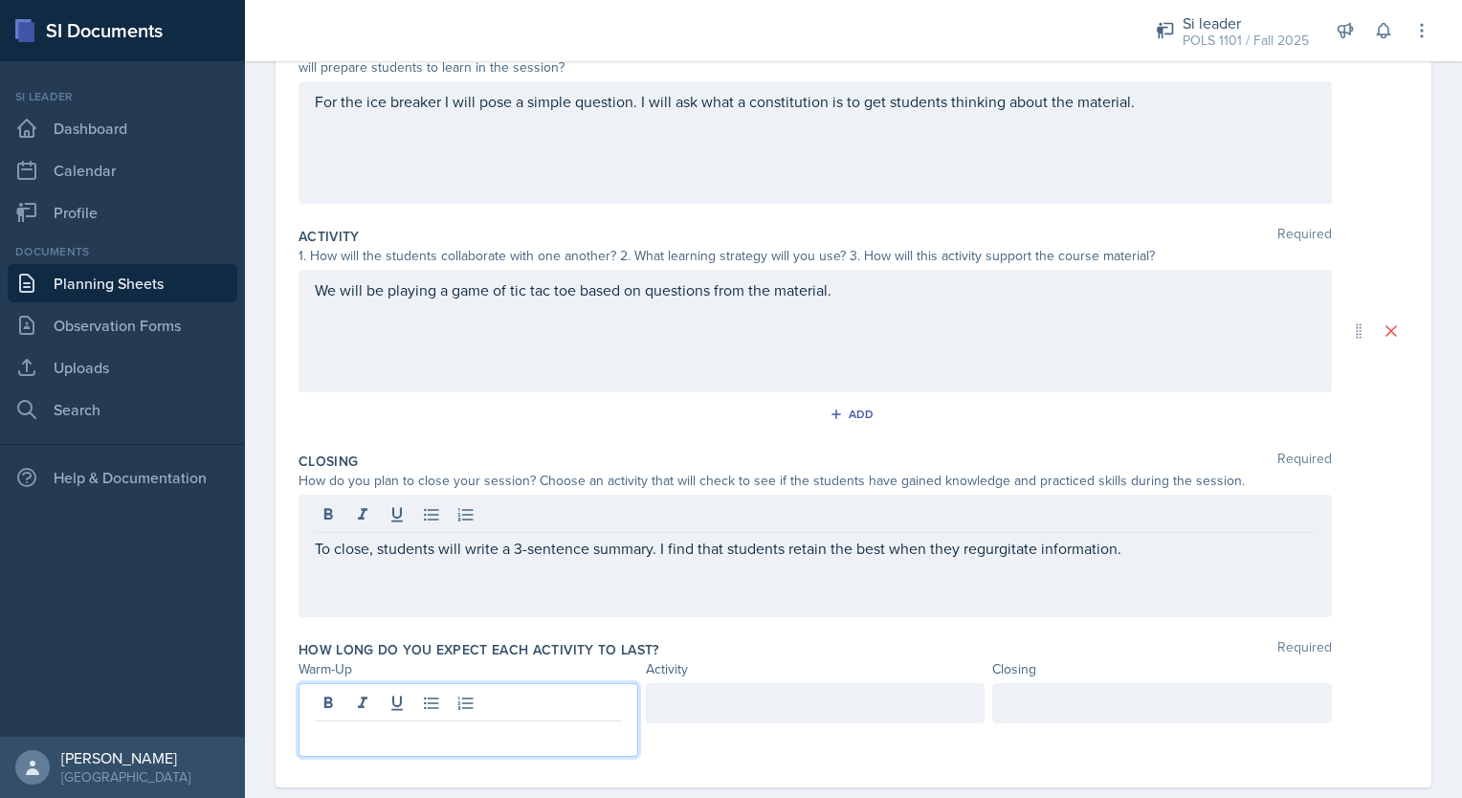
click at [459, 699] on div at bounding box center [469, 720] width 340 height 74
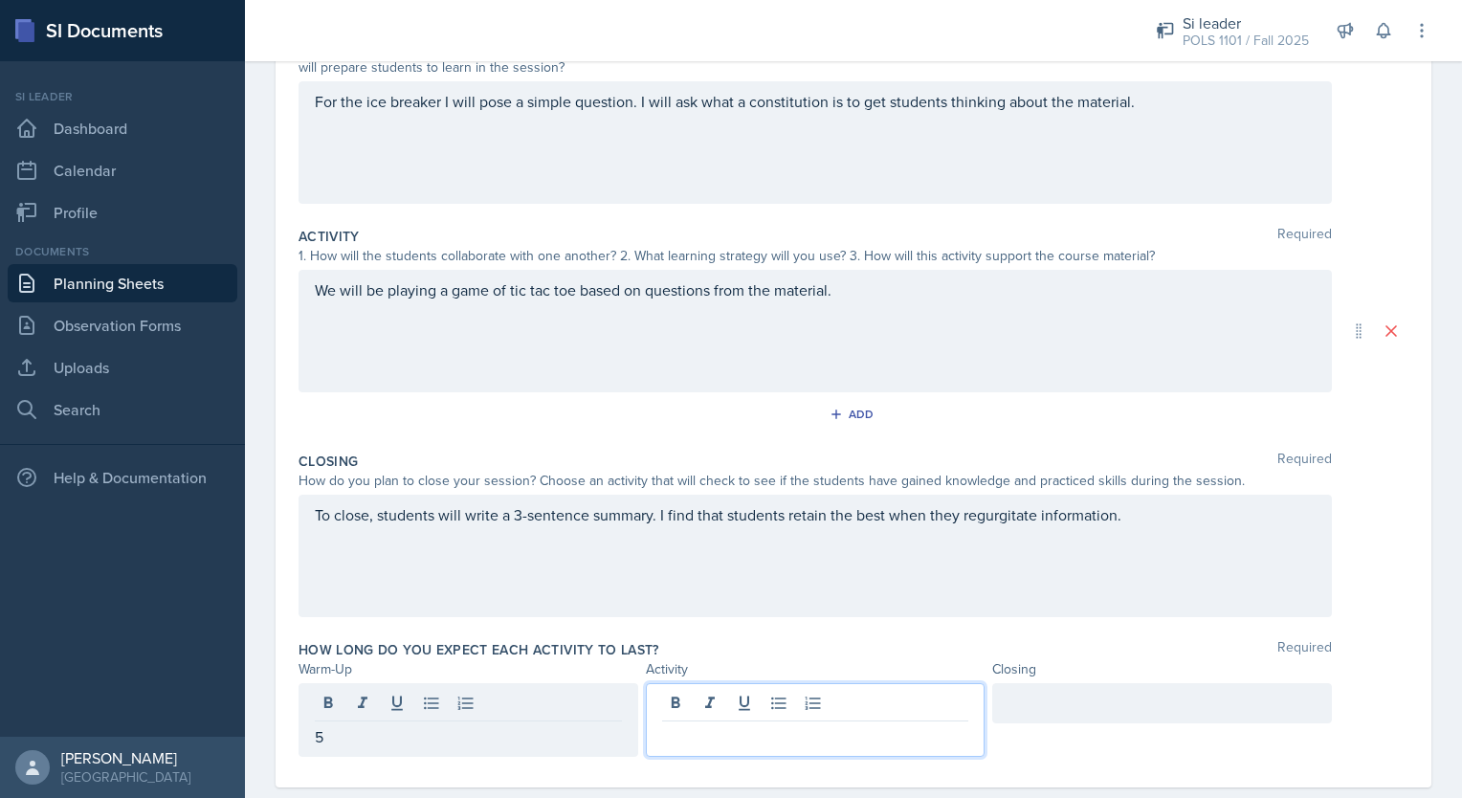
click at [726, 704] on div at bounding box center [816, 720] width 340 height 74
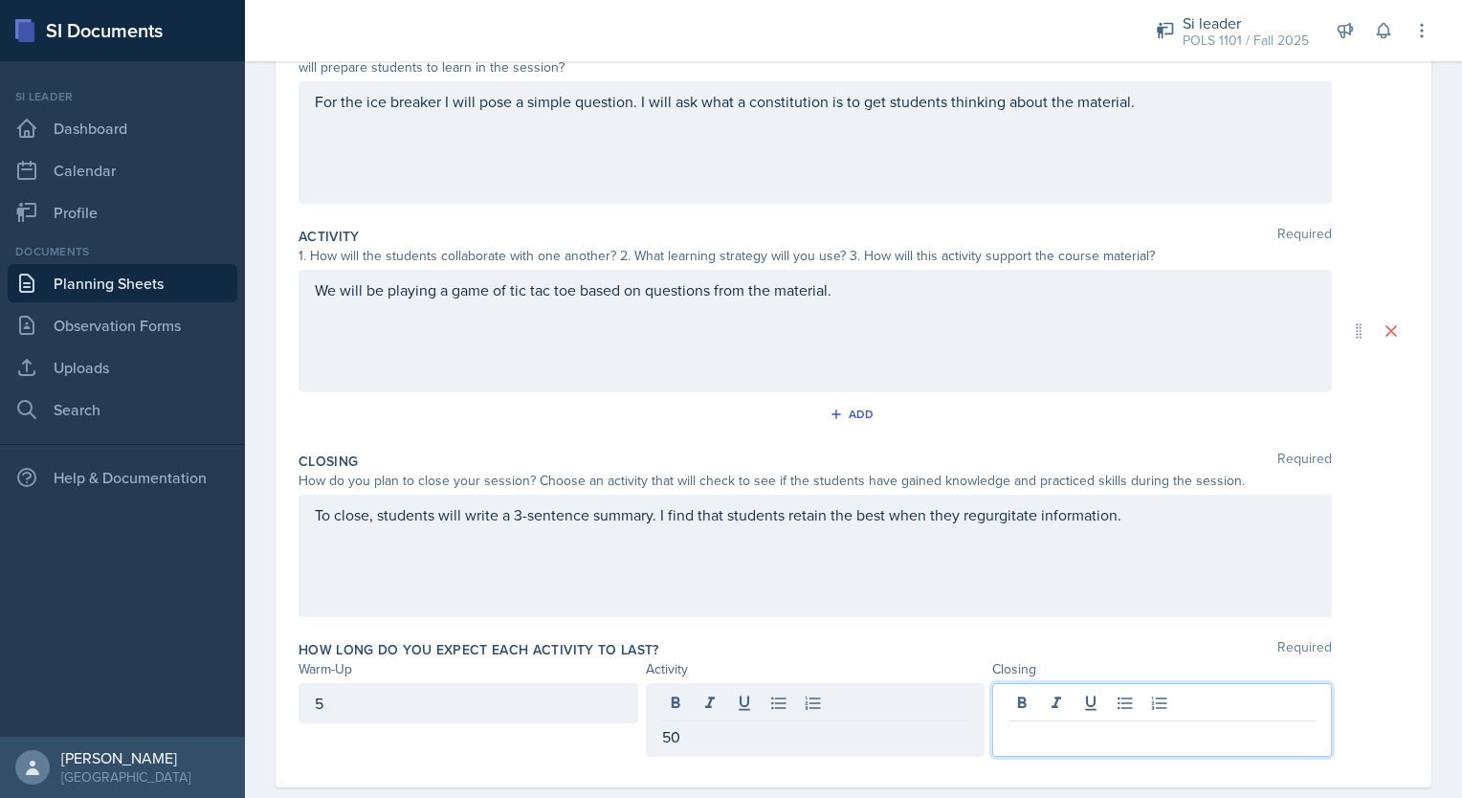
click at [1059, 697] on div at bounding box center [1162, 720] width 340 height 74
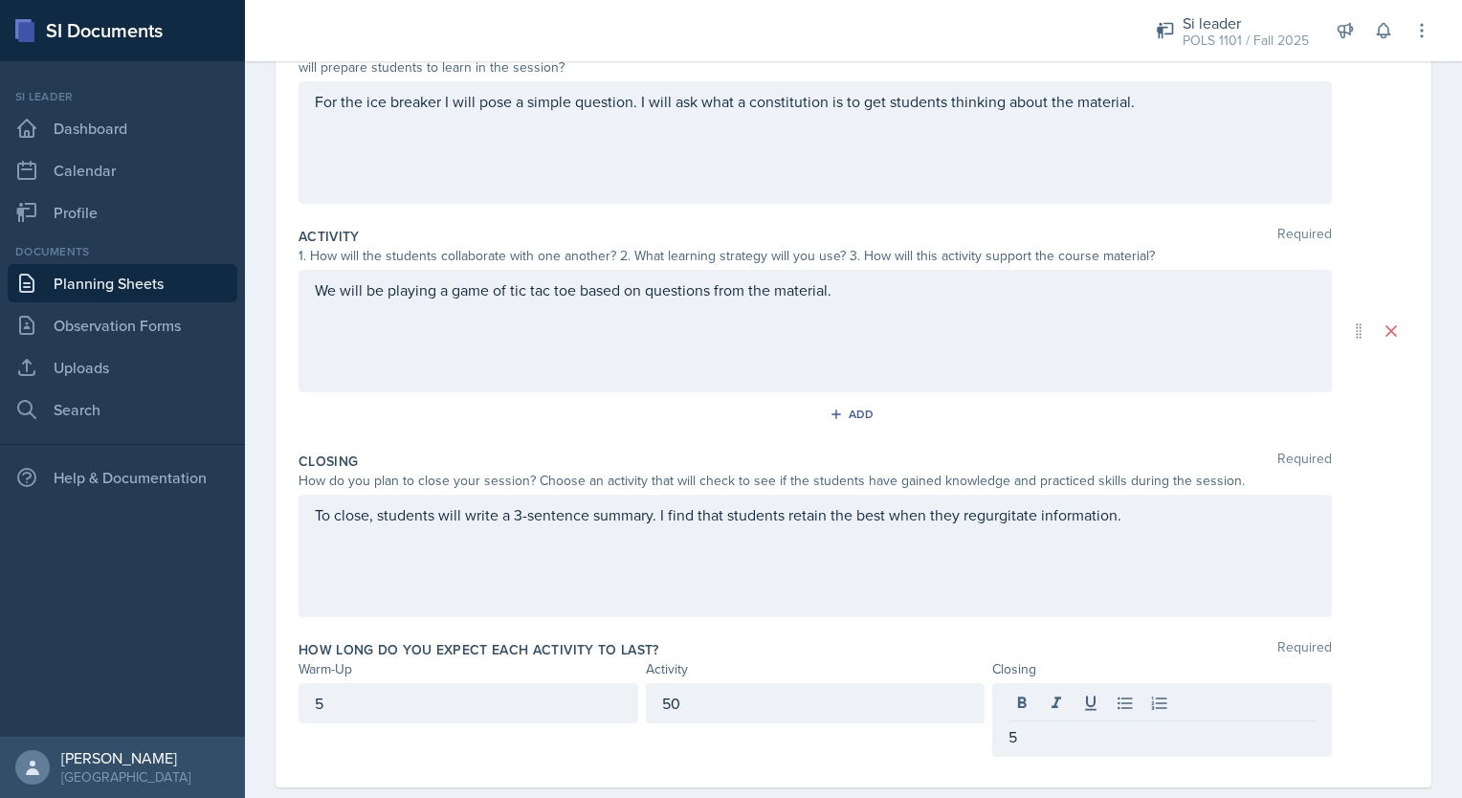
scroll to position [0, 0]
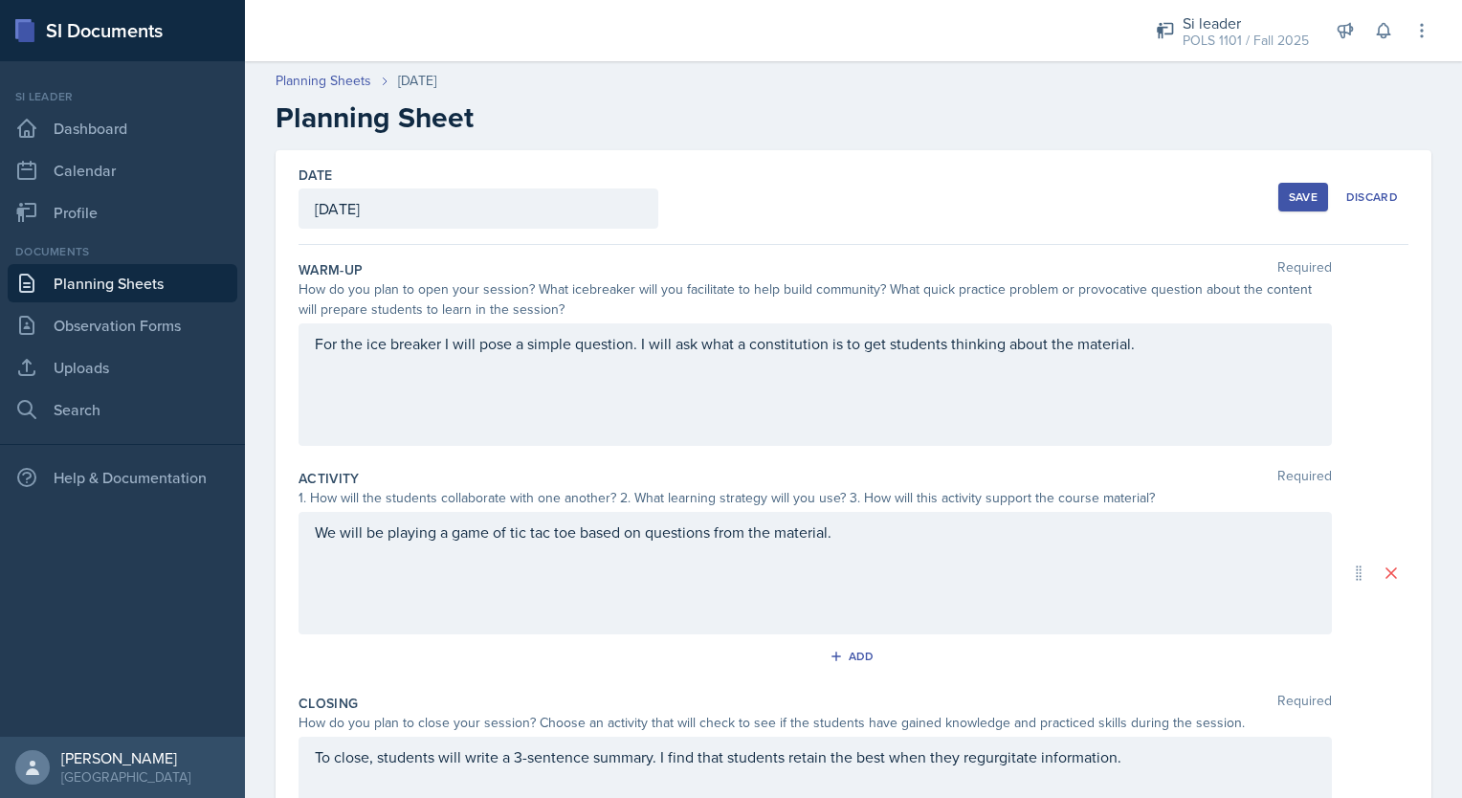
click at [1261, 188] on div "Date [DATE] [DATE] 31 1 2 3 4 5 6 7 8 9 10 11 12 13 14 15 16 17 18 19 20 21 22 …" at bounding box center [854, 197] width 1110 height 95
click at [1298, 204] on div "Save" at bounding box center [1303, 196] width 29 height 15
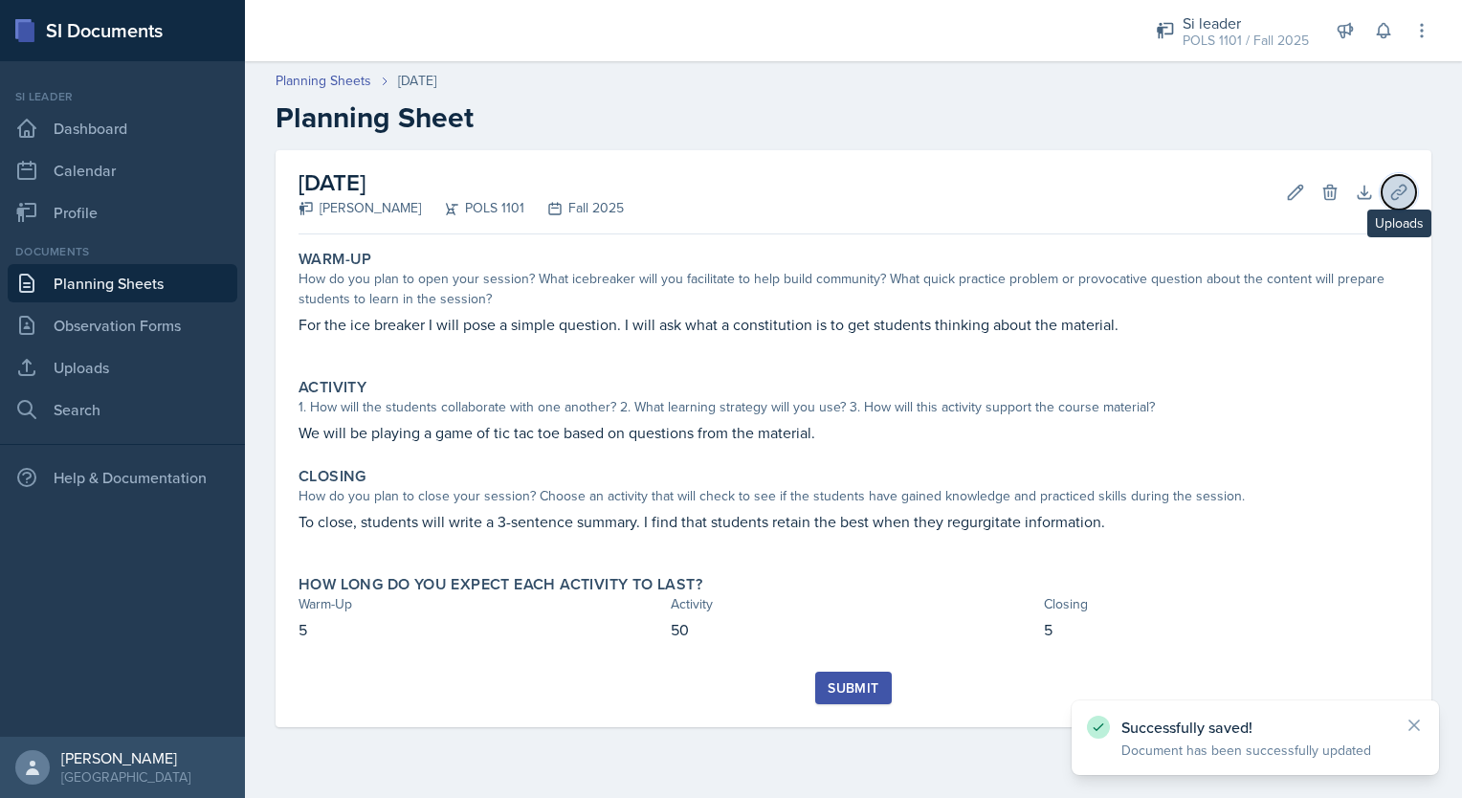
click at [1401, 198] on icon at bounding box center [1399, 192] width 19 height 19
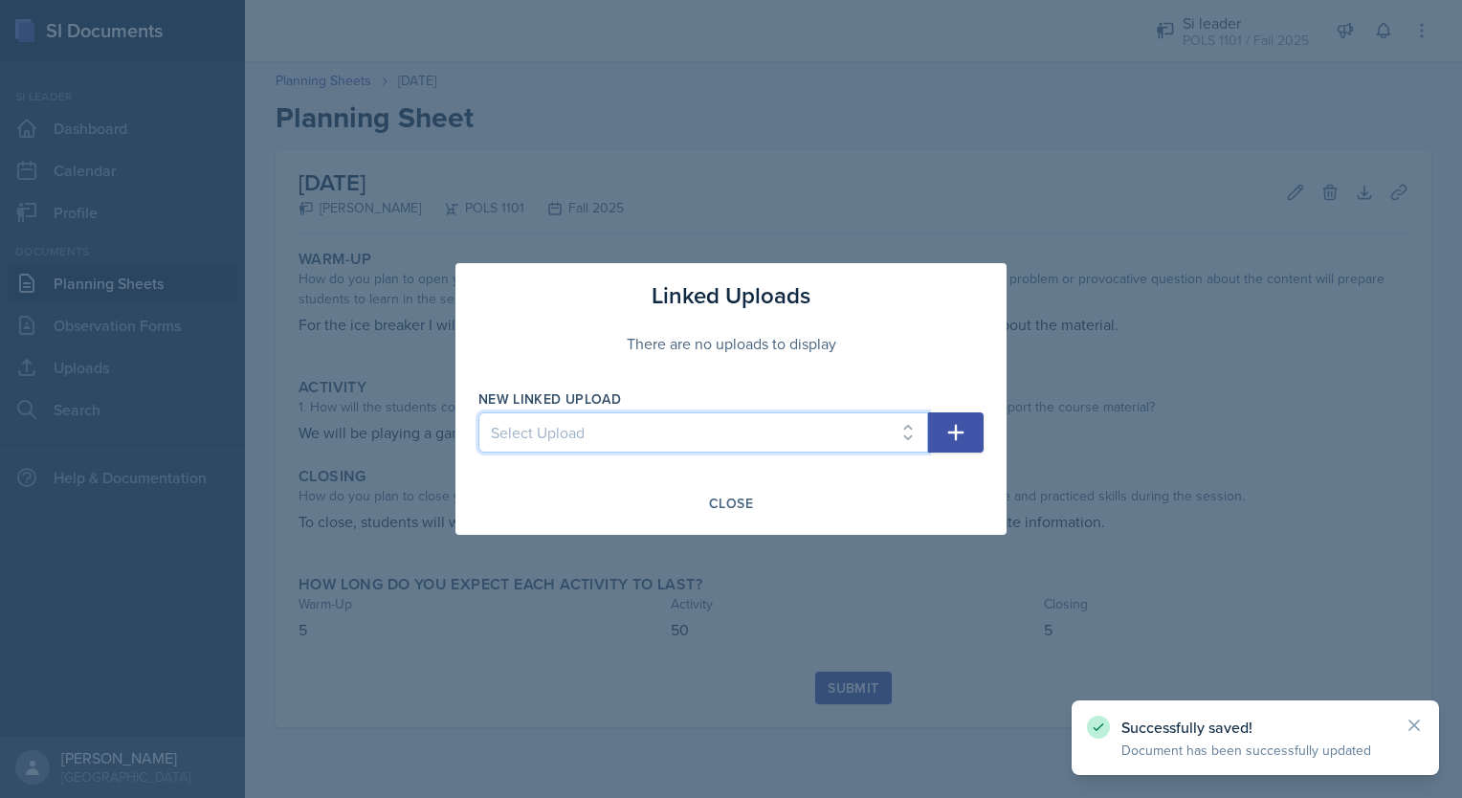
click at [760, 427] on select "Select Upload week 2" at bounding box center [704, 432] width 450 height 40
select select "d44b8165-aa9e-4a6f-b679-2aebabee80ac"
click at [479, 412] on select "Select Upload week 2" at bounding box center [704, 432] width 450 height 40
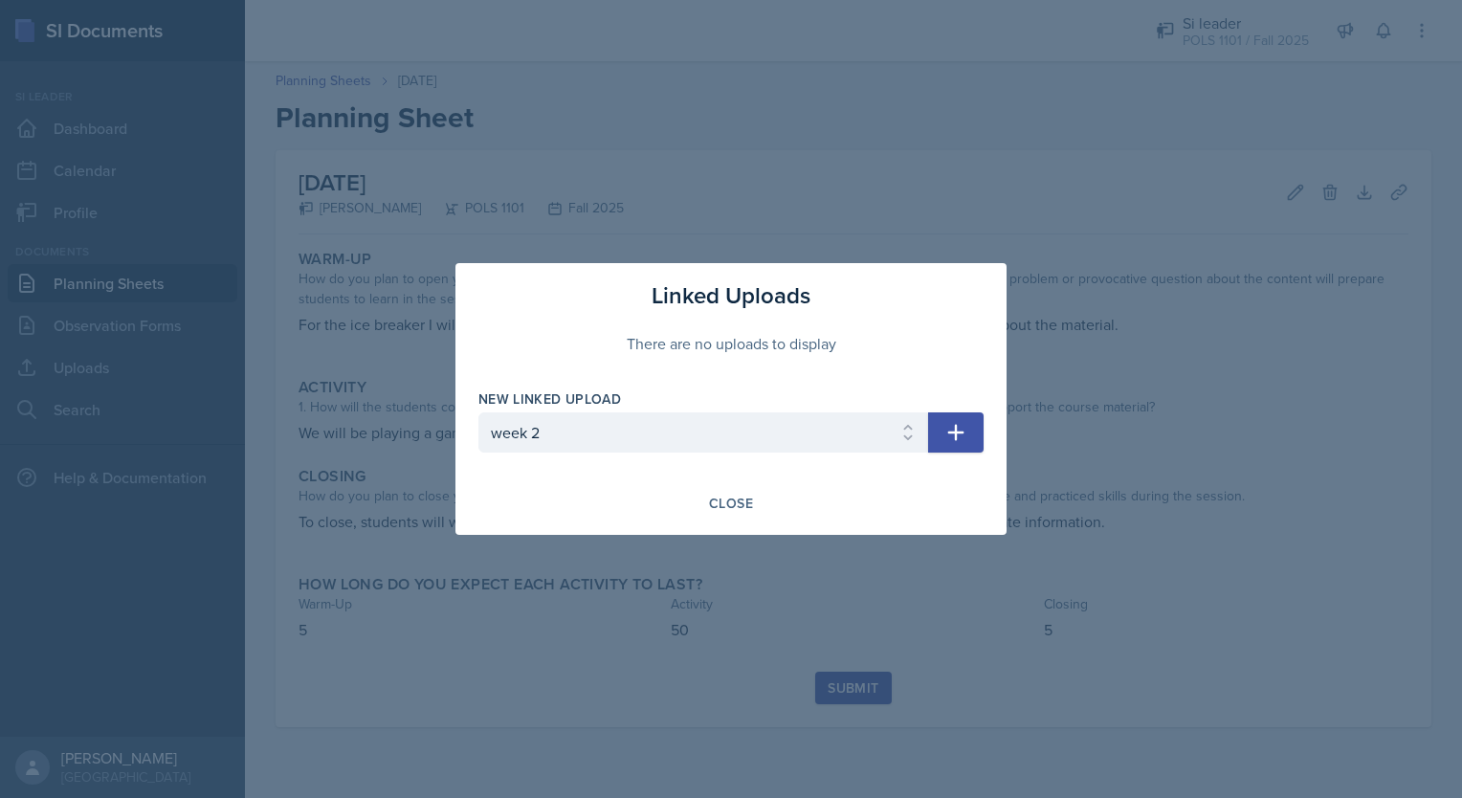
click at [968, 437] on button "button" at bounding box center [956, 432] width 56 height 40
select select
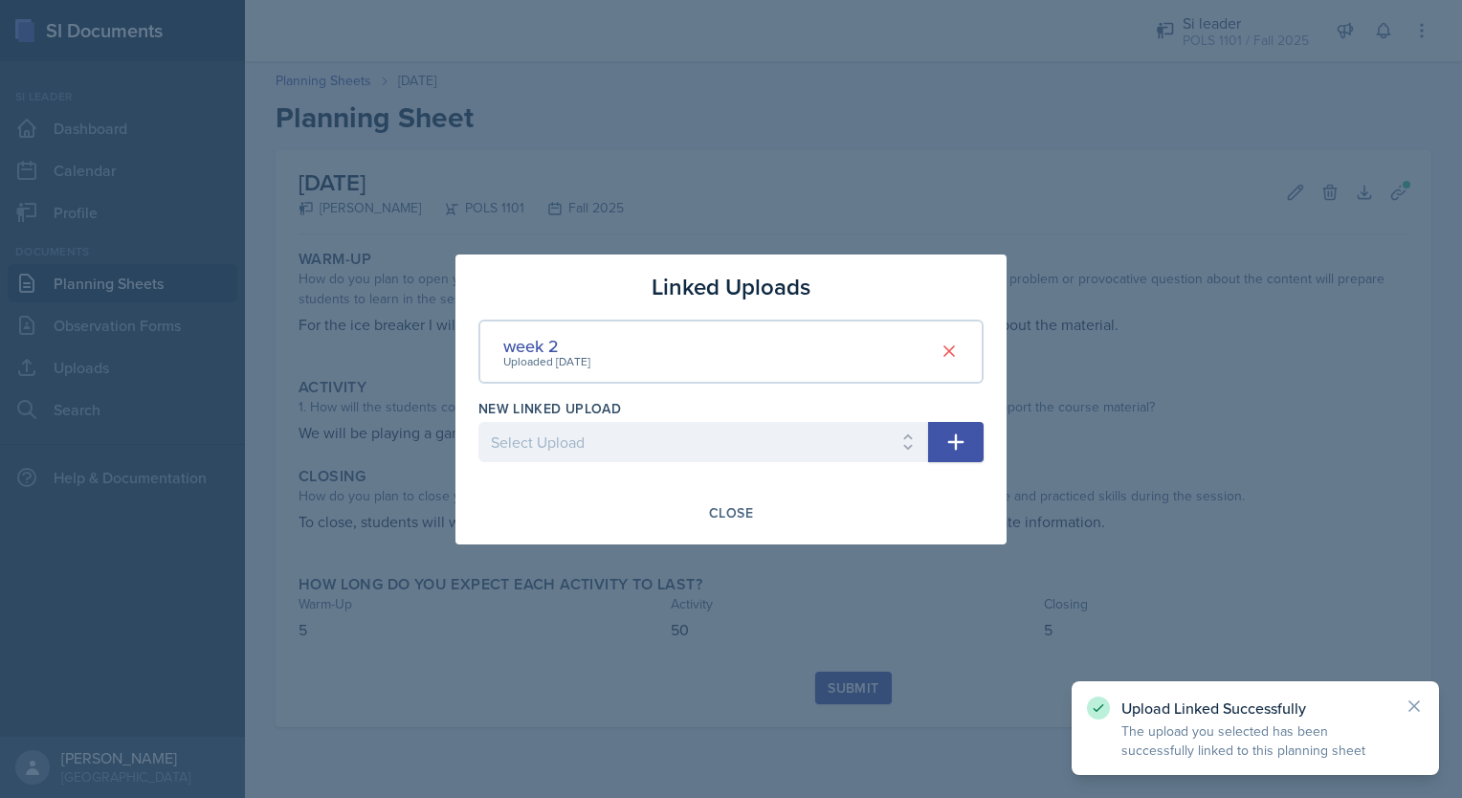
click at [725, 530] on div "Linked Uploads week 2 Uploaded [DATE] New Linked Upload Select Upload Close" at bounding box center [731, 400] width 551 height 290
click at [732, 512] on div "Close" at bounding box center [731, 512] width 44 height 15
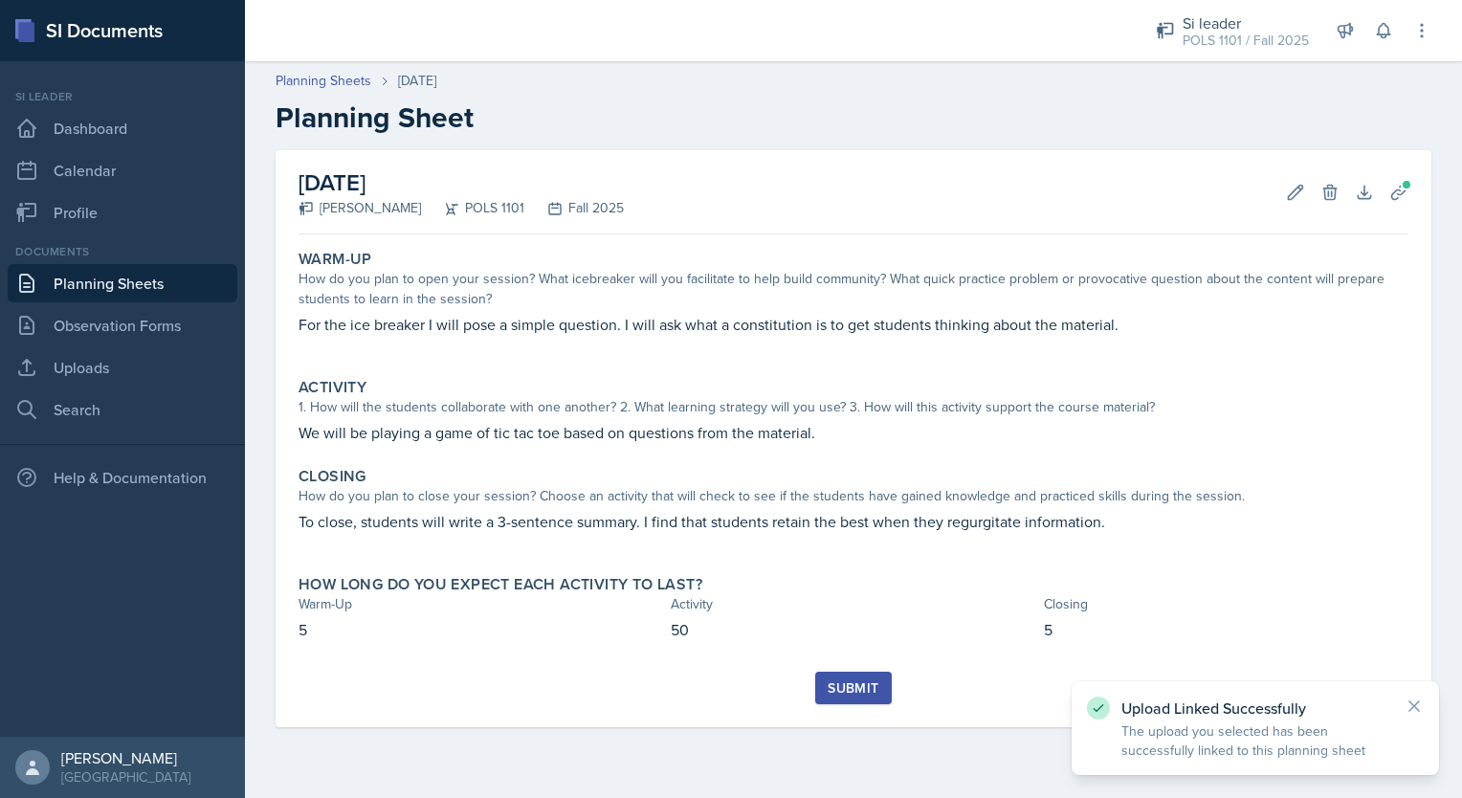
click at [854, 692] on div "Submit" at bounding box center [853, 687] width 51 height 15
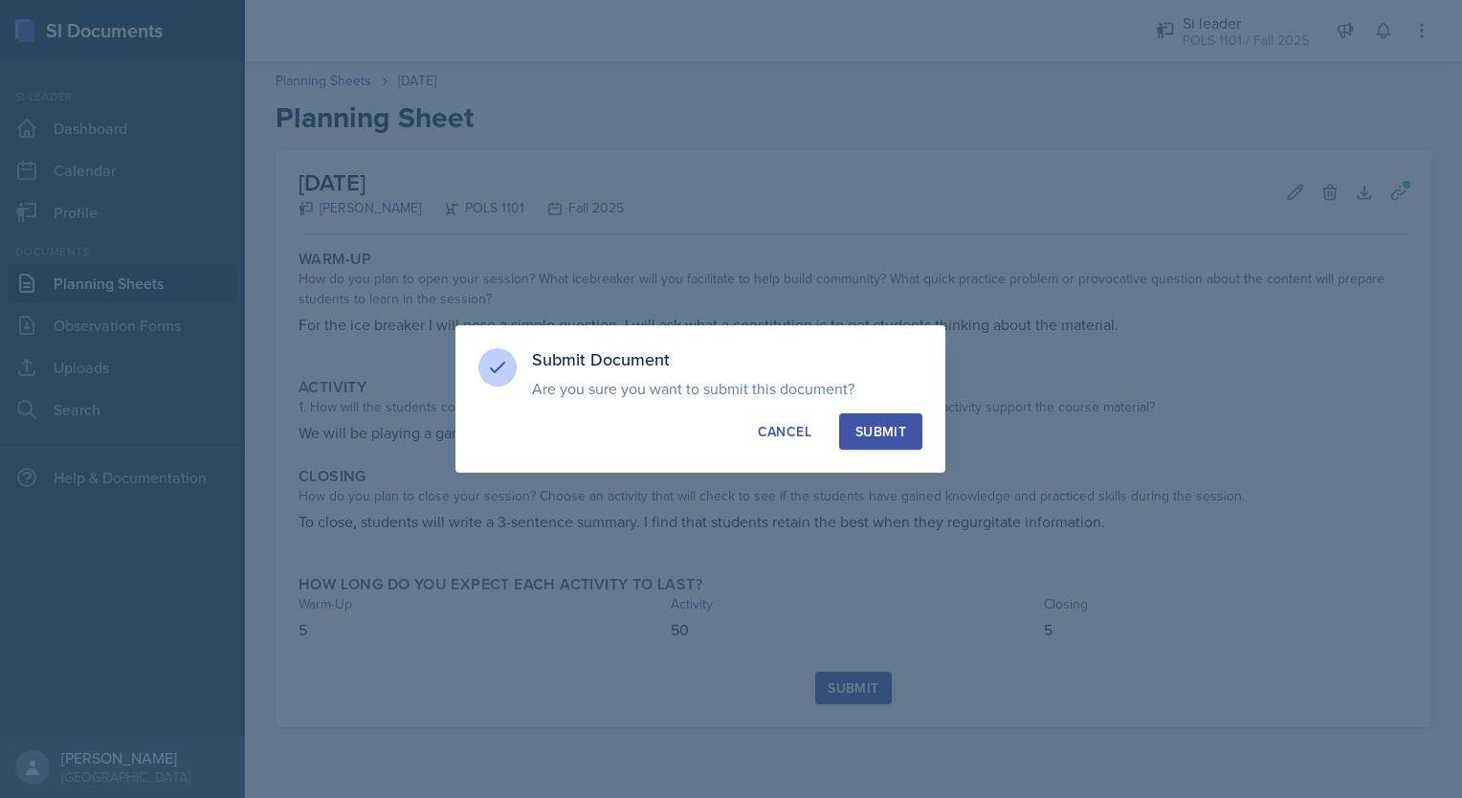
click at [883, 431] on div "Submit" at bounding box center [881, 431] width 51 height 19
